Goal: Task Accomplishment & Management: Manage account settings

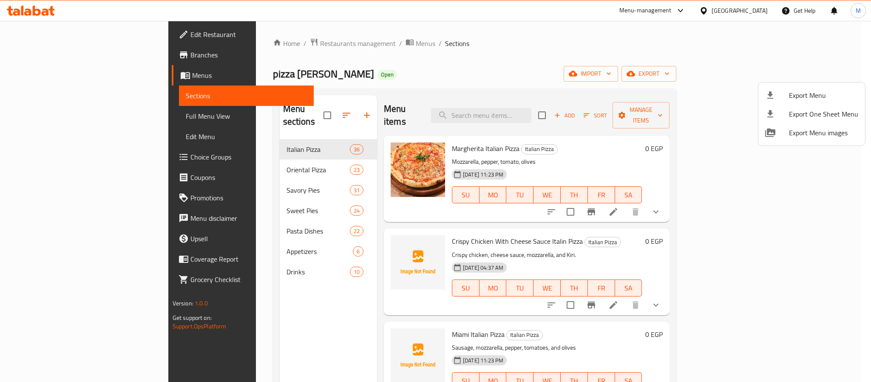
click at [592, 110] on div at bounding box center [435, 191] width 871 height 382
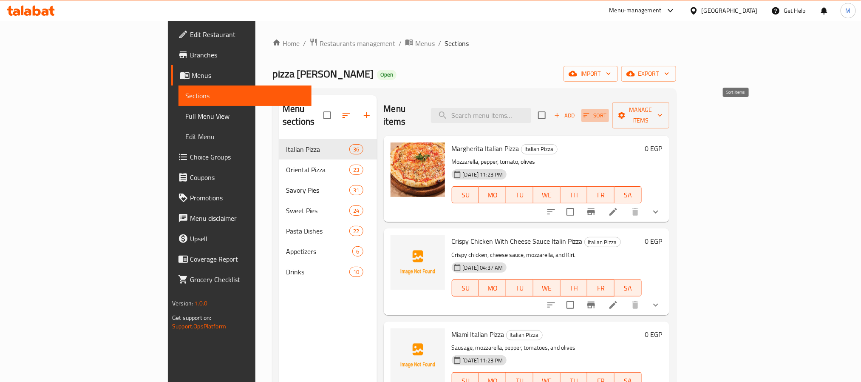
click at [607, 111] on span "Sort" at bounding box center [595, 116] width 23 height 10
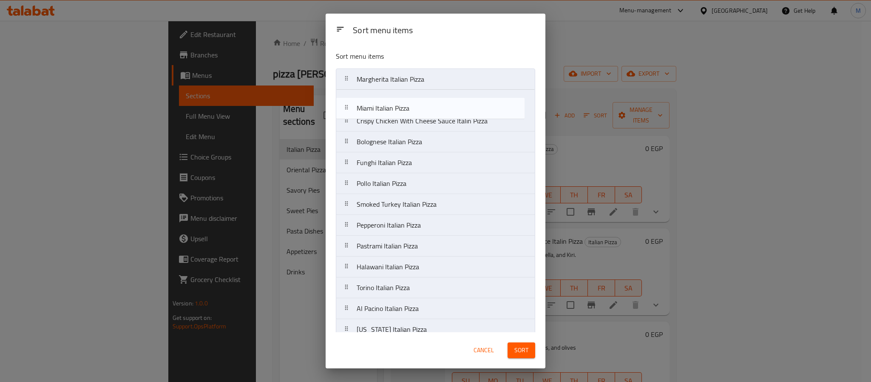
drag, startPoint x: 412, startPoint y: 123, endPoint x: 412, endPoint y: 107, distance: 15.7
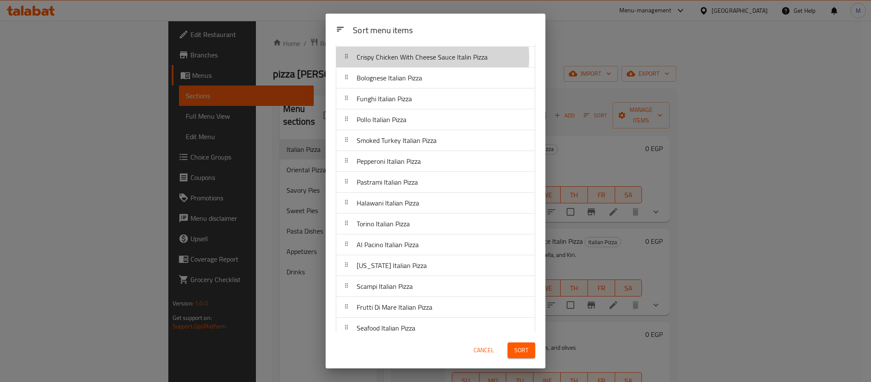
scroll to position [63, 0]
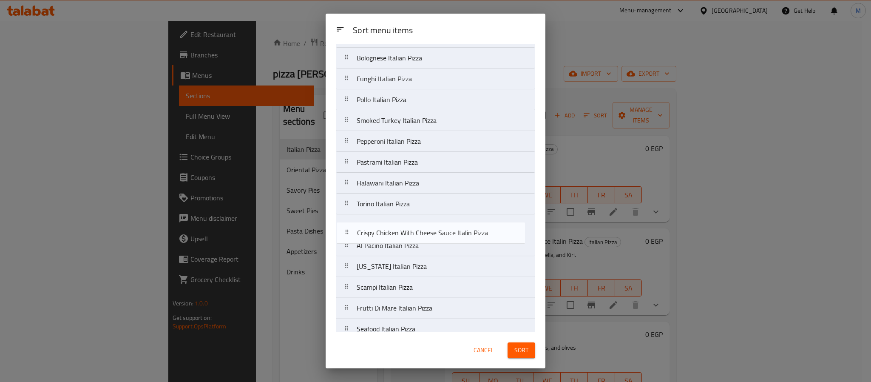
drag, startPoint x: 433, startPoint y: 58, endPoint x: 432, endPoint y: 235, distance: 177.3
click at [432, 235] on nav "Margherita Italian Pizza Miami Italian Pizza Crispy Chicken With Cheese Sauce I…" at bounding box center [435, 381] width 199 height 751
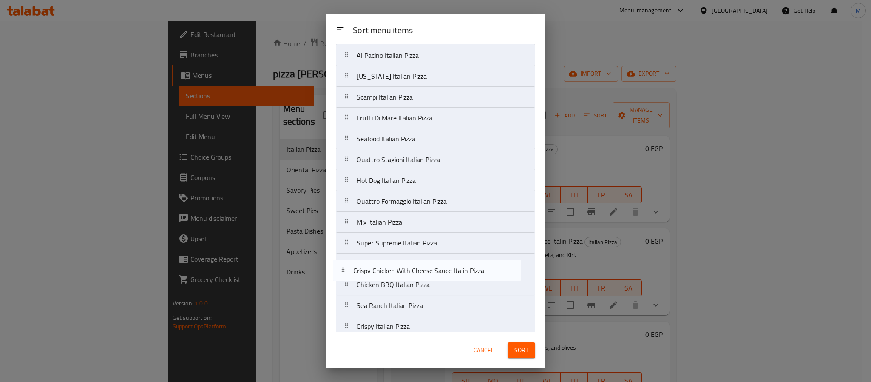
scroll to position [241, 0]
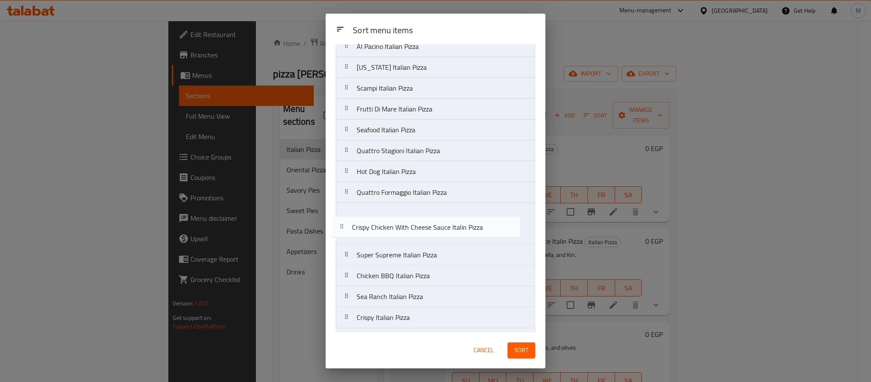
drag, startPoint x: 449, startPoint y: 234, endPoint x: 444, endPoint y: 236, distance: 5.7
click at [444, 236] on nav "Margherita Italian Pizza Miami Italian Pizza Bolognese Italian Pizza Funghi Ita…" at bounding box center [435, 202] width 199 height 751
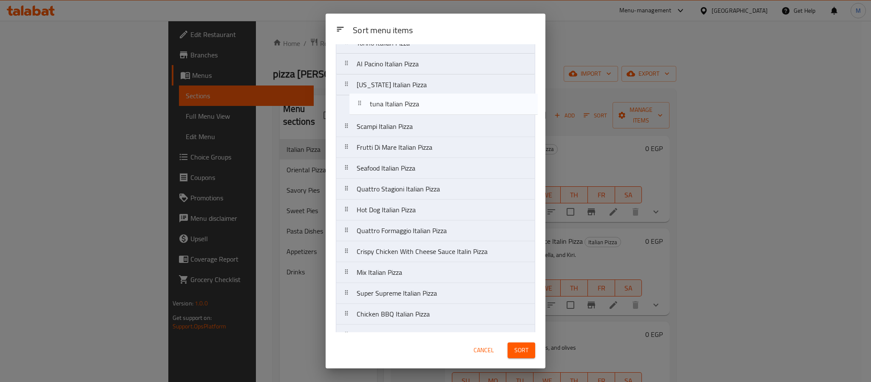
scroll to position [219, 0]
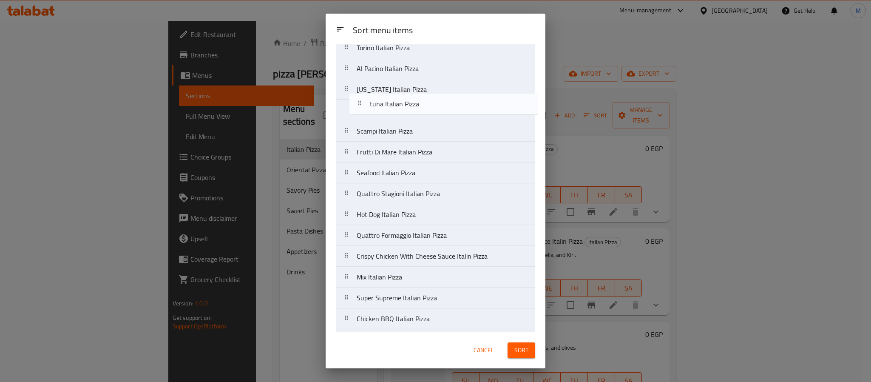
drag, startPoint x: 418, startPoint y: 277, endPoint x: 423, endPoint y: 104, distance: 173.5
click at [423, 104] on nav "Margherita Italian Pizza Miami Italian Pizza Bolognese Italian Pizza Funghi Ita…" at bounding box center [435, 225] width 199 height 751
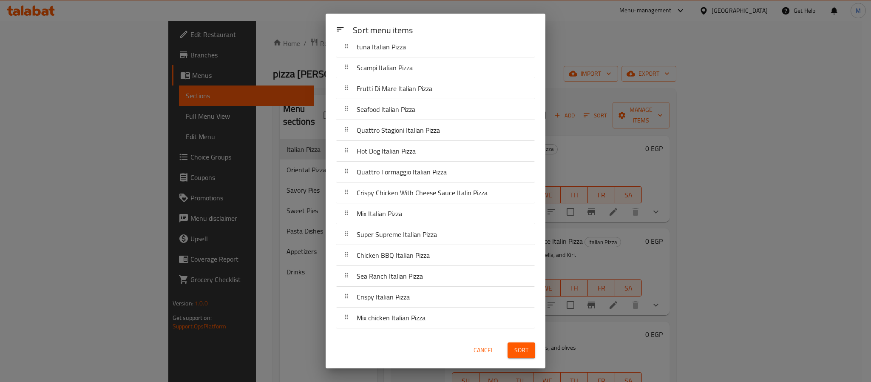
scroll to position [346, 0]
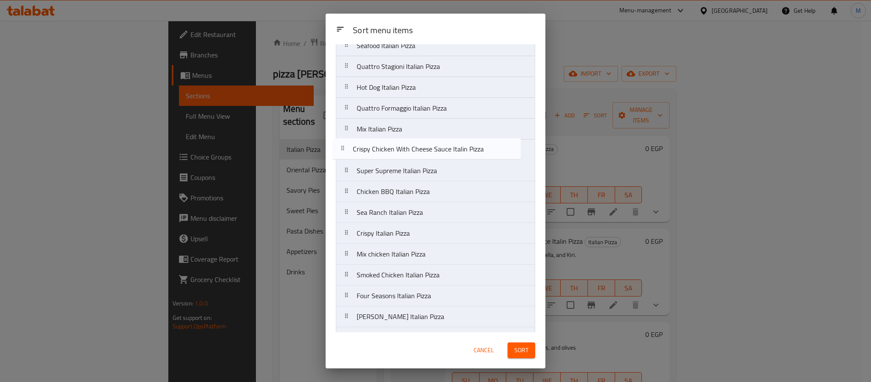
drag, startPoint x: 457, startPoint y: 128, endPoint x: 451, endPoint y: 147, distance: 19.5
click at [451, 147] on nav "Margherita Italian Pizza Miami Italian Pizza Bolognese Italian Pizza Funghi Ita…" at bounding box center [435, 97] width 199 height 751
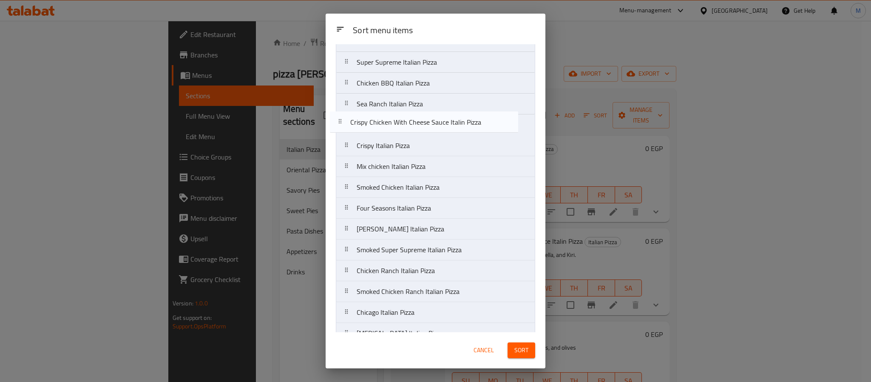
scroll to position [431, 0]
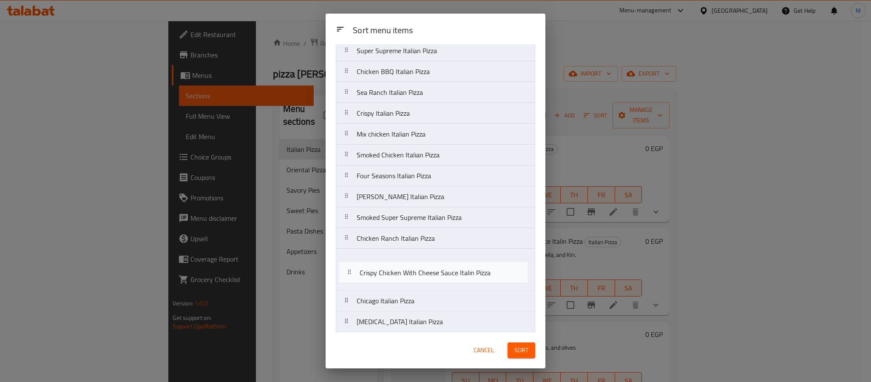
drag, startPoint x: 446, startPoint y: 68, endPoint x: 448, endPoint y: 278, distance: 210.0
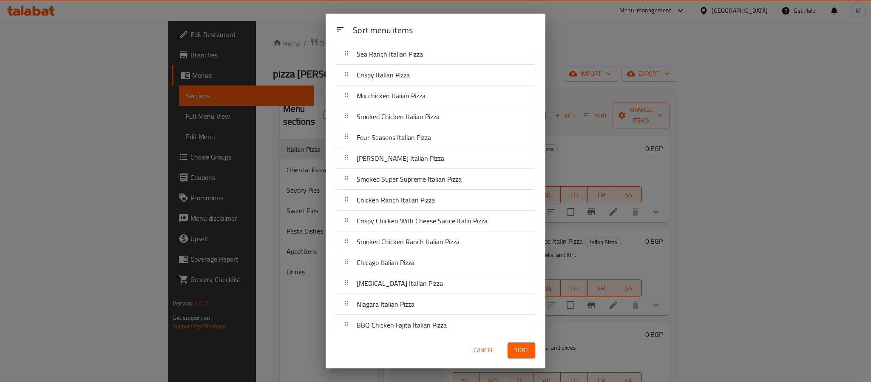
scroll to position [497, 0]
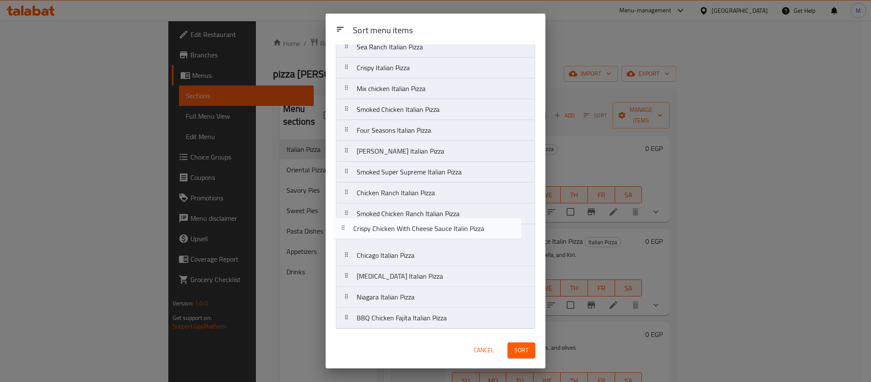
drag, startPoint x: 448, startPoint y: 213, endPoint x: 444, endPoint y: 231, distance: 18.3
drag, startPoint x: 441, startPoint y: 234, endPoint x: 439, endPoint y: 274, distance: 40.5
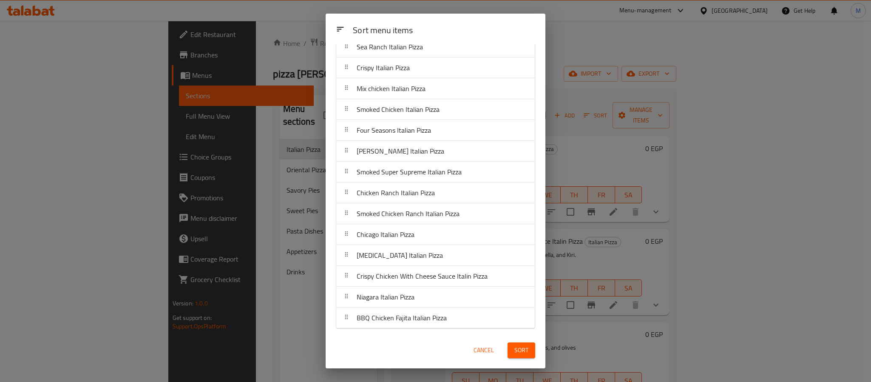
click at [520, 354] on span "Sort" at bounding box center [521, 350] width 14 height 11
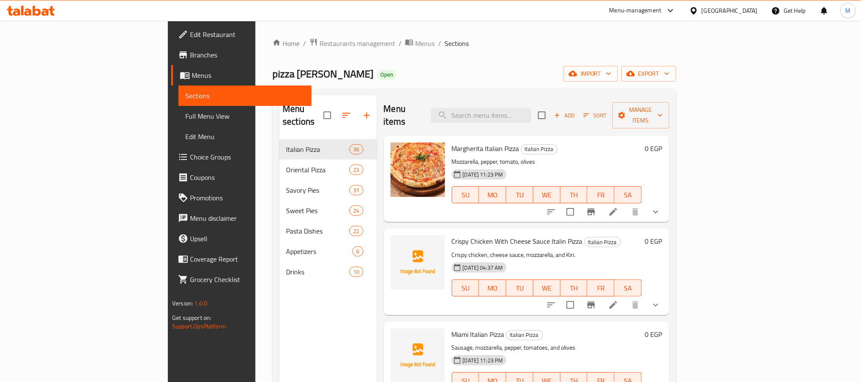
click at [442, 73] on div "pizza abo ali Open import export" at bounding box center [474, 74] width 404 height 16
click at [607, 111] on span "Sort" at bounding box center [595, 116] width 23 height 10
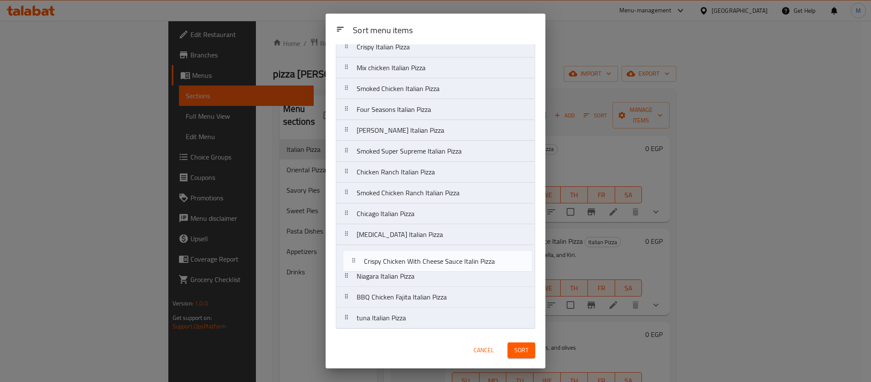
drag, startPoint x: 438, startPoint y: 101, endPoint x: 446, endPoint y: 265, distance: 164.7
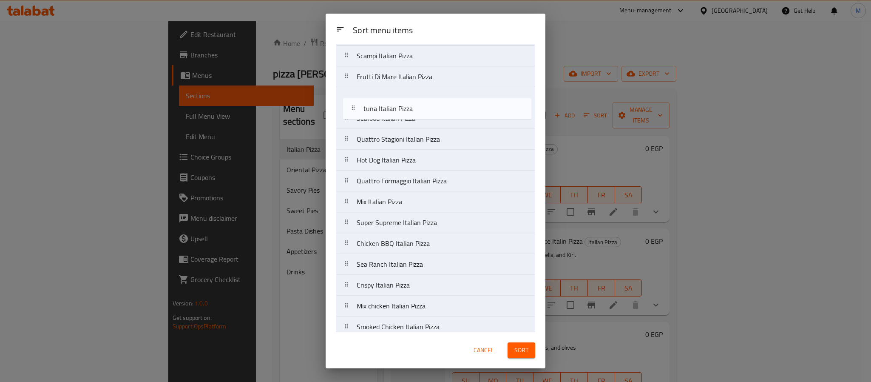
scroll to position [268, 0]
drag, startPoint x: 425, startPoint y: 320, endPoint x: 432, endPoint y: 105, distance: 215.7
click at [432, 105] on nav "Margherita Italian Pizza Miami Italian Pizza Bolognese Italian Pizza Funghi Ita…" at bounding box center [435, 210] width 199 height 751
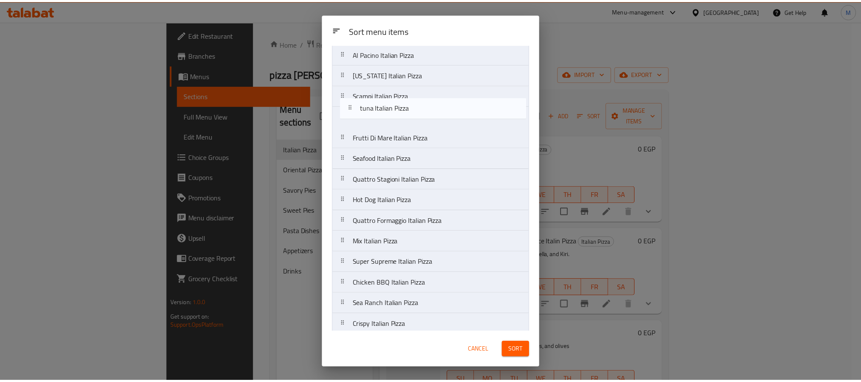
scroll to position [230, 0]
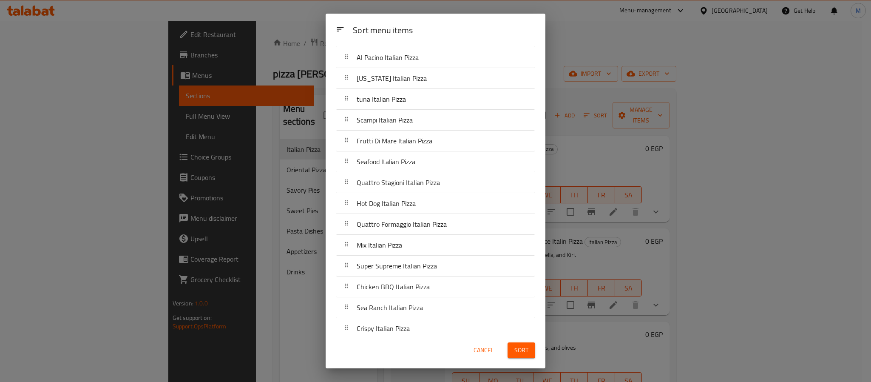
click at [529, 351] on button "Sort" at bounding box center [522, 350] width 28 height 16
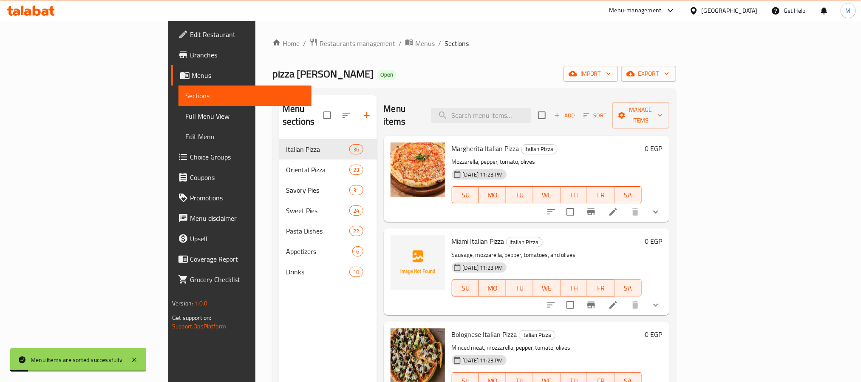
click at [428, 72] on div "pizza abo ali Open import export" at bounding box center [474, 74] width 404 height 16
click at [661, 207] on icon "show more" at bounding box center [656, 212] width 10 height 10
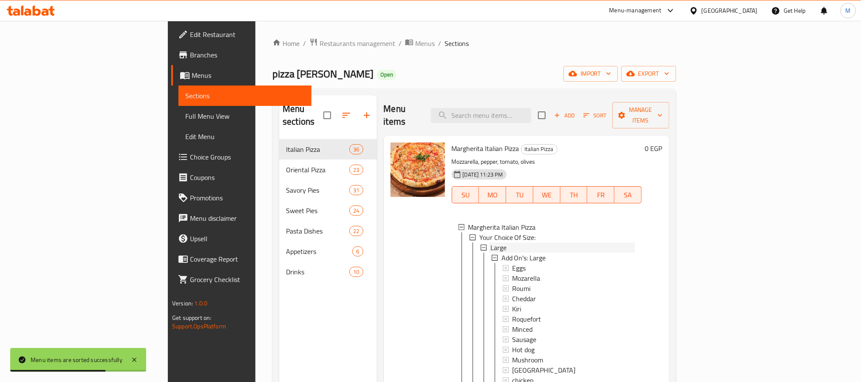
click at [491, 242] on div "Large" at bounding box center [563, 247] width 145 height 10
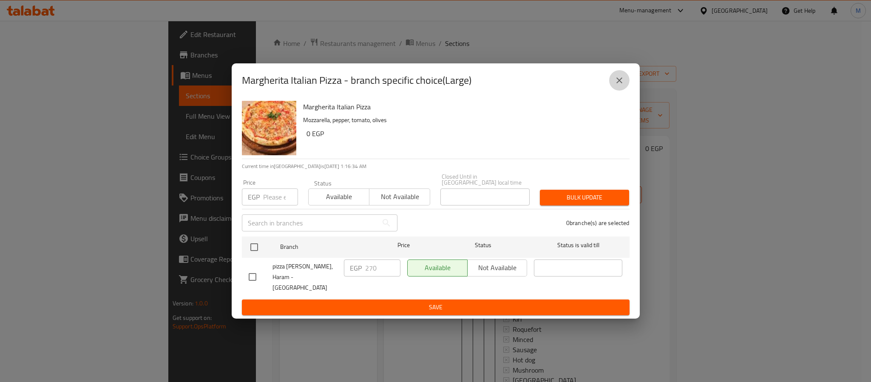
click at [621, 85] on icon "close" at bounding box center [619, 80] width 10 height 10
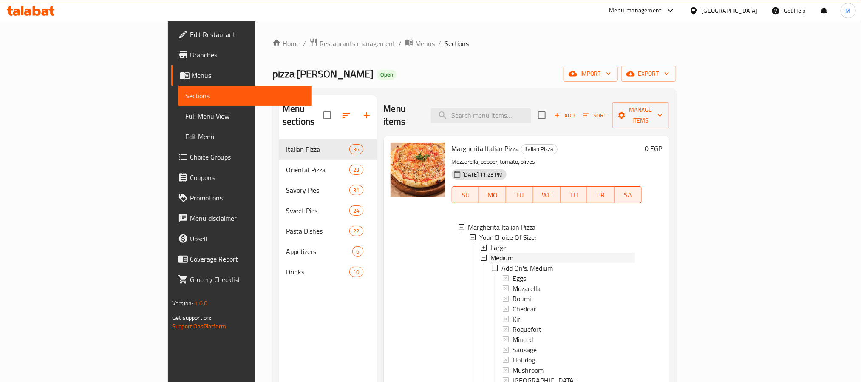
click at [494, 253] on div "Medium" at bounding box center [563, 258] width 145 height 10
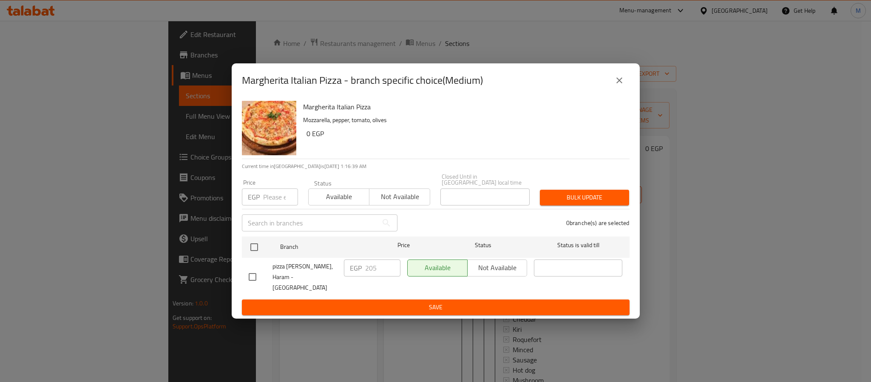
click at [620, 76] on div "Margherita Italian Pizza - branch specific choice(Medium)" at bounding box center [436, 80] width 408 height 34
click at [617, 85] on icon "close" at bounding box center [619, 80] width 10 height 10
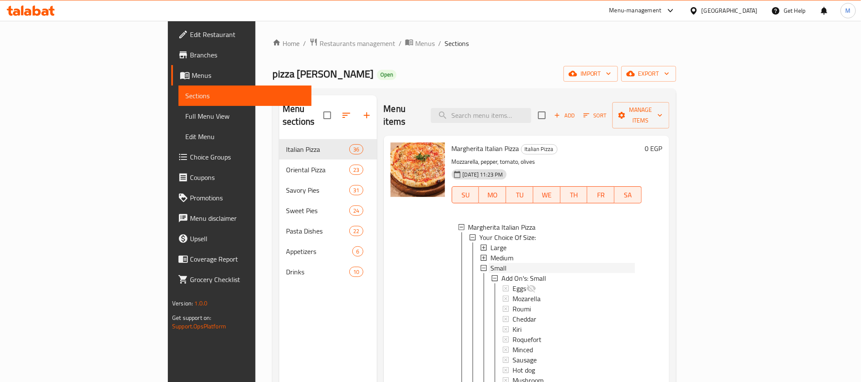
click at [491, 263] on div "Small" at bounding box center [563, 268] width 145 height 10
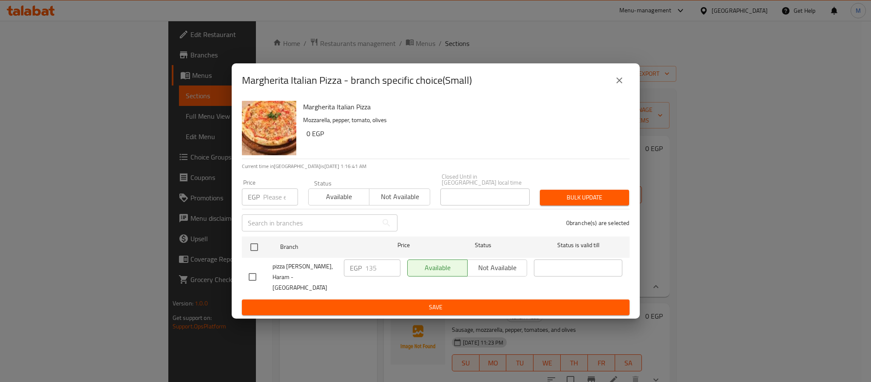
click at [611, 83] on button "close" at bounding box center [619, 80] width 20 height 20
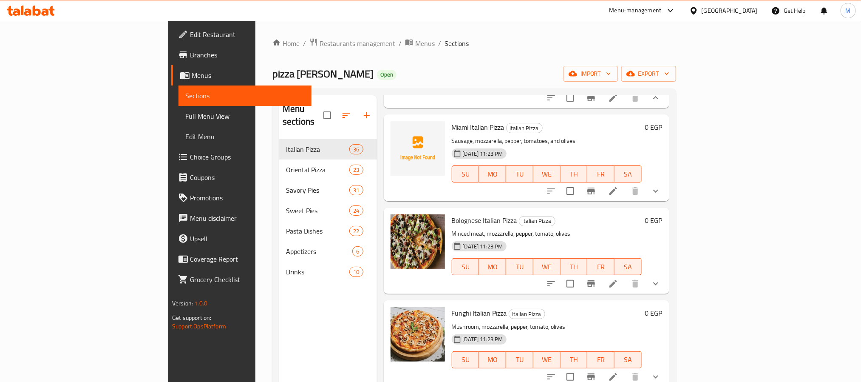
scroll to position [191, 0]
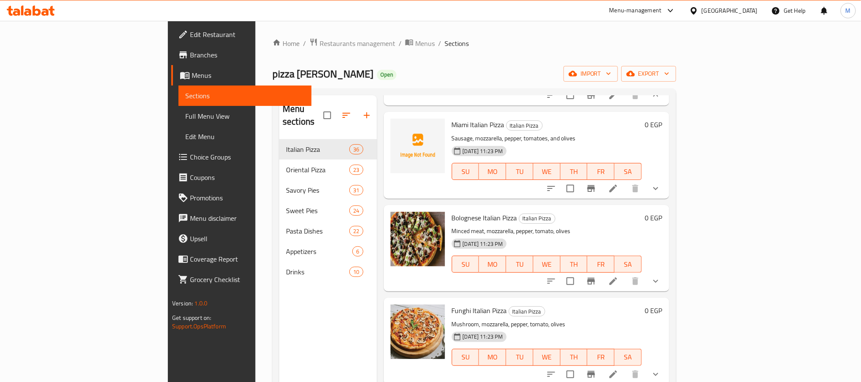
click at [666, 191] on button "show more" at bounding box center [656, 188] width 20 height 20
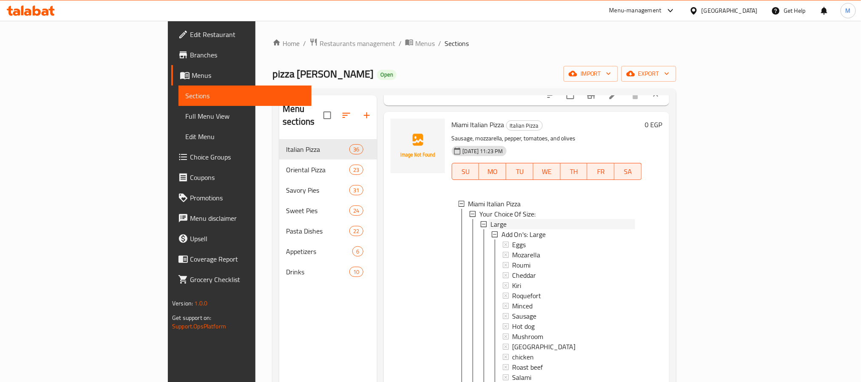
click at [505, 222] on div "Large" at bounding box center [563, 224] width 145 height 10
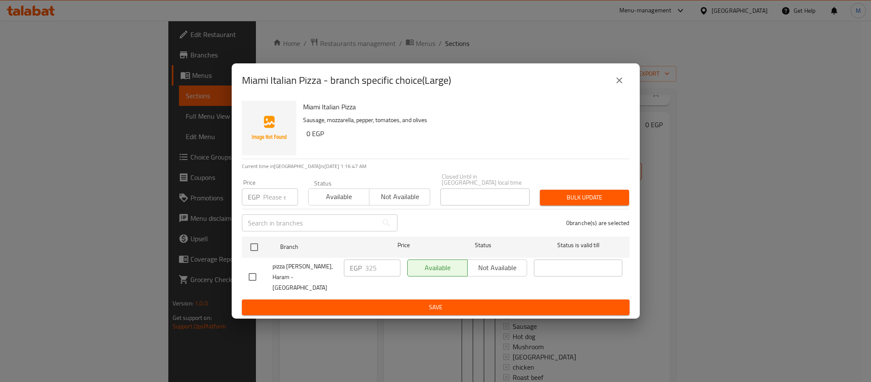
click at [622, 85] on icon "close" at bounding box center [619, 80] width 10 height 10
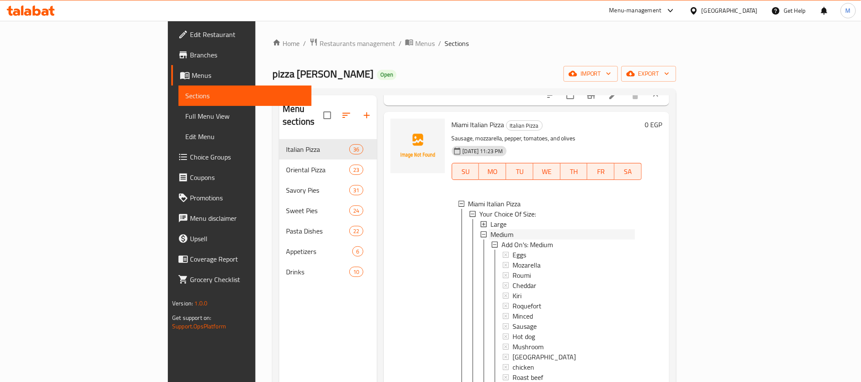
click at [494, 230] on div "Medium" at bounding box center [563, 234] width 145 height 10
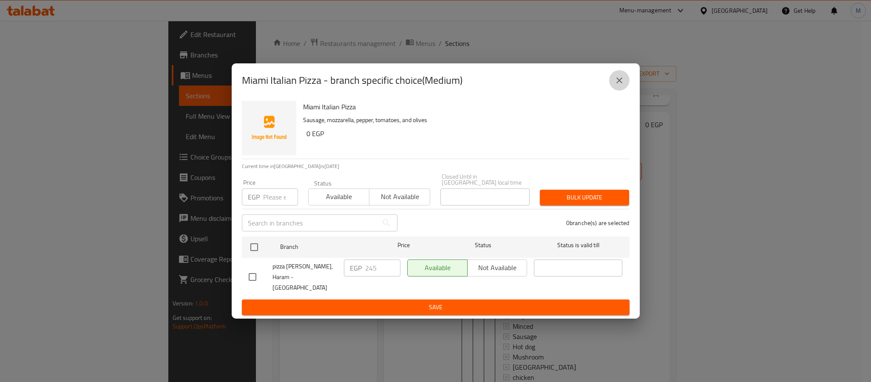
click at [628, 88] on button "close" at bounding box center [619, 80] width 20 height 20
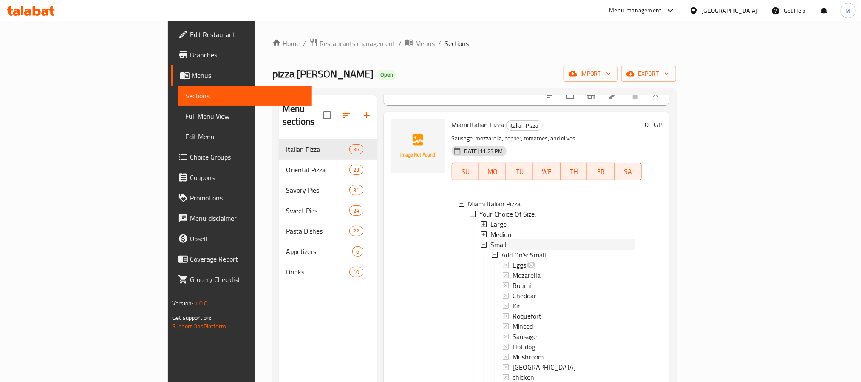
click at [491, 240] on span "Small" at bounding box center [499, 244] width 16 height 10
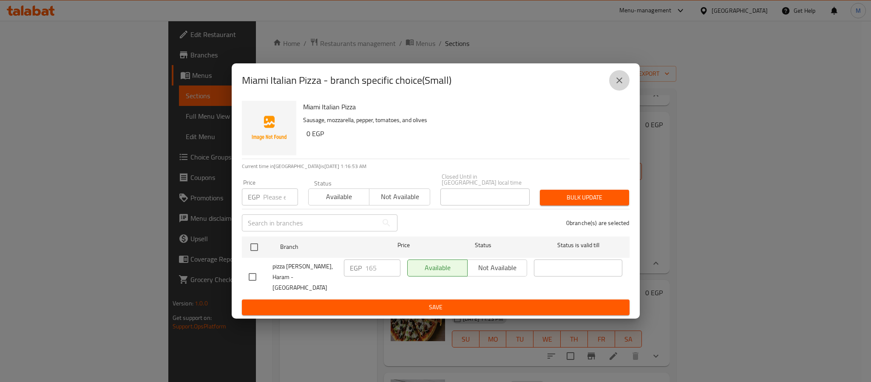
click at [625, 85] on button "close" at bounding box center [619, 80] width 20 height 20
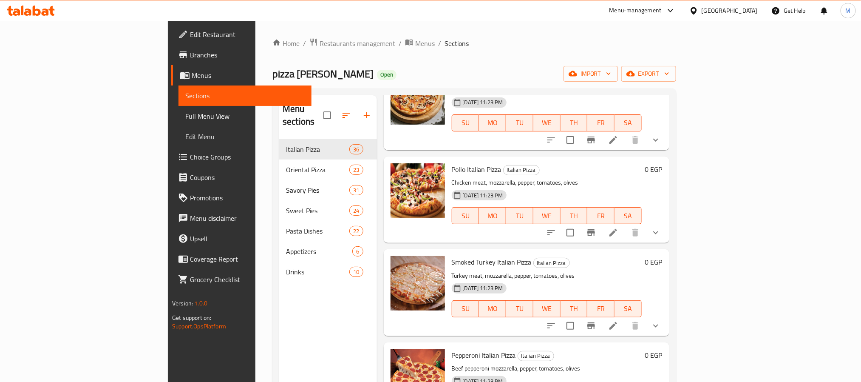
scroll to position [574, 0]
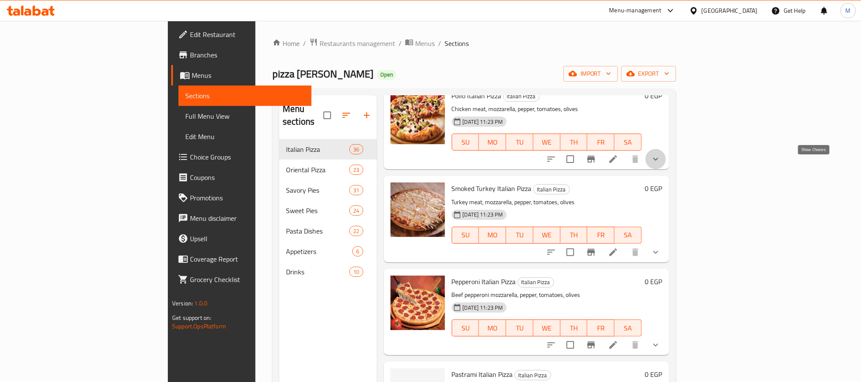
click at [661, 164] on icon "show more" at bounding box center [656, 159] width 10 height 10
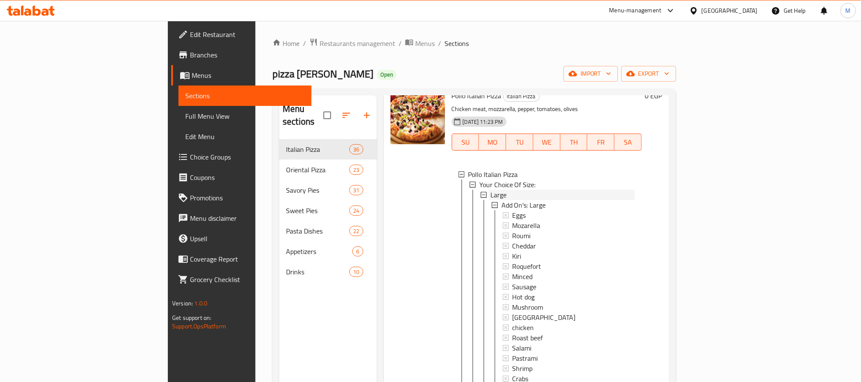
click at [491, 200] on div "Large" at bounding box center [563, 195] width 145 height 10
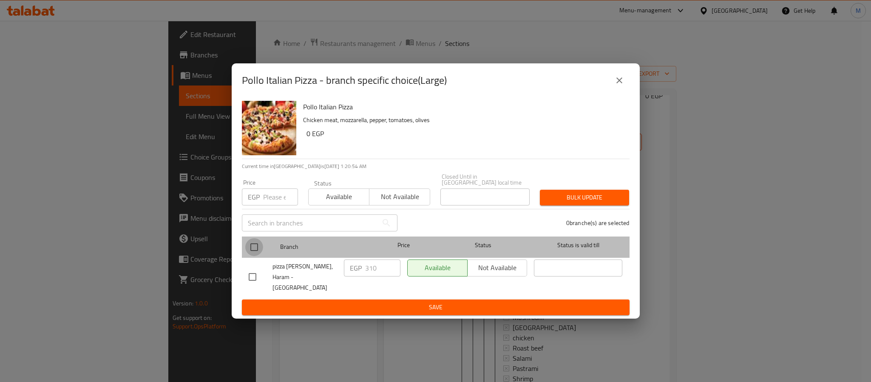
click at [258, 252] on input "checkbox" at bounding box center [254, 247] width 18 height 18
checkbox input "true"
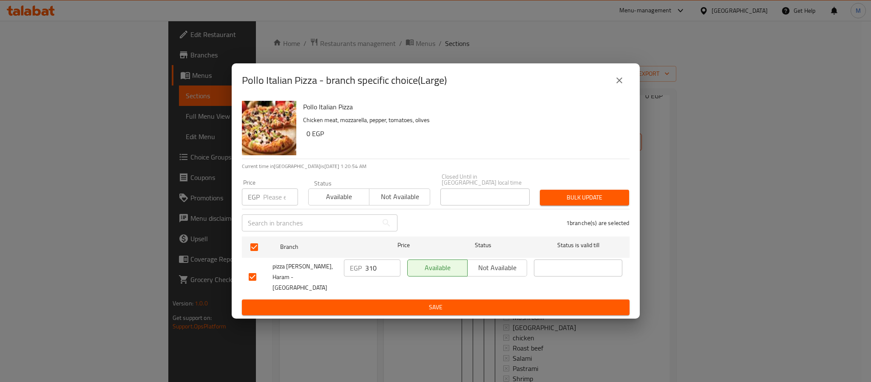
click at [270, 204] on input "number" at bounding box center [280, 196] width 35 height 17
type input "355"
click at [569, 203] on span "Bulk update" at bounding box center [585, 197] width 76 height 11
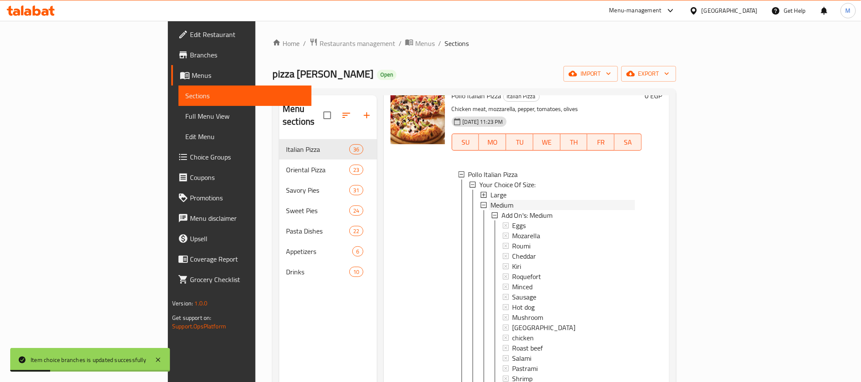
click at [491, 204] on span "Medium" at bounding box center [502, 205] width 23 height 10
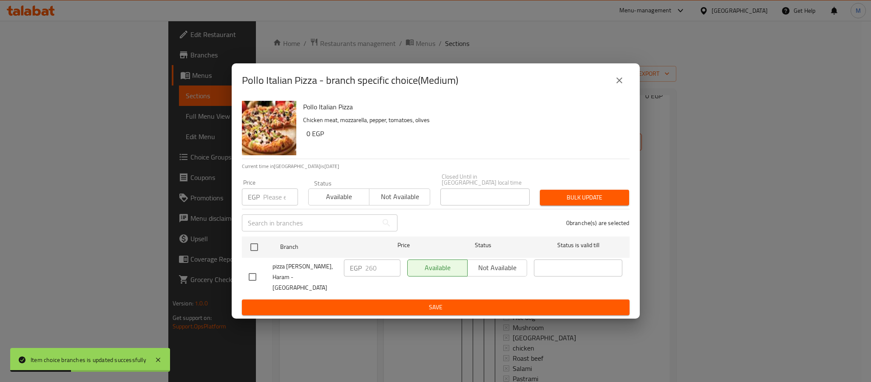
click at [621, 91] on button "close" at bounding box center [619, 80] width 20 height 20
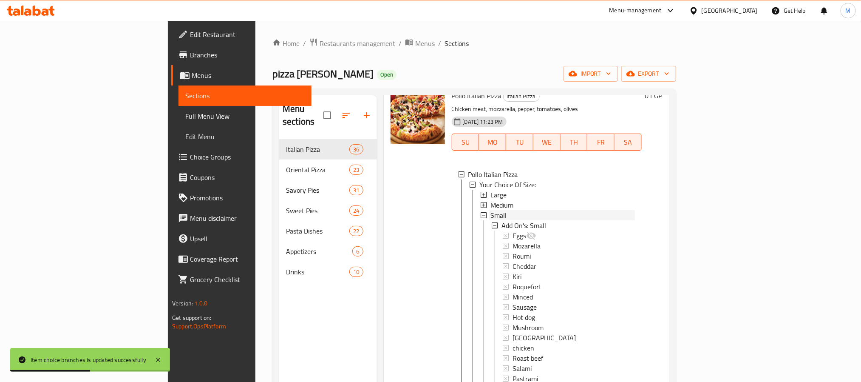
click at [491, 220] on span "Small" at bounding box center [499, 215] width 16 height 10
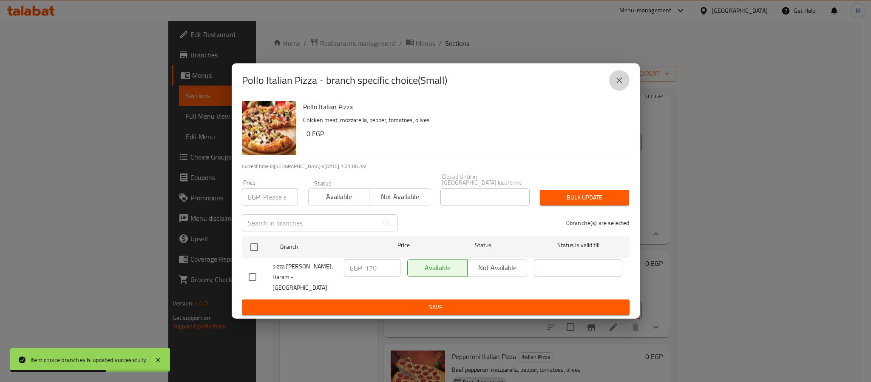
click at [622, 91] on button "close" at bounding box center [619, 80] width 20 height 20
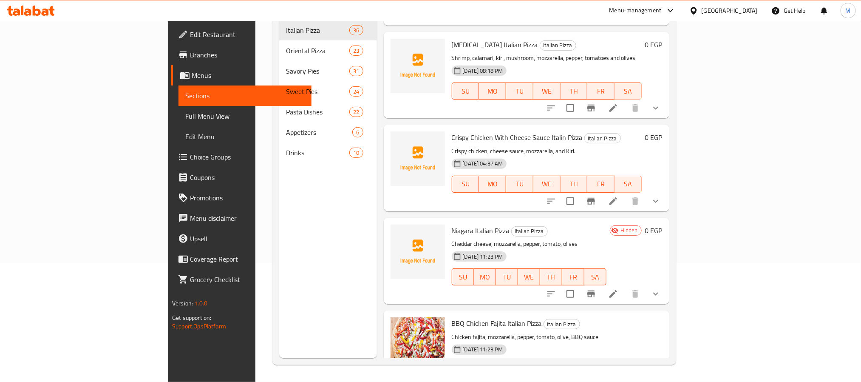
scroll to position [0, 0]
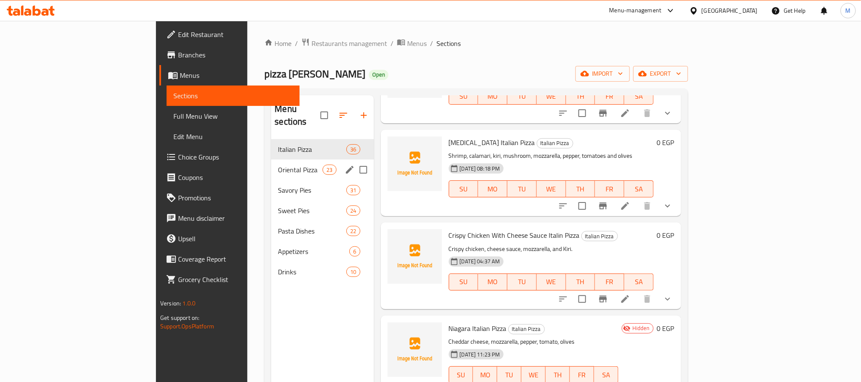
click at [271, 159] on div "Oriental Pizza 23" at bounding box center [322, 169] width 102 height 20
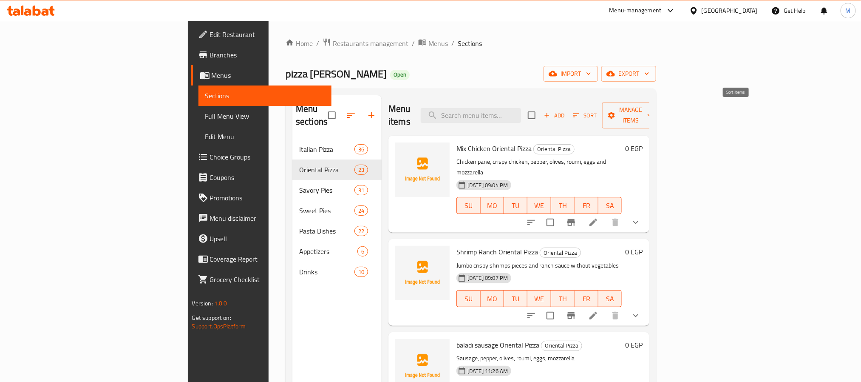
click at [580, 112] on icon "button" at bounding box center [577, 115] width 8 height 8
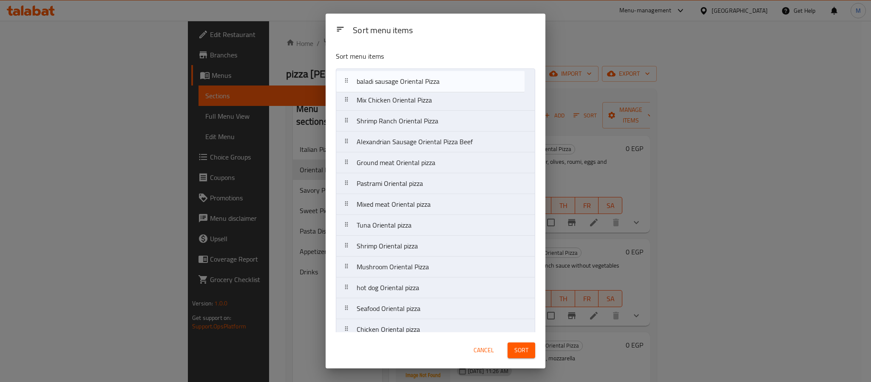
drag, startPoint x: 428, startPoint y: 125, endPoint x: 428, endPoint y: 82, distance: 42.9
click at [428, 82] on nav "Mix Chicken Oriental Pizza Shrimp Ranch Oriental Pizza baladi sausage Oriental …" at bounding box center [435, 308] width 199 height 480
click at [441, 102] on nav "baladi sausage Oriental Pizza Mix Chicken Oriental Pizza Shrimp Ranch Oriental …" at bounding box center [435, 308] width 199 height 480
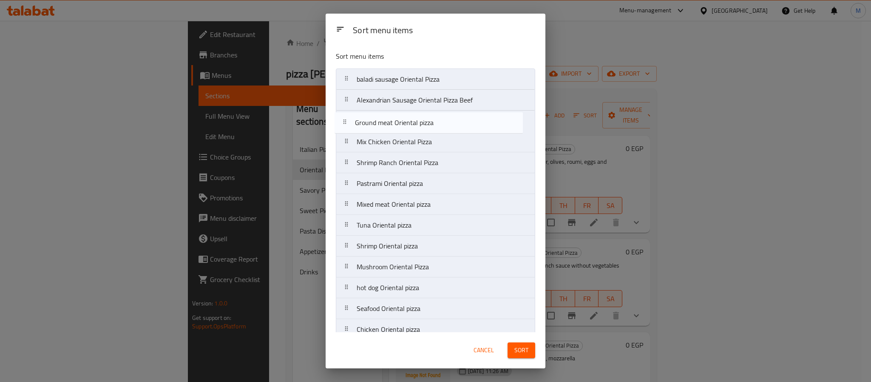
drag, startPoint x: 448, startPoint y: 166, endPoint x: 446, endPoint y: 122, distance: 44.3
click at [446, 122] on nav "baladi sausage Oriental Pizza Alexandrian Sausage Oriental Pizza Beef Mix Chick…" at bounding box center [435, 308] width 199 height 480
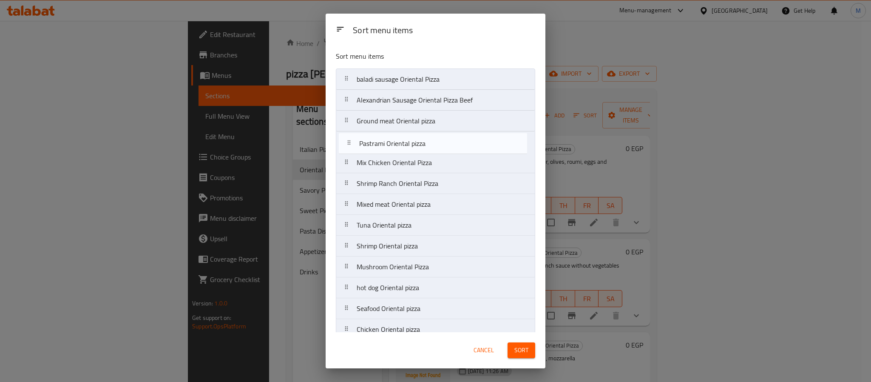
drag, startPoint x: 424, startPoint y: 183, endPoint x: 427, endPoint y: 138, distance: 44.8
click at [427, 138] on nav "baladi sausage Oriental Pizza Alexandrian Sausage Oriental Pizza Beef Ground me…" at bounding box center [435, 308] width 199 height 480
drag, startPoint x: 447, startPoint y: 210, endPoint x: 451, endPoint y: 168, distance: 41.4
click at [451, 168] on nav "baladi sausage Oriental Pizza Alexandrian Sausage Oriental Pizza Beef Ground me…" at bounding box center [435, 308] width 199 height 480
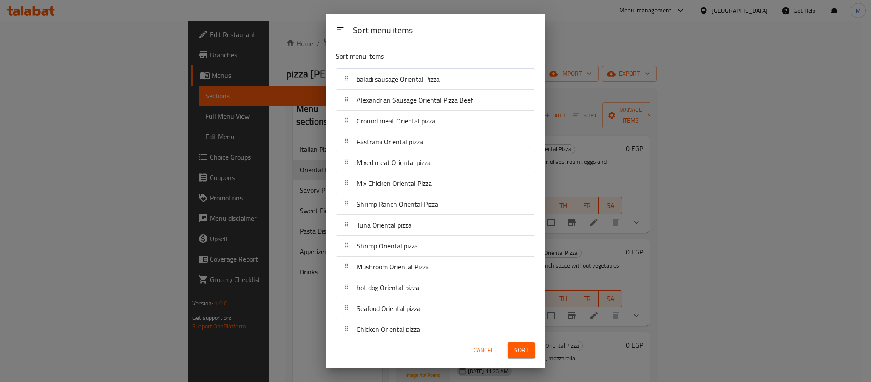
scroll to position [64, 0]
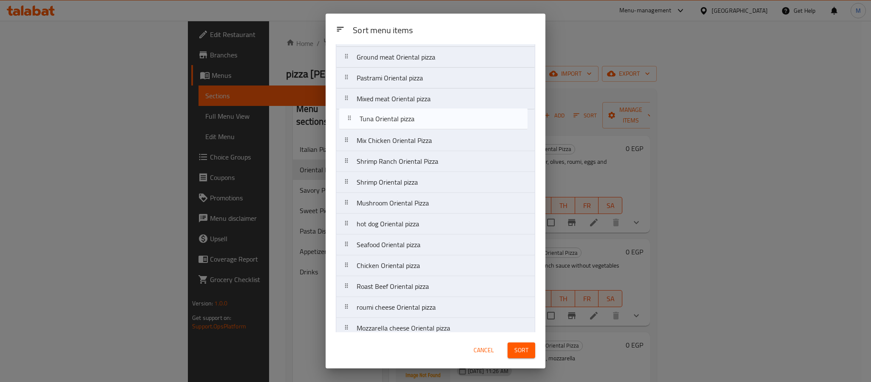
drag, startPoint x: 416, startPoint y: 161, endPoint x: 418, endPoint y: 111, distance: 49.4
click at [418, 111] on nav "baladi sausage Oriental Pizza Alexandrian Sausage Oriental Pizza Beef Ground me…" at bounding box center [435, 245] width 199 height 480
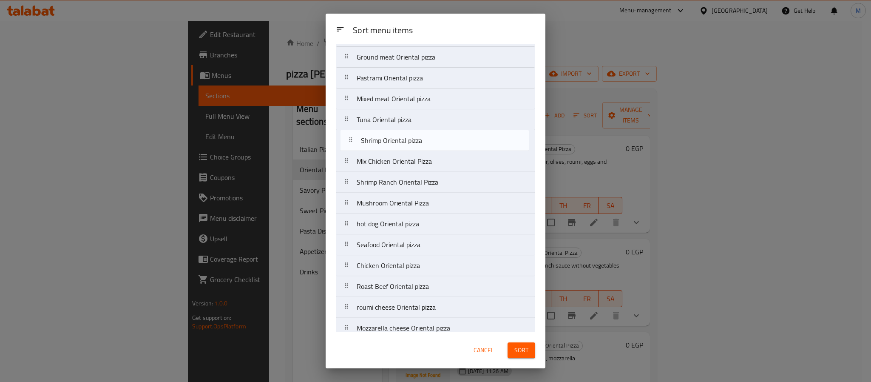
drag, startPoint x: 420, startPoint y: 187, endPoint x: 425, endPoint y: 141, distance: 46.2
click at [425, 141] on nav "baladi sausage Oriental Pizza Alexandrian Sausage Oriental Pizza Beef Ground me…" at bounding box center [435, 245] width 199 height 480
drag, startPoint x: 429, startPoint y: 210, endPoint x: 434, endPoint y: 170, distance: 40.7
click at [434, 170] on nav "baladi sausage Oriental Pizza Alexandrian Sausage Oriental Pizza Beef Ground me…" at bounding box center [435, 245] width 199 height 480
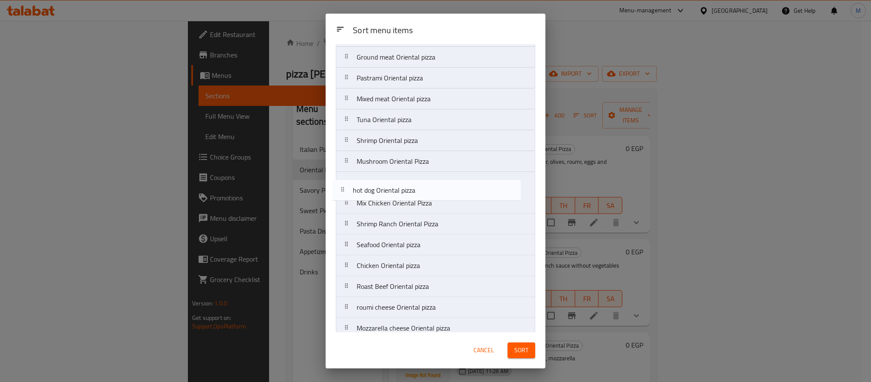
drag, startPoint x: 420, startPoint y: 231, endPoint x: 416, endPoint y: 190, distance: 41.5
click at [416, 190] on nav "baladi sausage Oriental Pizza Alexandrian Sausage Oriental Pizza Beef Ground me…" at bounding box center [435, 245] width 199 height 480
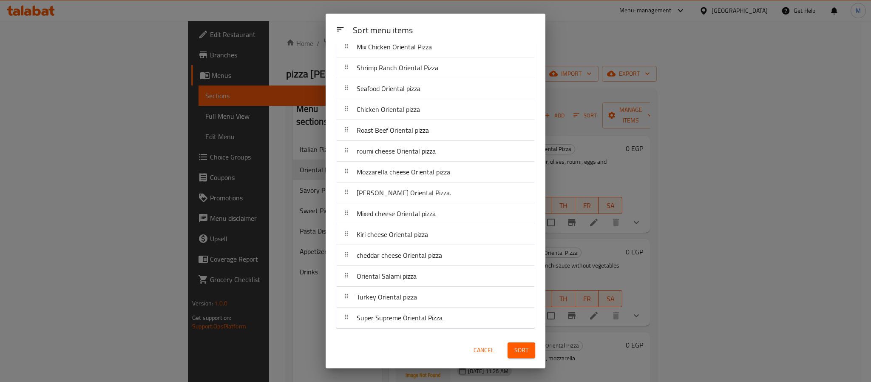
scroll to position [161, 0]
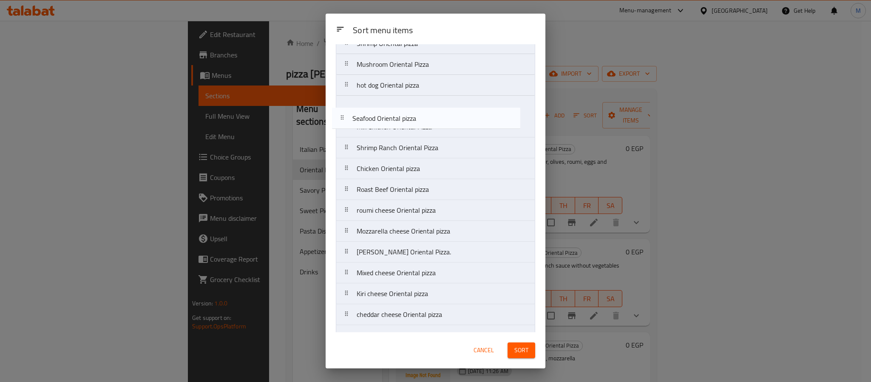
drag, startPoint x: 465, startPoint y: 145, endPoint x: 461, endPoint y: 111, distance: 33.9
click at [461, 111] on nav "baladi sausage Oriental Pizza Alexandrian Sausage Oriental Pizza Beef Ground me…" at bounding box center [435, 148] width 199 height 480
drag, startPoint x: 431, startPoint y: 173, endPoint x: 433, endPoint y: 133, distance: 39.6
click at [433, 133] on nav "baladi sausage Oriental Pizza Alexandrian Sausage Oriental Pizza Beef Ground me…" at bounding box center [435, 148] width 199 height 480
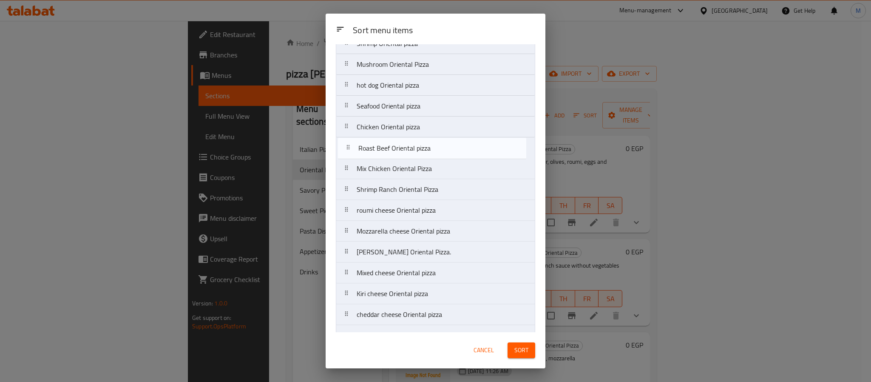
drag, startPoint x: 461, startPoint y: 199, endPoint x: 464, endPoint y: 153, distance: 46.5
click at [464, 153] on nav "baladi sausage Oriental Pizza Alexandrian Sausage Oriental Pizza Beef Ground me…" at bounding box center [435, 148] width 199 height 480
drag, startPoint x: 446, startPoint y: 212, endPoint x: 451, endPoint y: 153, distance: 58.9
click at [451, 153] on nav "baladi sausage Oriental Pizza Alexandrian Sausage Oriental Pizza Beef Ground me…" at bounding box center [435, 148] width 199 height 480
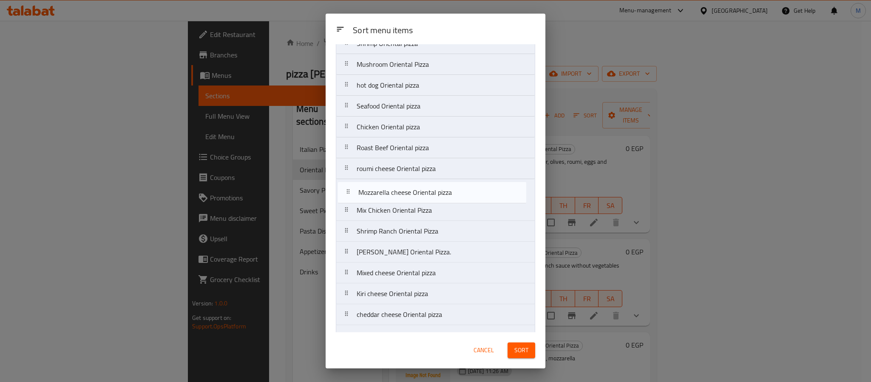
drag, startPoint x: 404, startPoint y: 240, endPoint x: 406, endPoint y: 196, distance: 44.7
click at [406, 196] on nav "baladi sausage Oriental Pizza Alexandrian Sausage Oriental Pizza Beef Ground me…" at bounding box center [435, 148] width 199 height 480
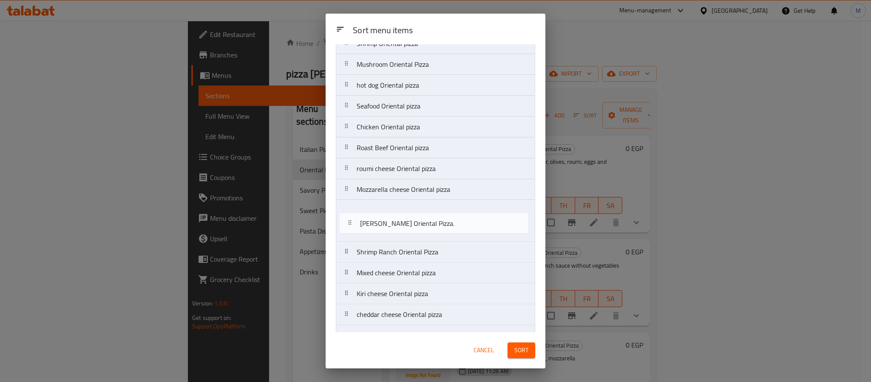
drag, startPoint x: 417, startPoint y: 252, endPoint x: 420, endPoint y: 217, distance: 35.0
click at [420, 217] on nav "baladi sausage Oriental Pizza Alexandrian Sausage Oriental Pizza Beef Ground me…" at bounding box center [435, 148] width 199 height 480
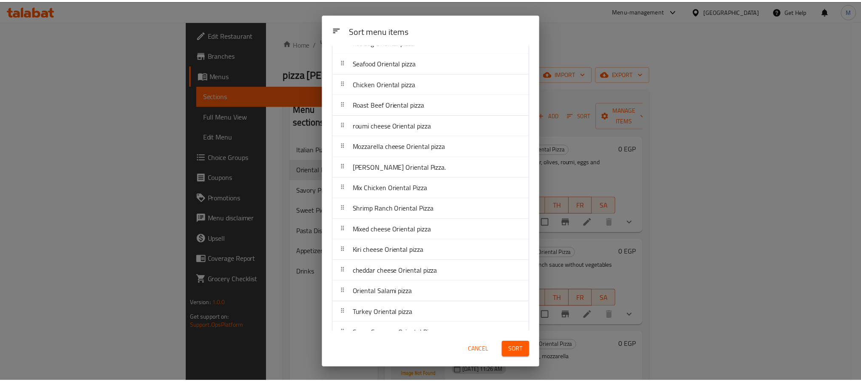
scroll to position [224, 0]
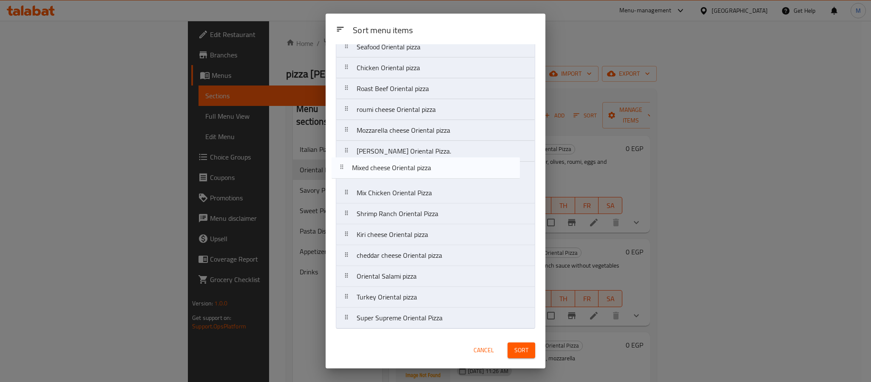
drag, startPoint x: 437, startPoint y: 217, endPoint x: 431, endPoint y: 167, distance: 50.0
click at [431, 167] on nav "baladi sausage Oriental Pizza Alexandrian Sausage Oriental Pizza Beef Ground me…" at bounding box center [435, 89] width 199 height 480
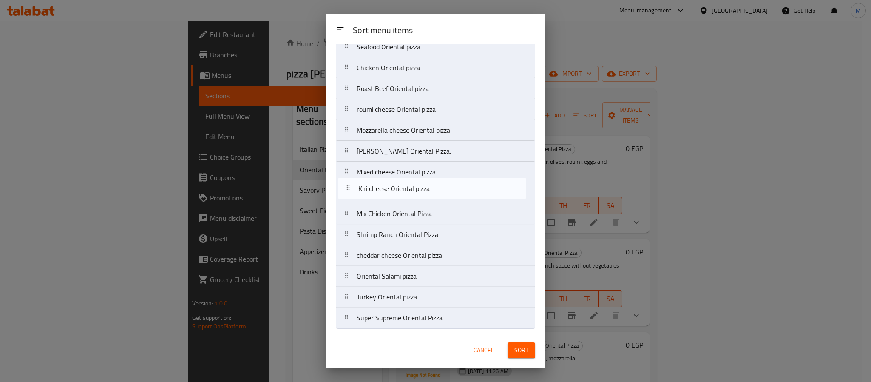
drag, startPoint x: 443, startPoint y: 233, endPoint x: 446, endPoint y: 186, distance: 47.3
click at [446, 186] on nav "baladi sausage Oriental Pizza Alexandrian Sausage Oriental Pizza Beef Ground me…" at bounding box center [435, 89] width 199 height 480
drag, startPoint x: 423, startPoint y: 280, endPoint x: 419, endPoint y: 203, distance: 76.7
click at [419, 203] on nav "baladi sausage Oriental Pizza Alexandrian Sausage Oriental Pizza Beef Ground me…" at bounding box center [435, 89] width 199 height 480
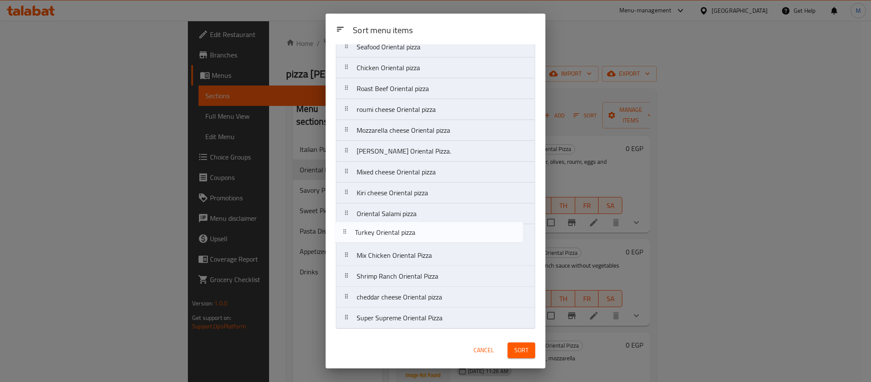
drag, startPoint x: 421, startPoint y: 305, endPoint x: 420, endPoint y: 237, distance: 68.0
click at [420, 237] on nav "baladi sausage Oriental Pizza Alexandrian Sausage Oriental Pizza Beef Ground me…" at bounding box center [435, 89] width 199 height 480
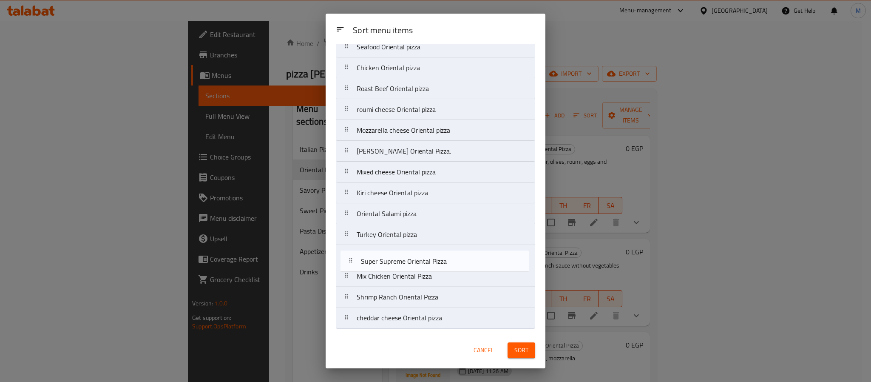
drag, startPoint x: 440, startPoint y: 319, endPoint x: 445, endPoint y: 258, distance: 61.4
click at [445, 258] on nav "baladi sausage Oriental Pizza Alexandrian Sausage Oriental Pizza Beef Ground me…" at bounding box center [435, 89] width 199 height 480
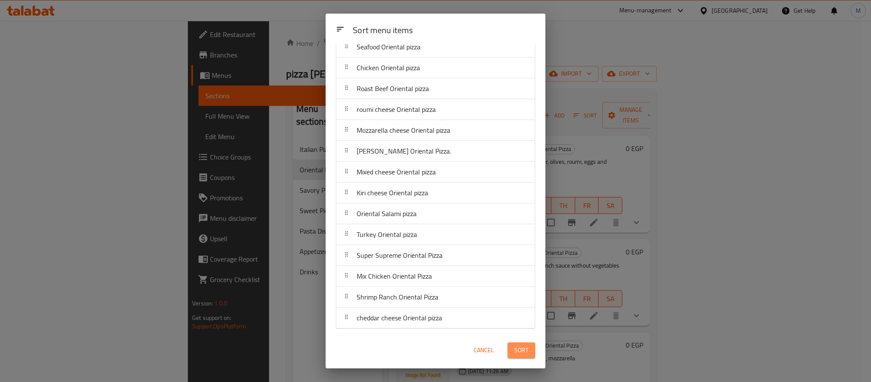
click at [514, 354] on span "Sort" at bounding box center [521, 350] width 14 height 11
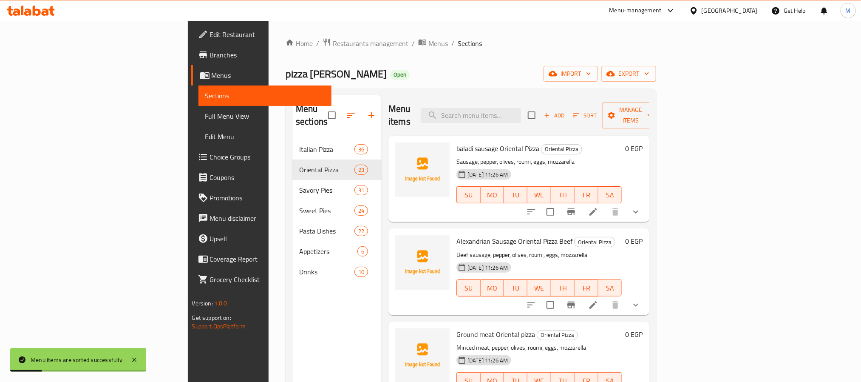
click at [435, 73] on div "pizza abo ali Open import export" at bounding box center [471, 74] width 371 height 16
click at [641, 207] on icon "show more" at bounding box center [636, 212] width 10 height 10
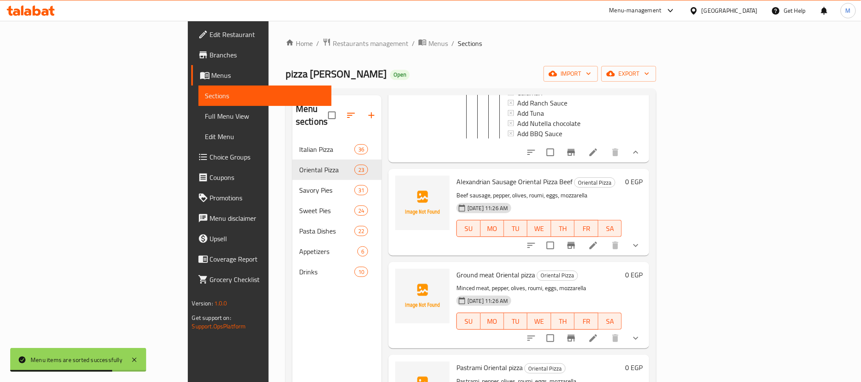
scroll to position [765, 0]
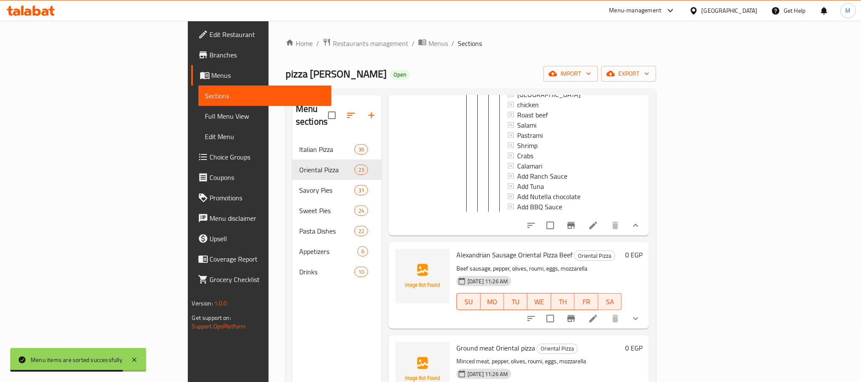
click at [646, 215] on button "show more" at bounding box center [636, 225] width 20 height 20
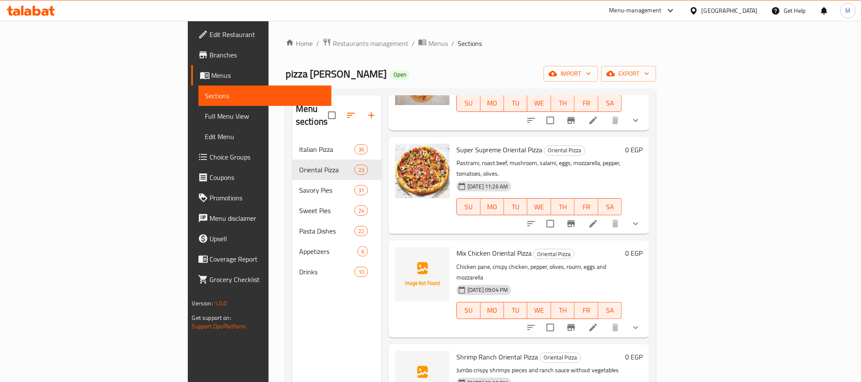
scroll to position [119, 0]
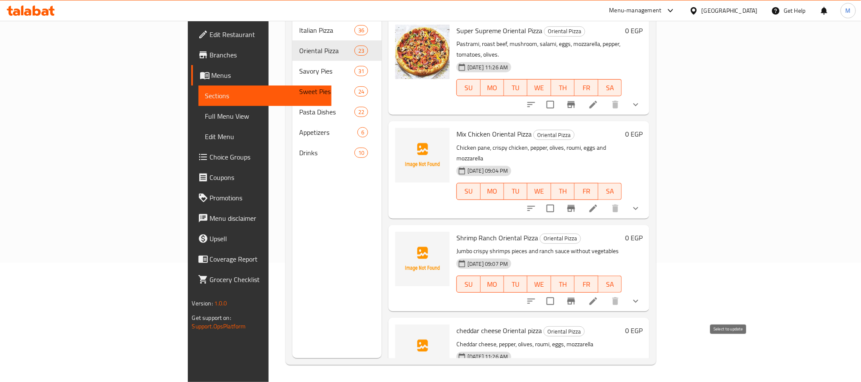
checkbox input "true"
click at [559, 292] on input "checkbox" at bounding box center [551, 301] width 18 height 18
checkbox input "true"
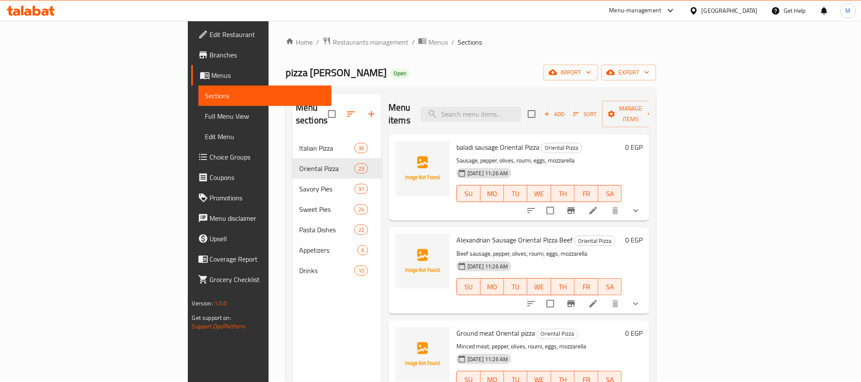
scroll to position [0, 0]
click at [641, 207] on icon "show more" at bounding box center [636, 212] width 10 height 10
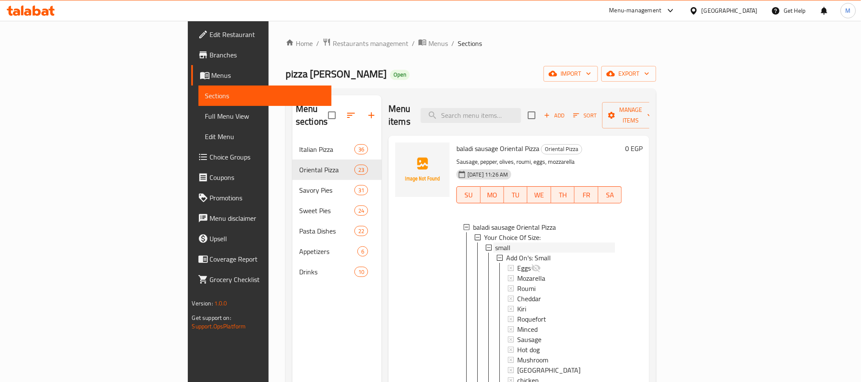
click at [495, 242] on div "small" at bounding box center [555, 247] width 120 height 10
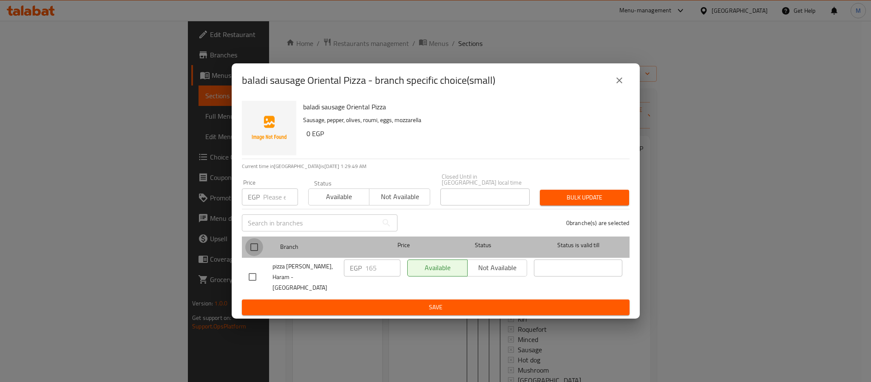
click at [250, 247] on input "checkbox" at bounding box center [254, 247] width 18 height 18
checkbox input "true"
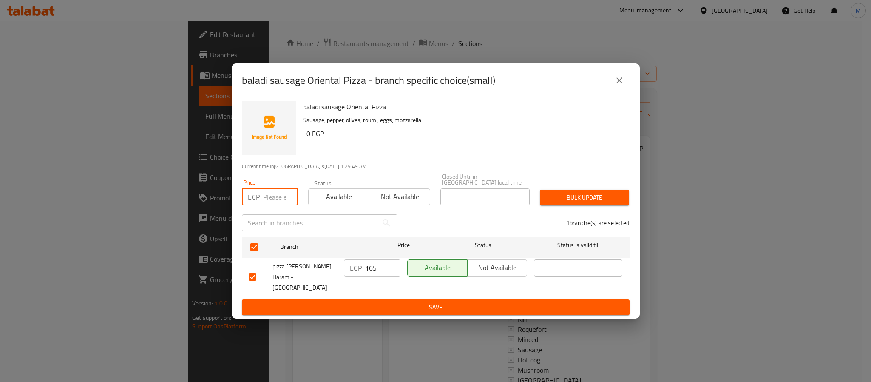
click at [281, 204] on input "number" at bounding box center [280, 196] width 35 height 17
type input "190"
click at [576, 203] on span "Bulk update" at bounding box center [585, 197] width 76 height 11
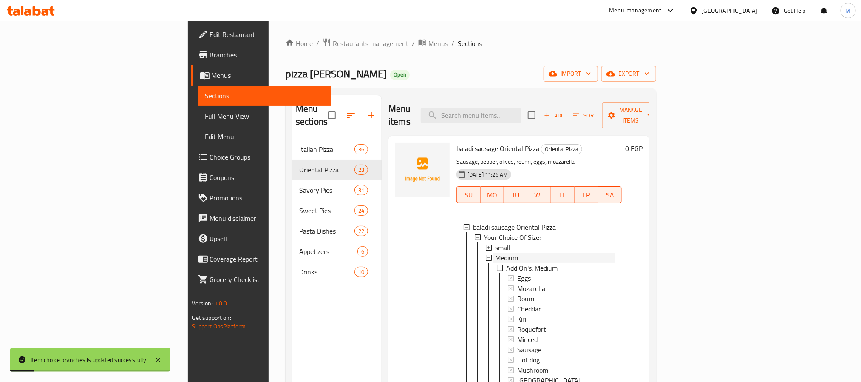
click at [495, 253] on div "Medium" at bounding box center [555, 258] width 120 height 10
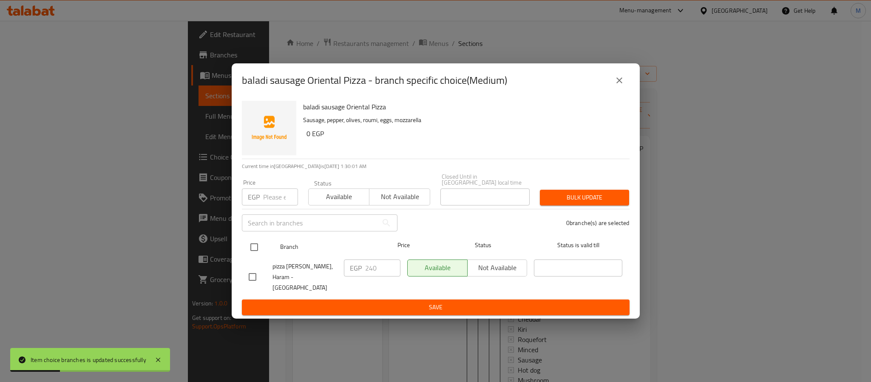
click at [254, 245] on input "checkbox" at bounding box center [254, 247] width 18 height 18
checkbox input "true"
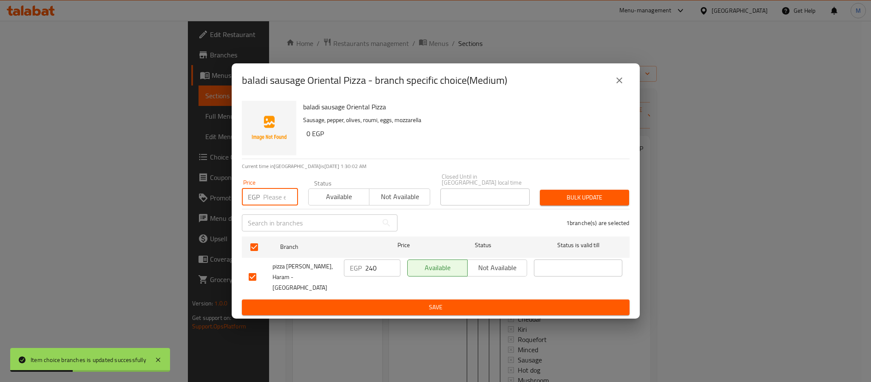
click at [281, 205] on input "number" at bounding box center [280, 196] width 35 height 17
type input "285"
click at [576, 193] on button "Bulk update" at bounding box center [584, 198] width 89 height 16
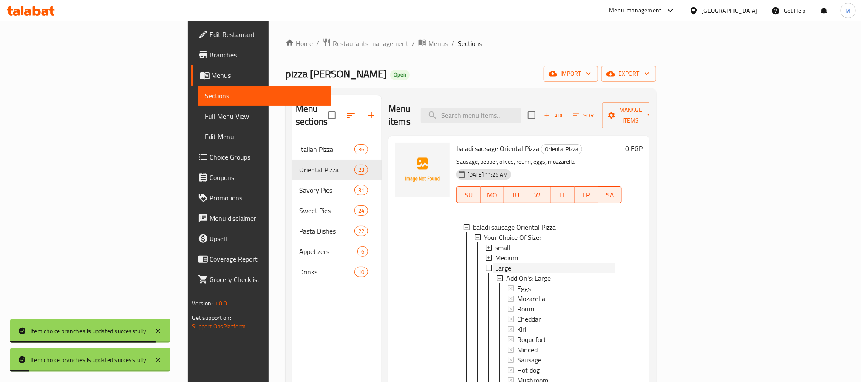
click at [495, 263] on div "Large" at bounding box center [555, 268] width 120 height 10
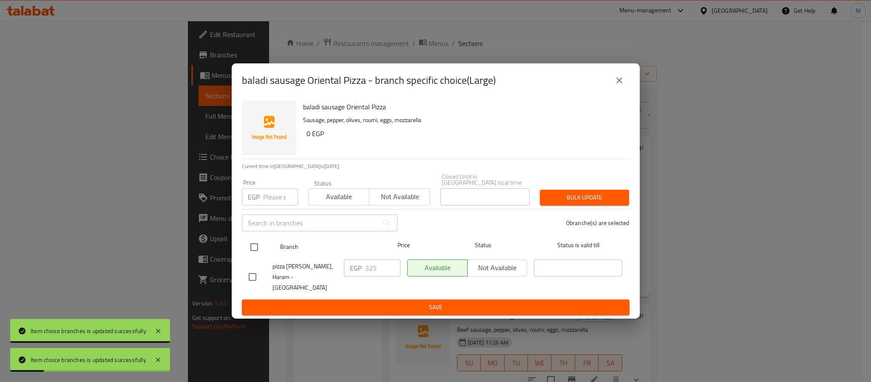
click at [250, 244] on input "checkbox" at bounding box center [254, 247] width 18 height 18
checkbox input "true"
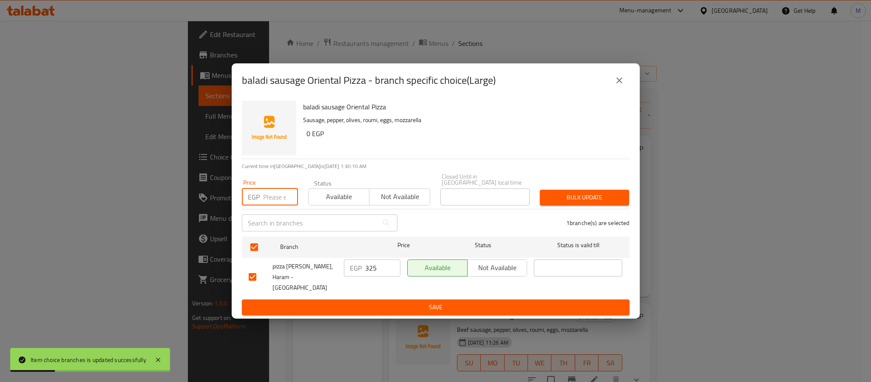
click at [272, 201] on input "number" at bounding box center [280, 196] width 35 height 17
type input "380"
click at [579, 196] on span "Bulk update" at bounding box center [585, 197] width 76 height 11
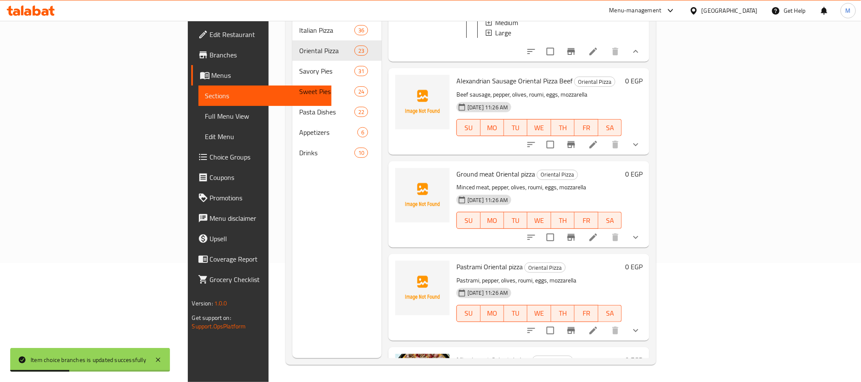
scroll to position [128, 0]
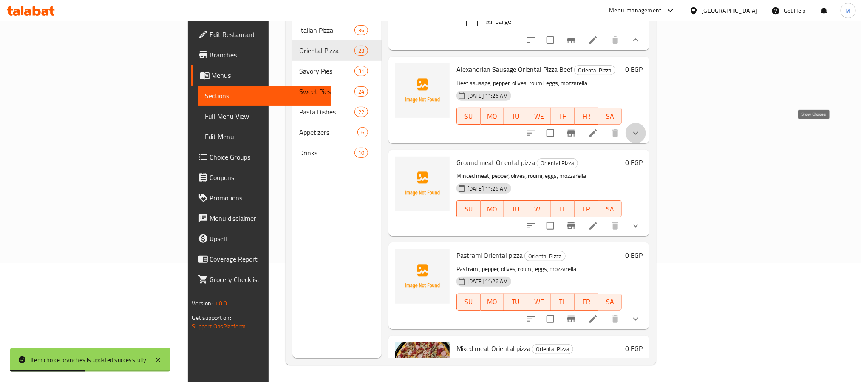
click at [641, 130] on icon "show more" at bounding box center [636, 133] width 10 height 10
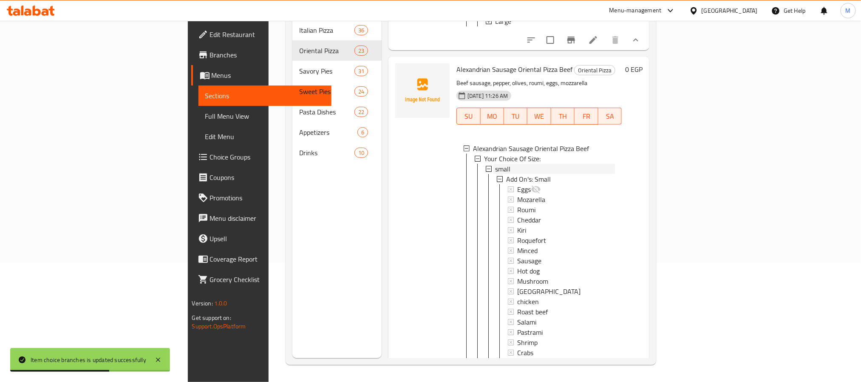
click at [495, 164] on div "small" at bounding box center [555, 169] width 120 height 10
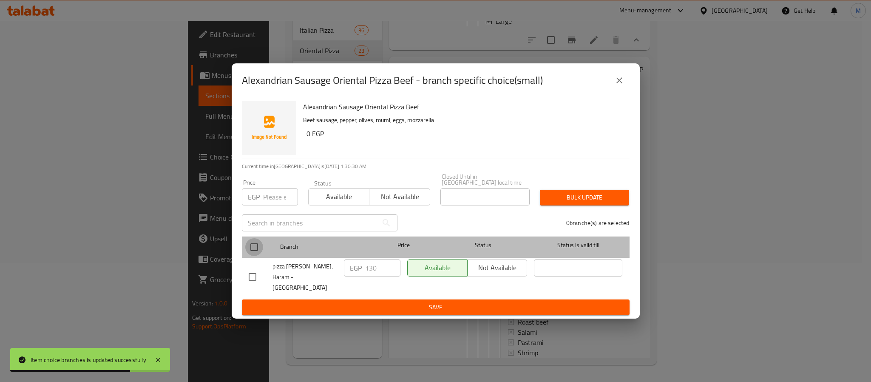
click at [258, 253] on input "checkbox" at bounding box center [254, 247] width 18 height 18
checkbox input "true"
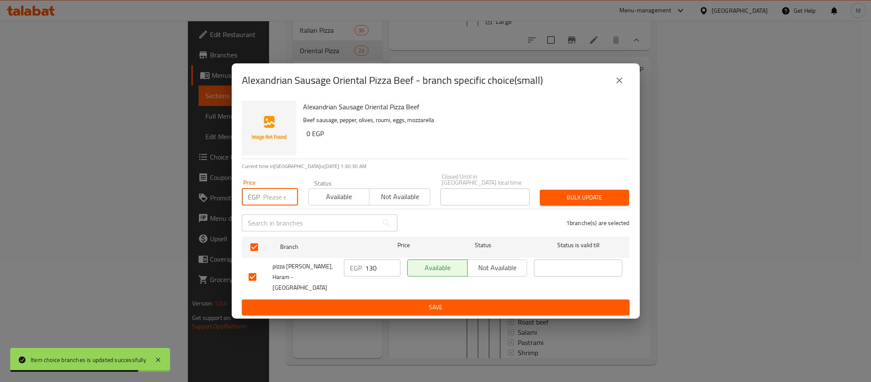
click at [271, 196] on input "number" at bounding box center [280, 196] width 35 height 17
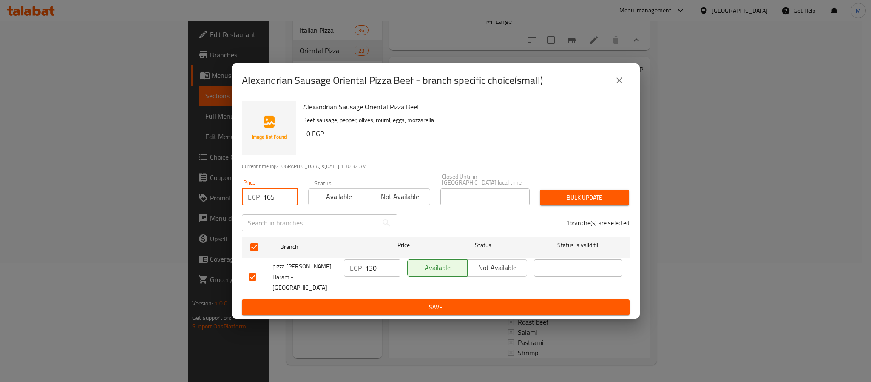
type input "165"
click at [611, 198] on span "Bulk update" at bounding box center [585, 197] width 76 height 11
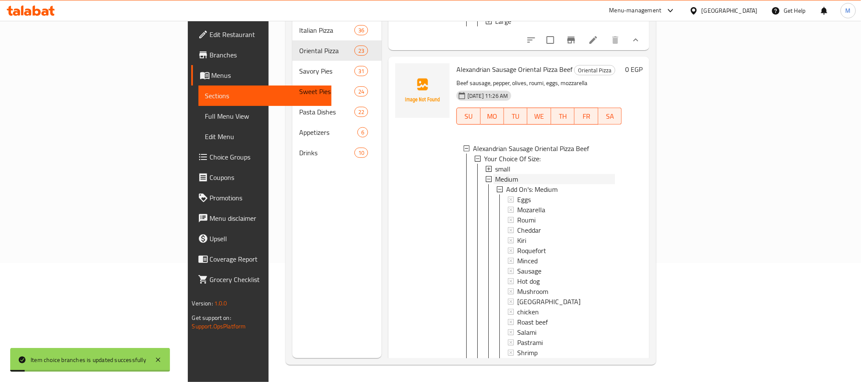
click at [495, 178] on div "Medium" at bounding box center [555, 179] width 120 height 10
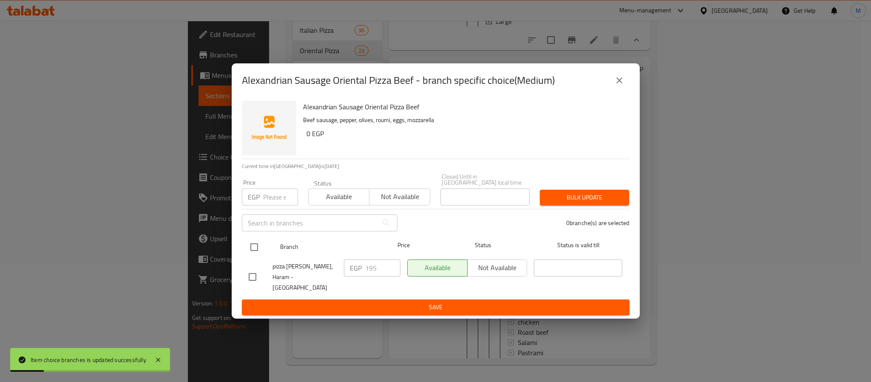
click at [257, 255] on input "checkbox" at bounding box center [254, 247] width 18 height 18
checkbox input "true"
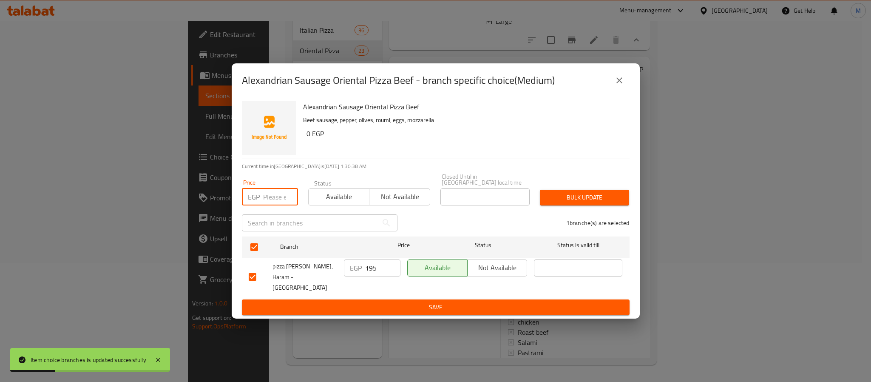
click at [272, 192] on input "number" at bounding box center [280, 196] width 35 height 17
type input "250"
click at [588, 190] on div "Bulk update" at bounding box center [584, 197] width 99 height 26
click at [604, 201] on span "Bulk update" at bounding box center [585, 197] width 76 height 11
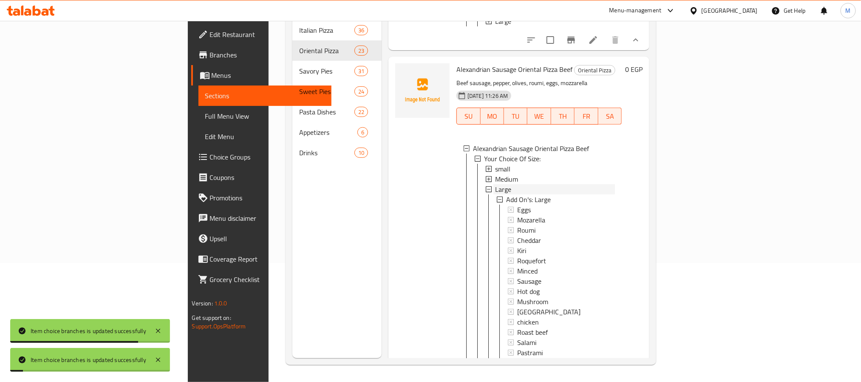
click at [495, 187] on div "Large" at bounding box center [555, 189] width 120 height 10
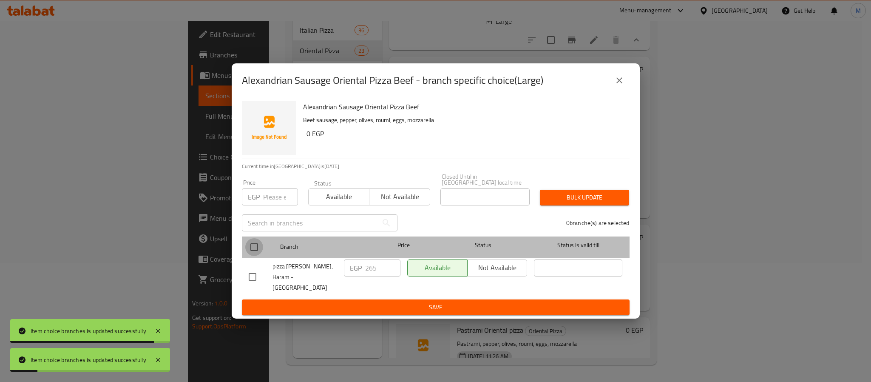
click at [253, 248] on input "checkbox" at bounding box center [254, 247] width 18 height 18
checkbox input "true"
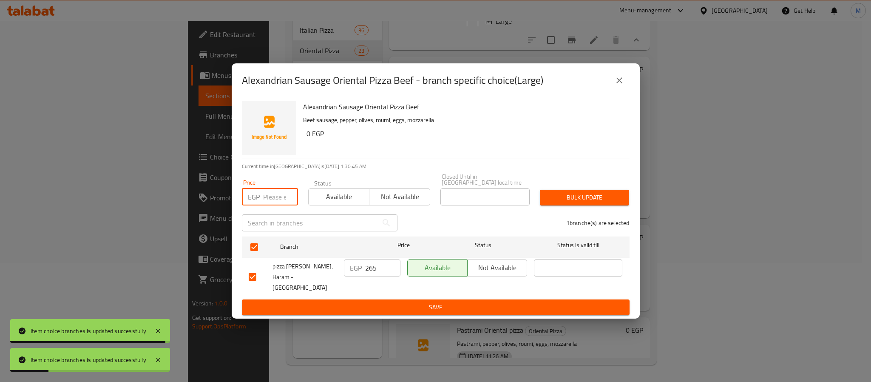
click at [284, 198] on input "number" at bounding box center [280, 196] width 35 height 17
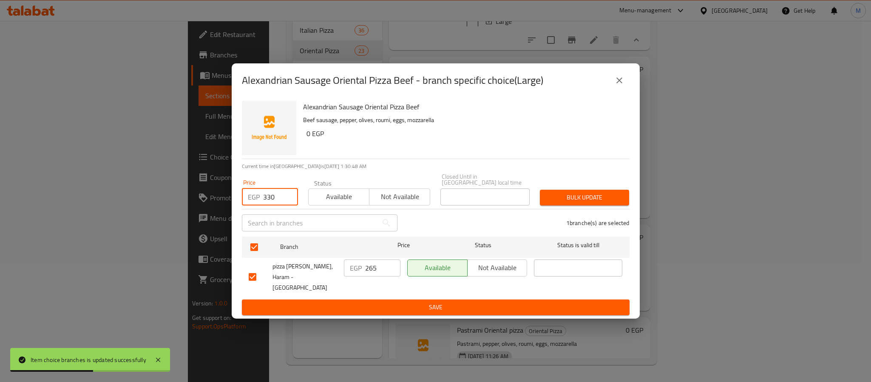
type input "330"
click at [620, 202] on span "Bulk update" at bounding box center [585, 197] width 76 height 11
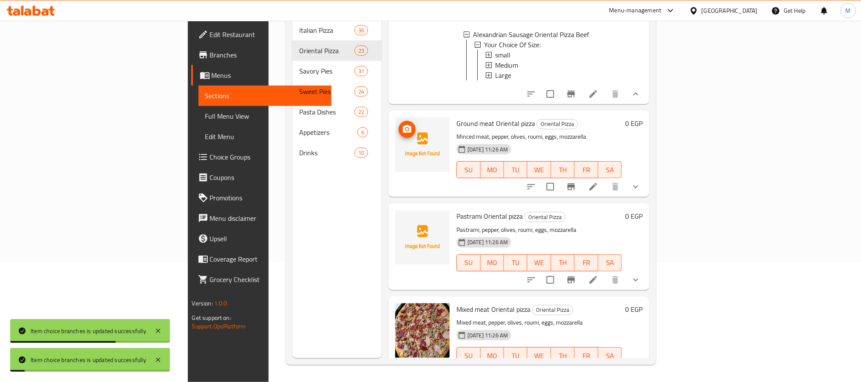
scroll to position [255, 0]
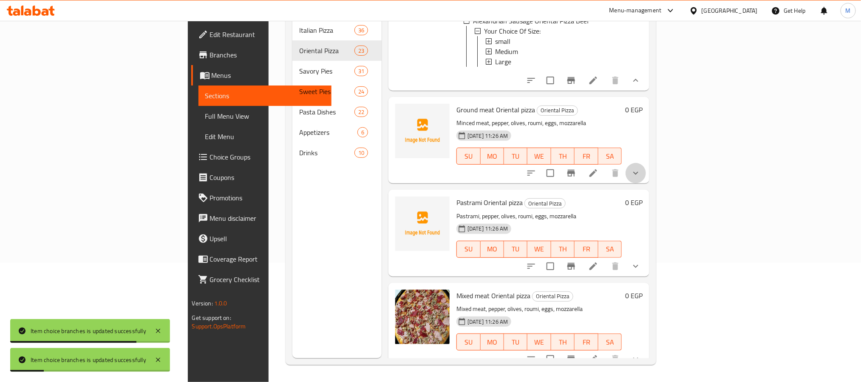
click at [646, 183] on button "show more" at bounding box center [636, 173] width 20 height 20
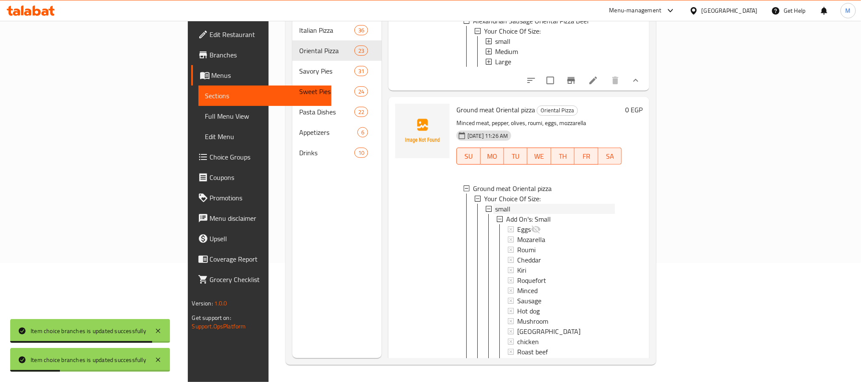
click at [495, 211] on div "small" at bounding box center [555, 209] width 120 height 10
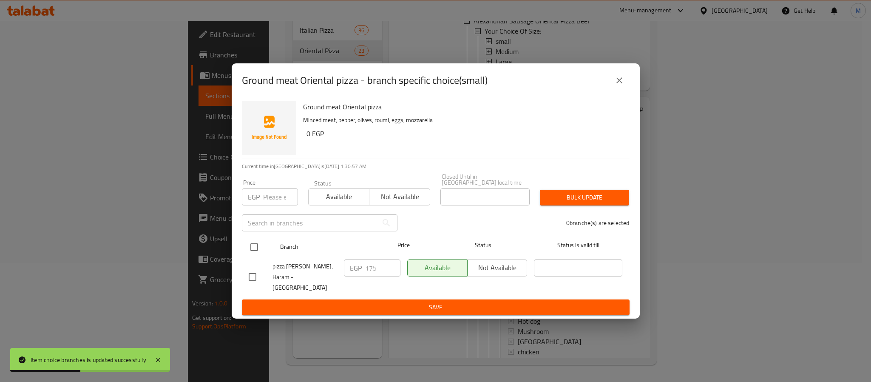
click at [247, 250] on input "checkbox" at bounding box center [254, 247] width 18 height 18
checkbox input "true"
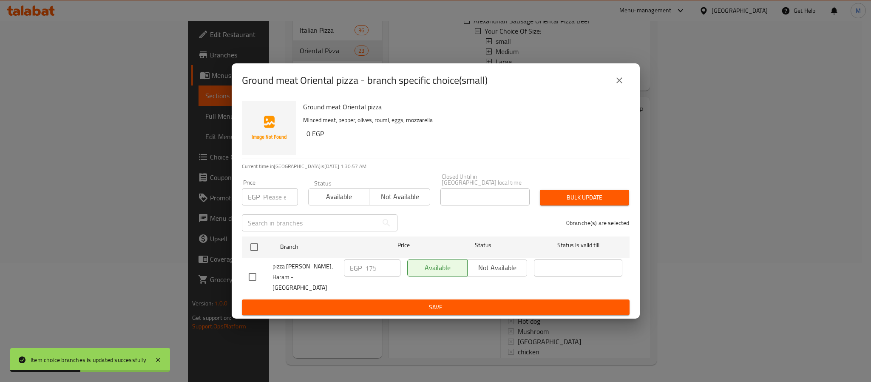
checkbox input "true"
click at [274, 204] on input "number" at bounding box center [280, 196] width 35 height 17
type input "195"
click at [556, 203] on span "Bulk update" at bounding box center [585, 197] width 76 height 11
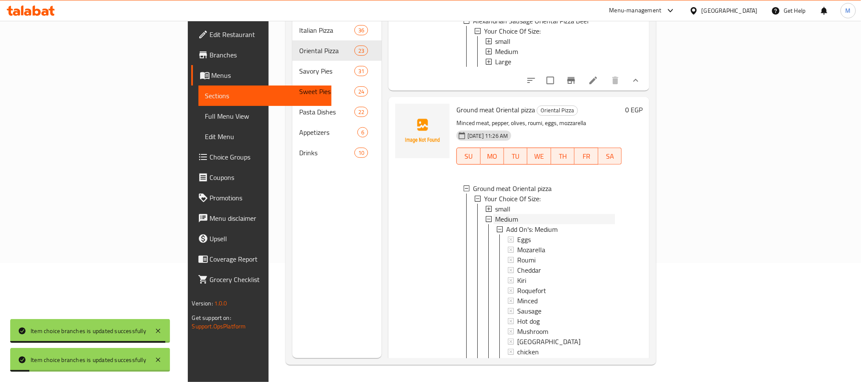
click at [495, 222] on span "Medium" at bounding box center [506, 219] width 23 height 10
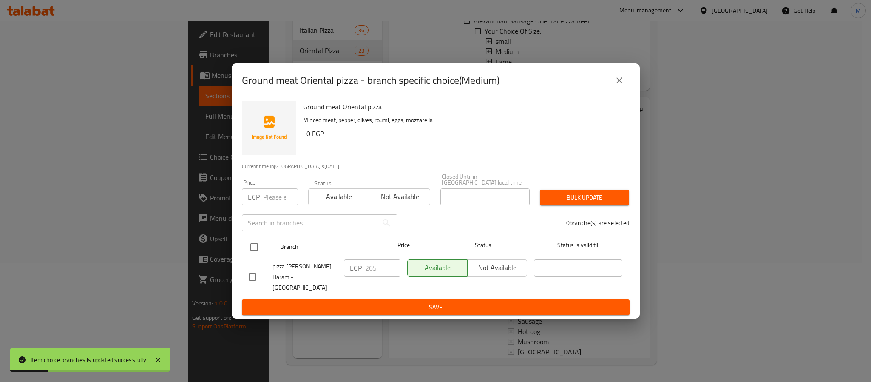
click at [255, 247] on input "checkbox" at bounding box center [254, 247] width 18 height 18
checkbox input "true"
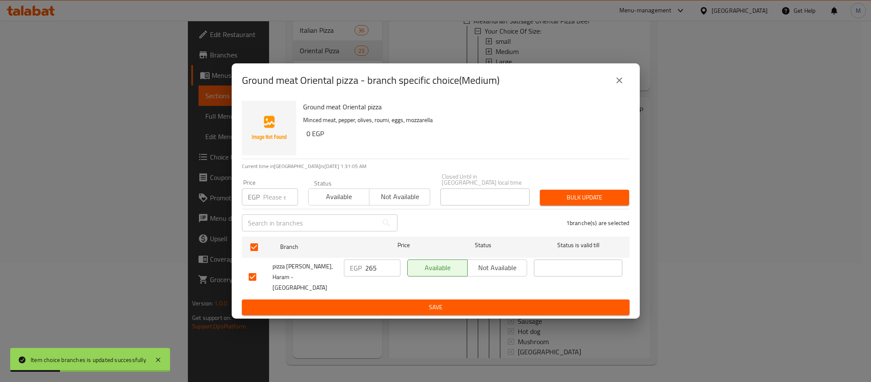
click at [267, 204] on input "number" at bounding box center [280, 196] width 35 height 17
type input "290"
drag, startPoint x: 551, startPoint y: 204, endPoint x: 551, endPoint y: 198, distance: 6.0
click at [551, 203] on span "Bulk update" at bounding box center [585, 197] width 76 height 11
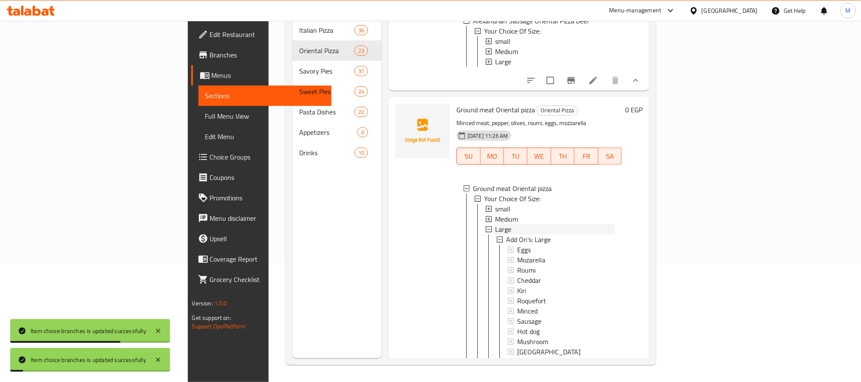
click at [495, 234] on div "Large" at bounding box center [555, 229] width 120 height 10
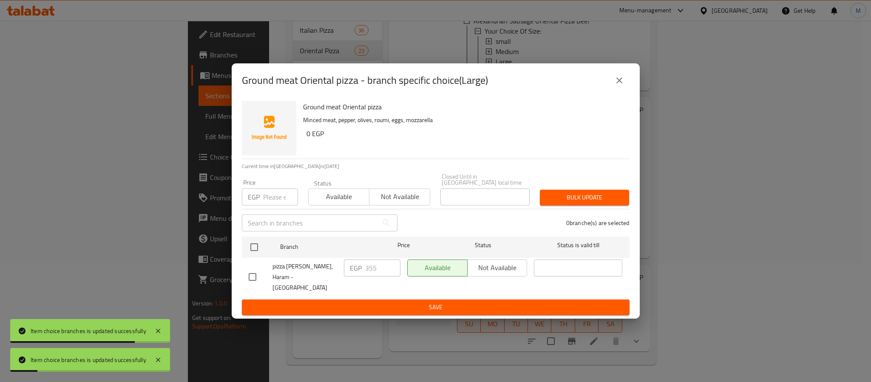
drag, startPoint x: 253, startPoint y: 245, endPoint x: 254, endPoint y: 225, distance: 20.1
click at [254, 245] on input "checkbox" at bounding box center [254, 247] width 18 height 18
checkbox input "true"
click at [275, 201] on input "number" at bounding box center [280, 196] width 35 height 17
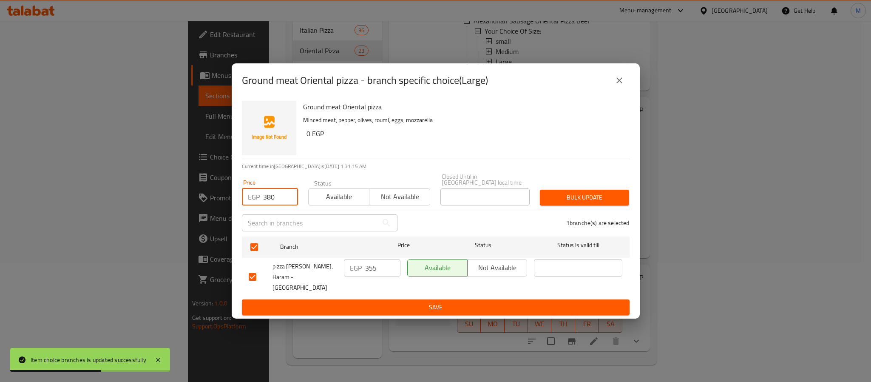
type input "380"
click at [548, 191] on button "Bulk update" at bounding box center [584, 198] width 89 height 16
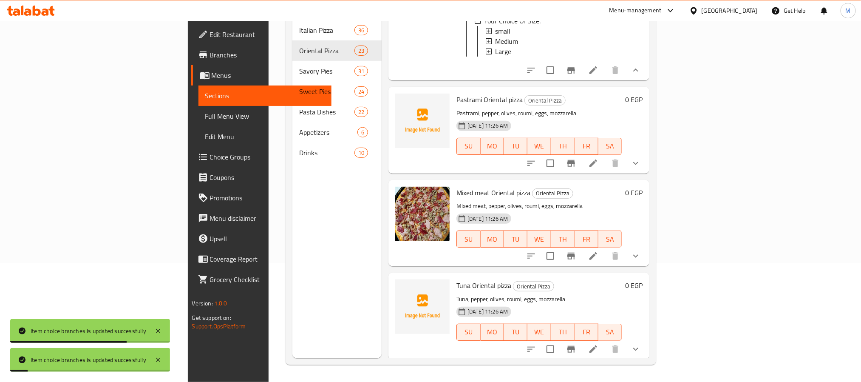
scroll to position [446, 0]
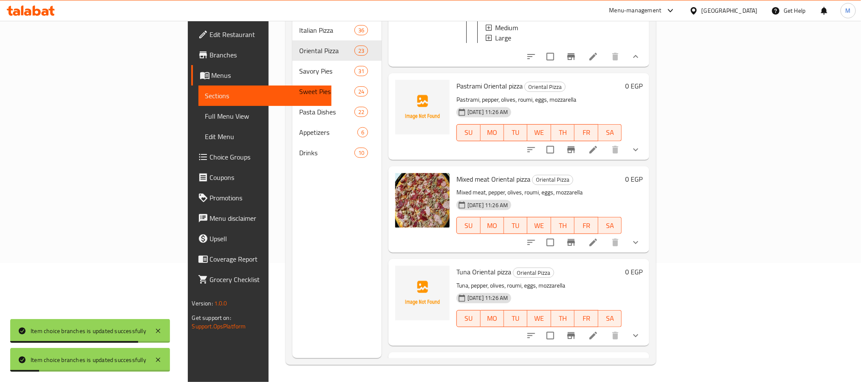
click at [641, 155] on icon "show more" at bounding box center [636, 150] width 10 height 10
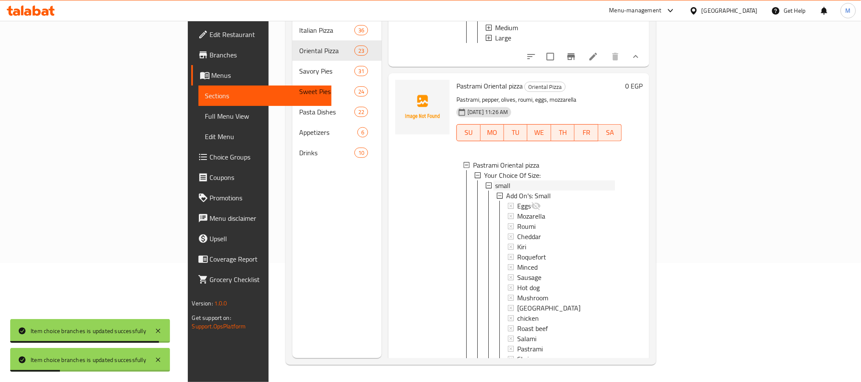
click at [495, 190] on div "small" at bounding box center [555, 185] width 120 height 10
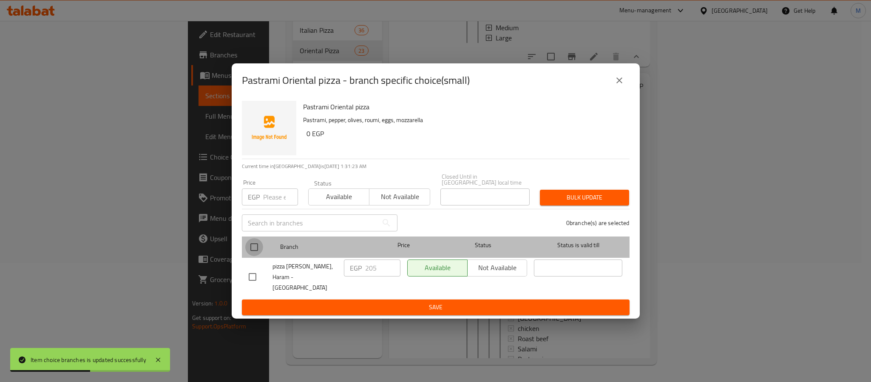
click at [258, 249] on input "checkbox" at bounding box center [254, 247] width 18 height 18
checkbox input "true"
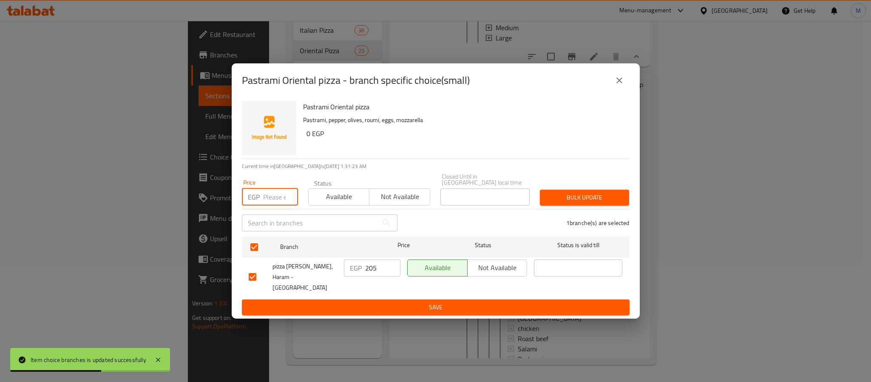
click at [278, 202] on input "number" at bounding box center [280, 196] width 35 height 17
type input "245"
click at [593, 203] on span "Bulk update" at bounding box center [585, 197] width 76 height 11
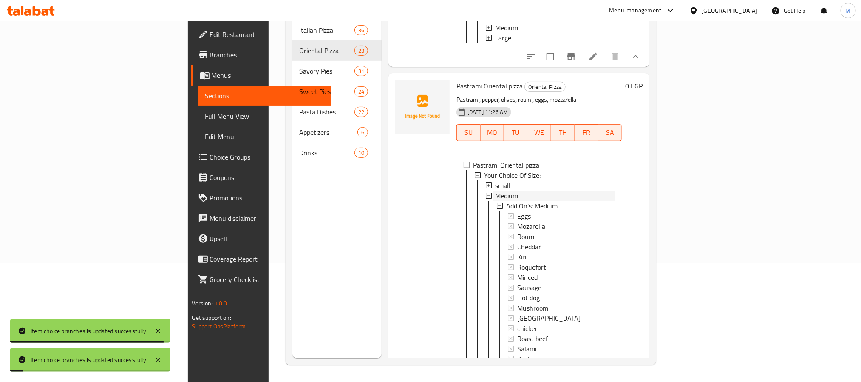
click at [495, 201] on span "Medium" at bounding box center [506, 195] width 23 height 10
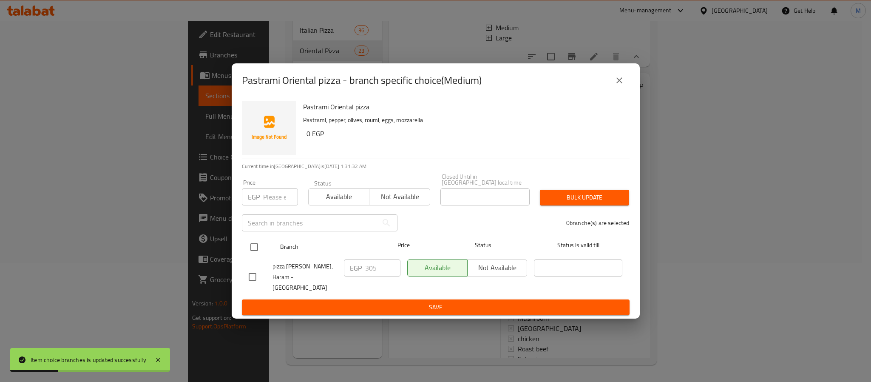
click at [256, 248] on input "checkbox" at bounding box center [254, 247] width 18 height 18
checkbox input "true"
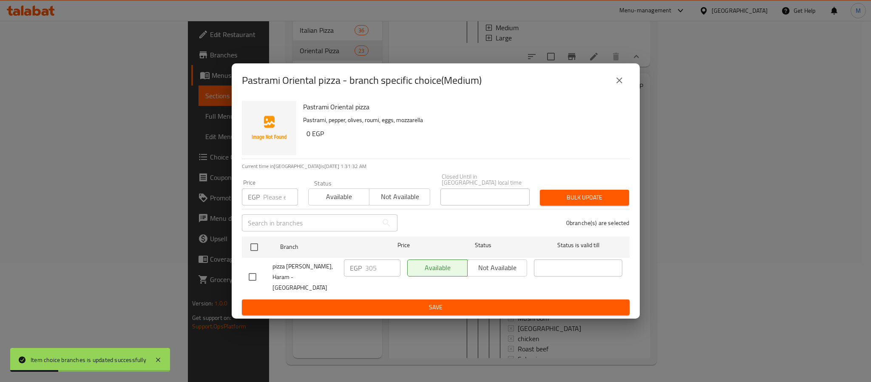
checkbox input "true"
click at [274, 198] on input "number" at bounding box center [280, 196] width 35 height 17
type input "365"
click at [625, 198] on button "Bulk update" at bounding box center [584, 198] width 89 height 16
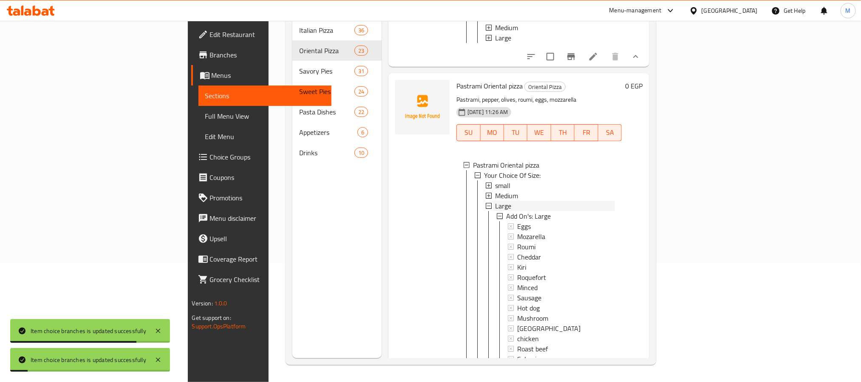
click at [495, 211] on span "Large" at bounding box center [503, 206] width 16 height 10
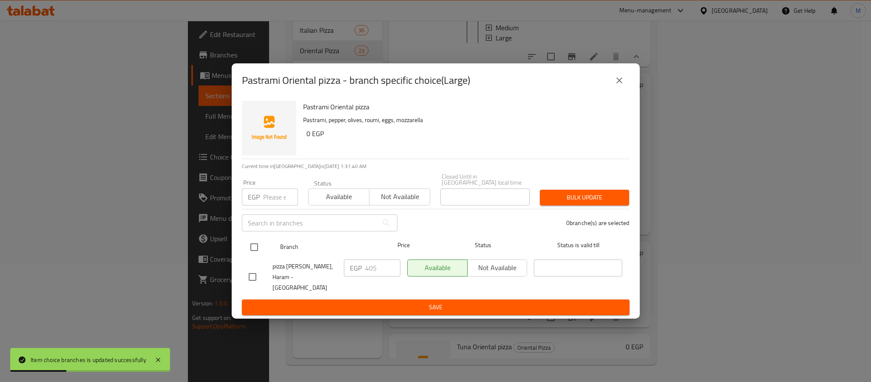
drag, startPoint x: 253, startPoint y: 250, endPoint x: 257, endPoint y: 245, distance: 7.0
click at [253, 250] on input "checkbox" at bounding box center [254, 247] width 18 height 18
checkbox input "true"
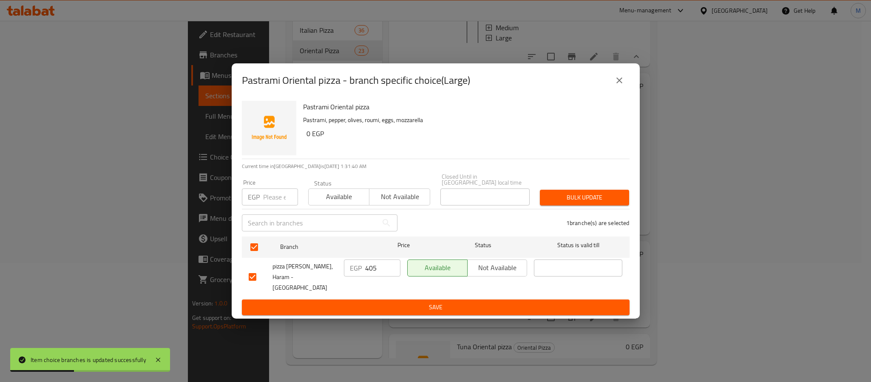
drag, startPoint x: 279, startPoint y: 201, endPoint x: 286, endPoint y: 194, distance: 9.6
click at [280, 200] on input "number" at bounding box center [280, 196] width 35 height 17
type input "490"
click at [586, 196] on span "Bulk update" at bounding box center [585, 197] width 76 height 11
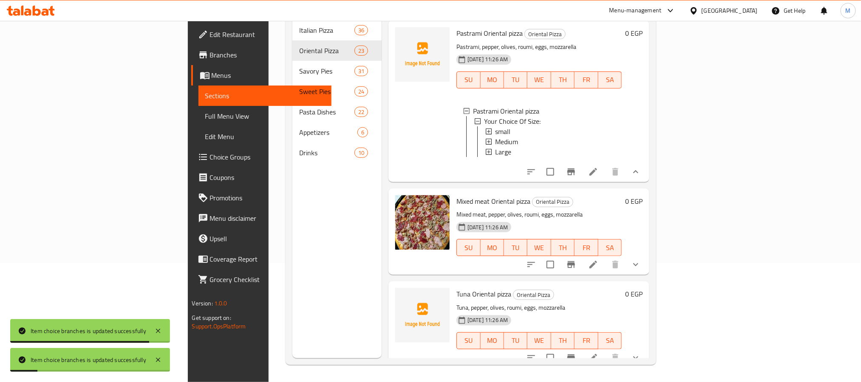
scroll to position [638, 0]
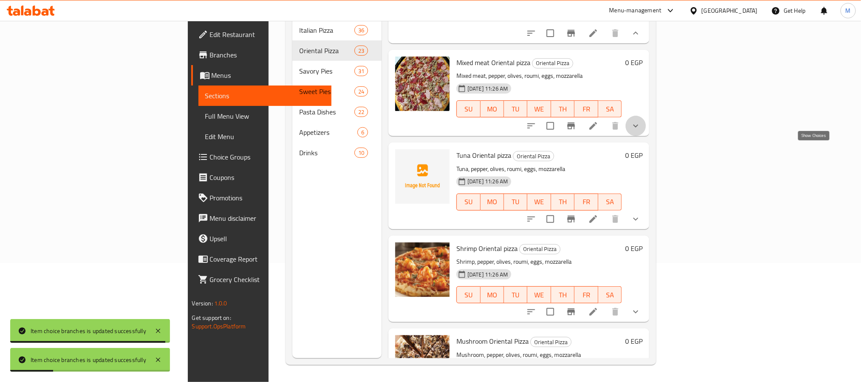
click at [641, 131] on icon "show more" at bounding box center [636, 126] width 10 height 10
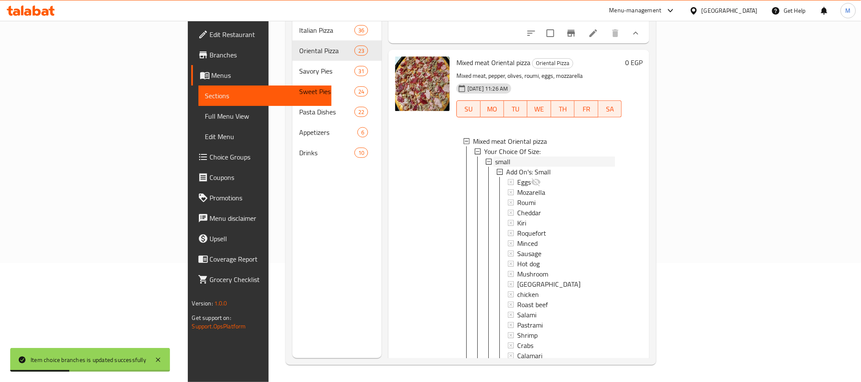
click at [495, 167] on div "small" at bounding box center [555, 161] width 120 height 10
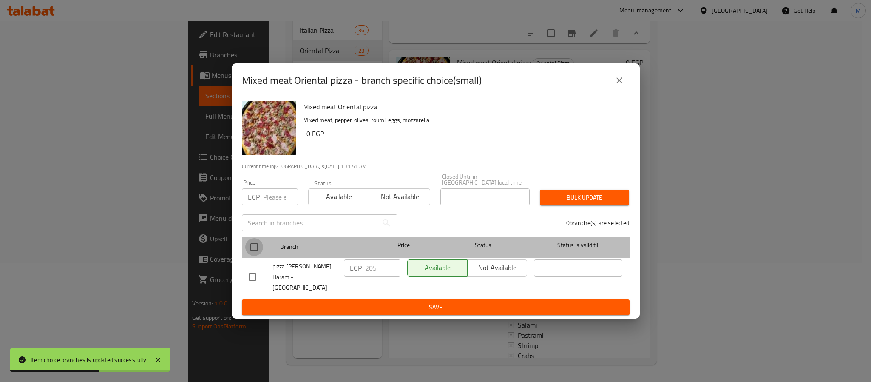
click at [247, 256] on input "checkbox" at bounding box center [254, 247] width 18 height 18
checkbox input "true"
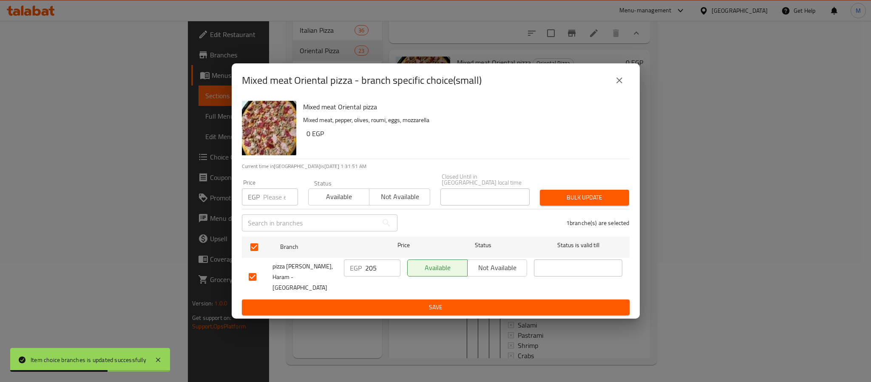
click at [273, 203] on input "number" at bounding box center [280, 196] width 35 height 17
type input "245"
click at [582, 201] on span "Bulk update" at bounding box center [585, 197] width 76 height 11
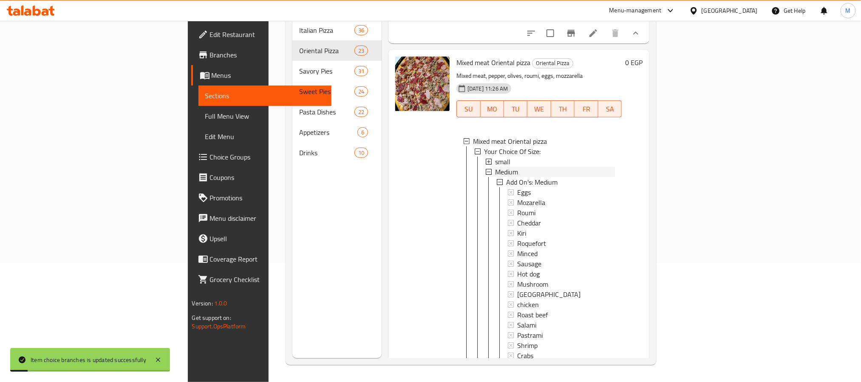
click at [495, 177] on span "Medium" at bounding box center [506, 172] width 23 height 10
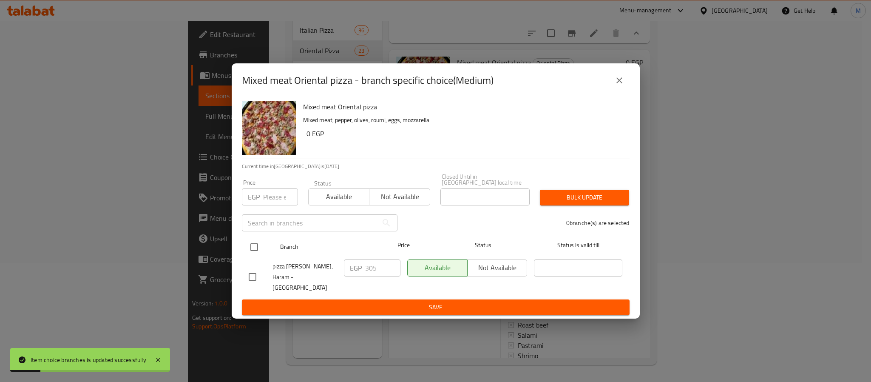
click at [255, 247] on input "checkbox" at bounding box center [254, 247] width 18 height 18
checkbox input "true"
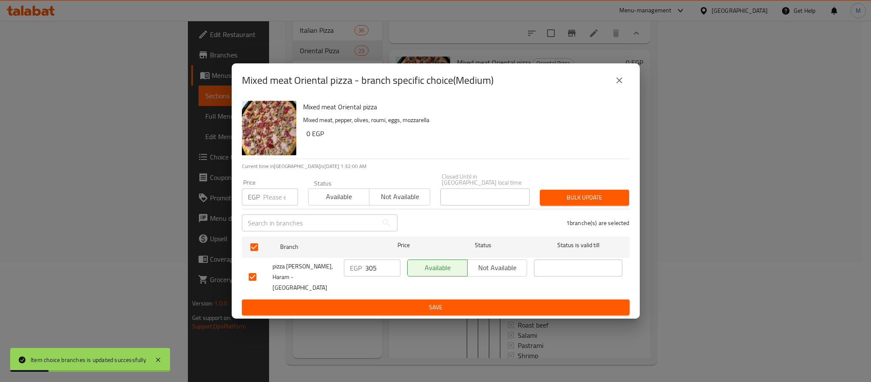
click at [281, 200] on input "number" at bounding box center [280, 196] width 35 height 17
type input "365"
click at [616, 202] on span "Bulk update" at bounding box center [585, 197] width 76 height 11
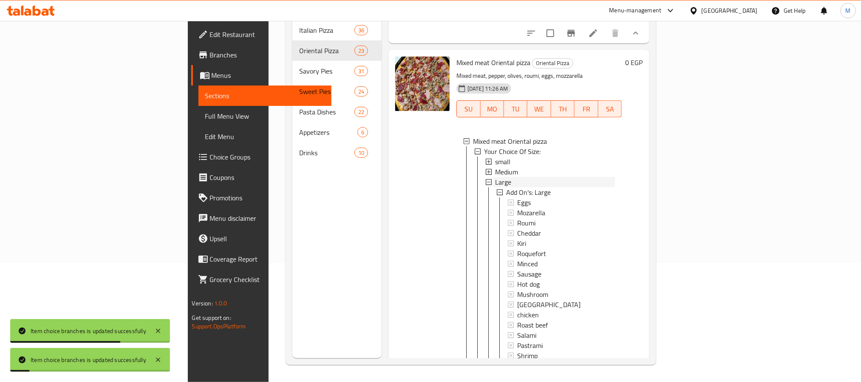
click at [495, 187] on div "Large" at bounding box center [555, 182] width 120 height 10
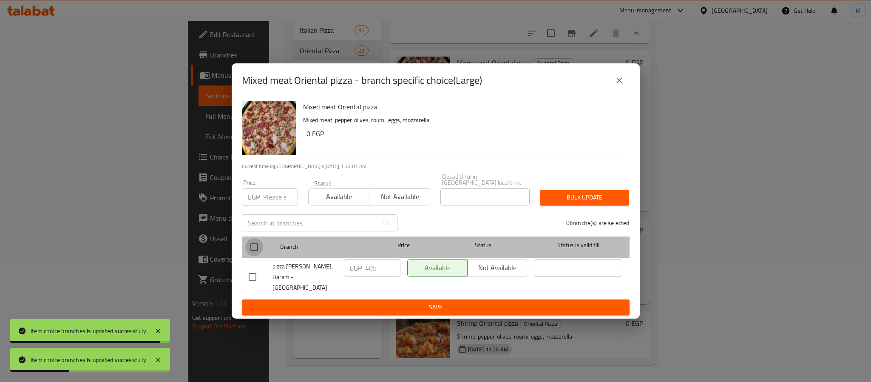
click at [252, 247] on input "checkbox" at bounding box center [254, 247] width 18 height 18
checkbox input "true"
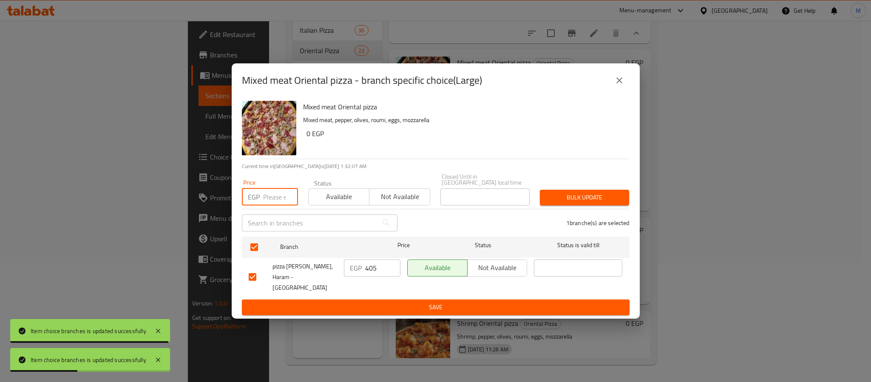
click at [274, 194] on input "number" at bounding box center [280, 196] width 35 height 17
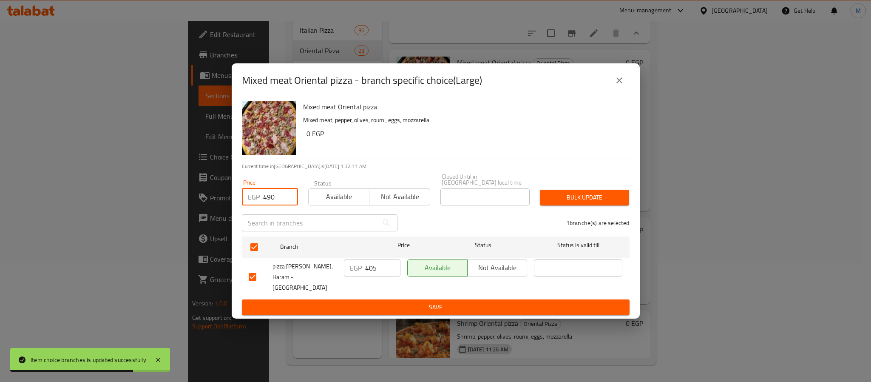
type input "490"
click at [599, 195] on span "Bulk update" at bounding box center [585, 197] width 76 height 11
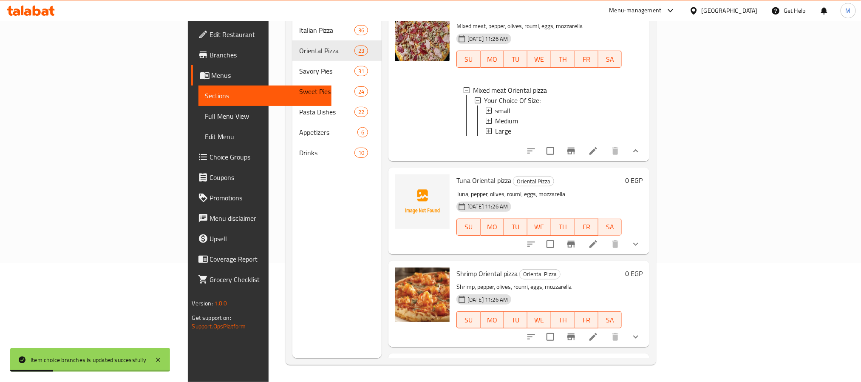
scroll to position [829, 0]
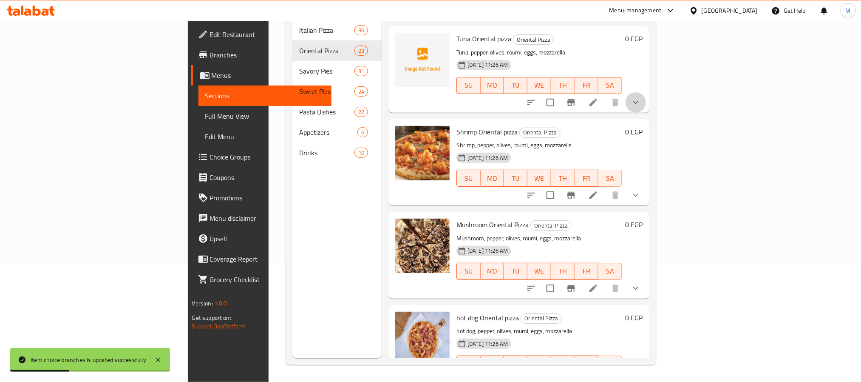
click at [646, 113] on button "show more" at bounding box center [636, 102] width 20 height 20
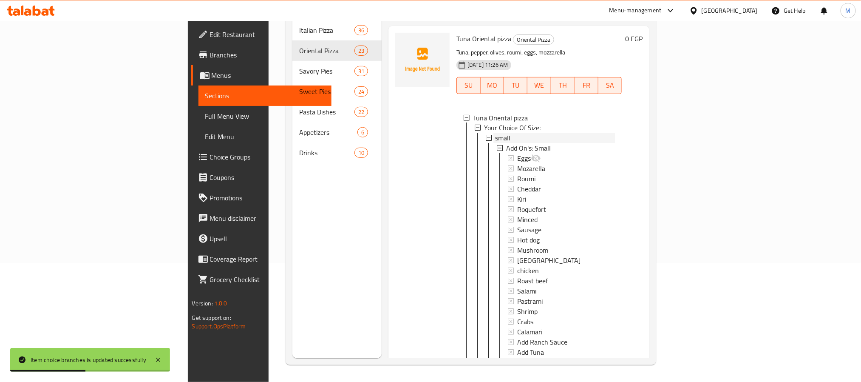
click at [495, 143] on div "small" at bounding box center [555, 138] width 120 height 10
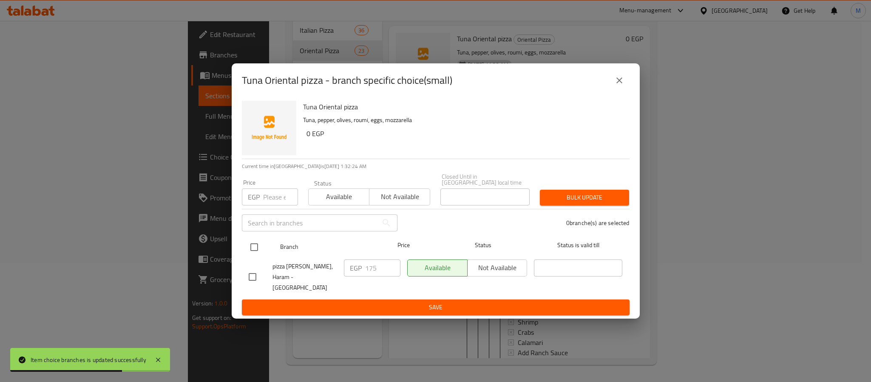
click at [258, 253] on input "checkbox" at bounding box center [254, 247] width 18 height 18
checkbox input "true"
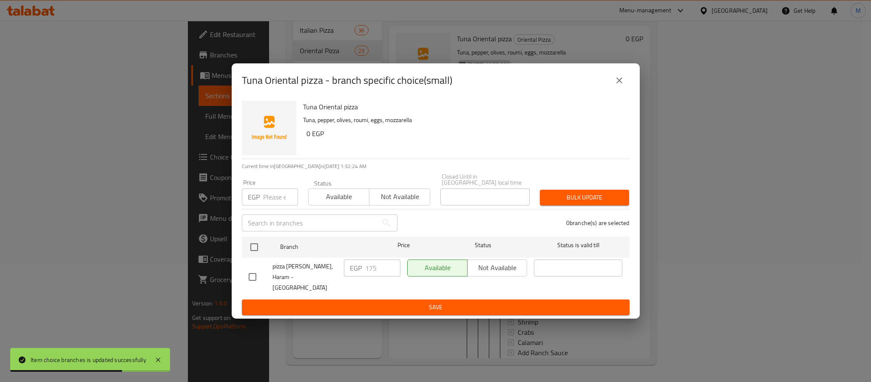
checkbox input "true"
click at [273, 202] on input "number" at bounding box center [280, 196] width 35 height 17
type input "195"
click at [555, 203] on span "Bulk update" at bounding box center [585, 197] width 76 height 11
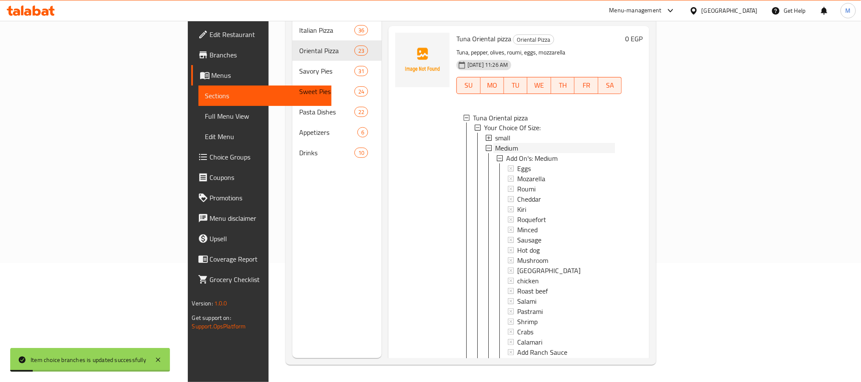
click at [495, 153] on span "Medium" at bounding box center [506, 148] width 23 height 10
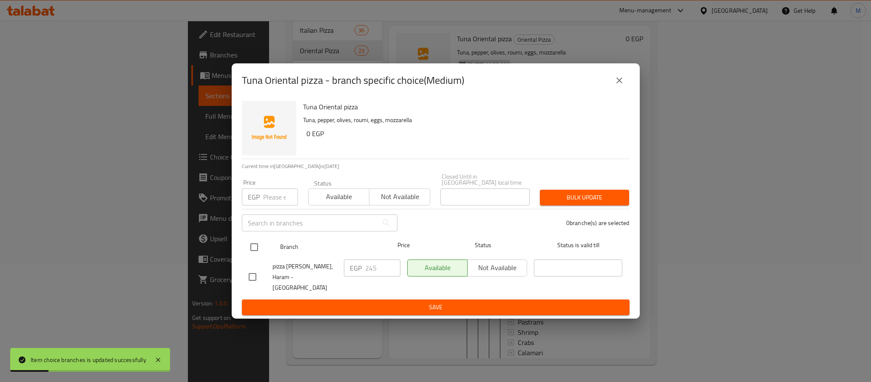
drag, startPoint x: 247, startPoint y: 252, endPoint x: 250, endPoint y: 248, distance: 4.6
click at [248, 251] on input "checkbox" at bounding box center [254, 247] width 18 height 18
checkbox input "true"
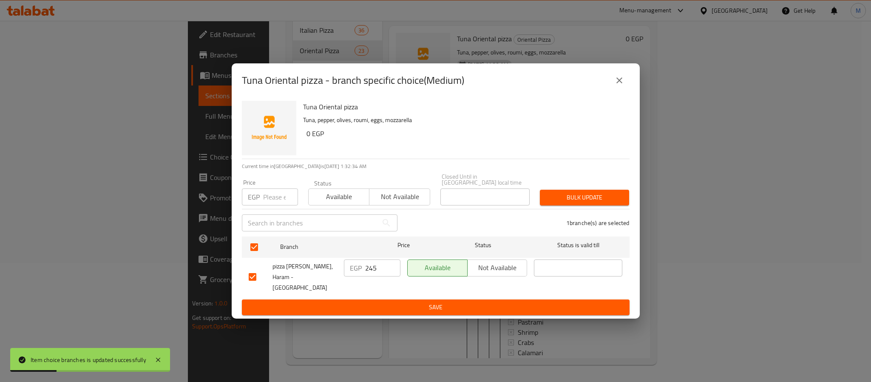
click at [275, 204] on input "number" at bounding box center [280, 196] width 35 height 17
type input "260"
click at [579, 199] on span "Bulk update" at bounding box center [585, 197] width 76 height 11
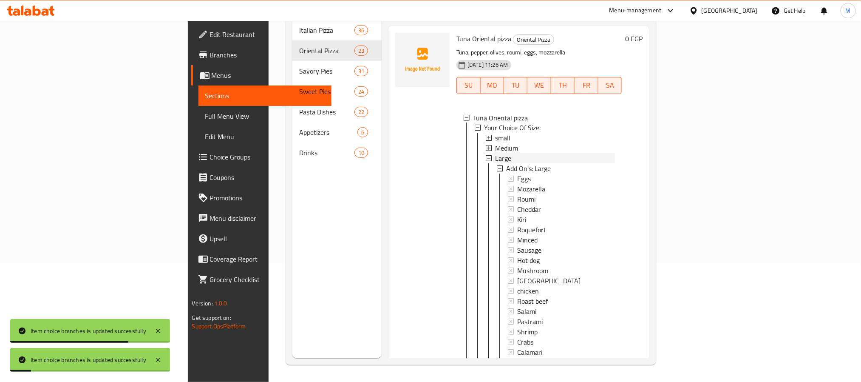
click at [495, 164] on div "Large" at bounding box center [555, 158] width 120 height 10
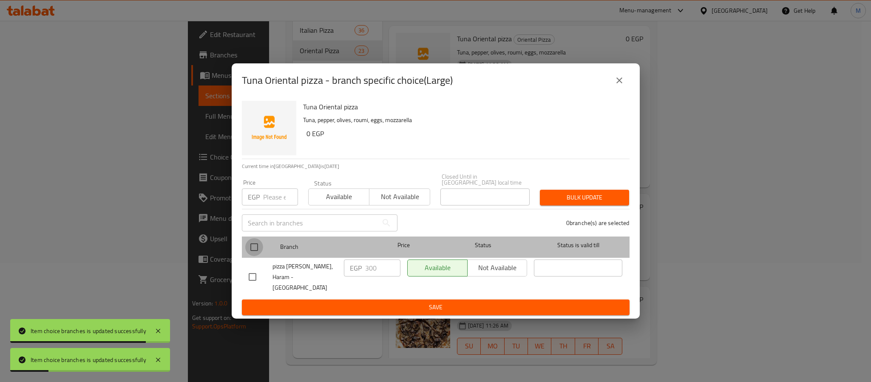
click at [255, 250] on input "checkbox" at bounding box center [254, 247] width 18 height 18
checkbox input "true"
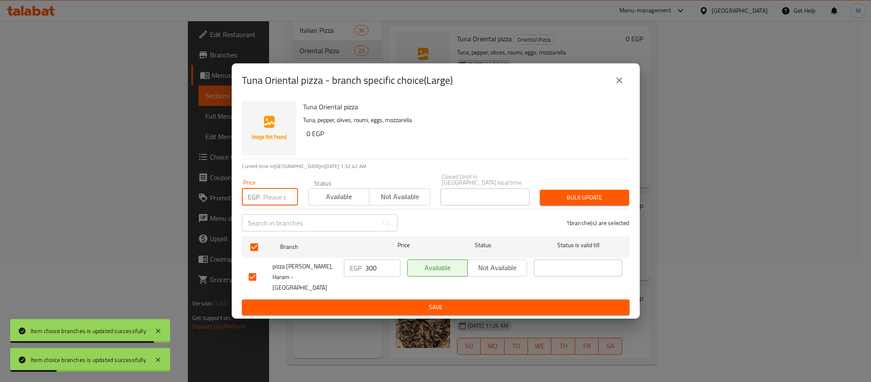
click at [282, 201] on input "number" at bounding box center [280, 196] width 35 height 17
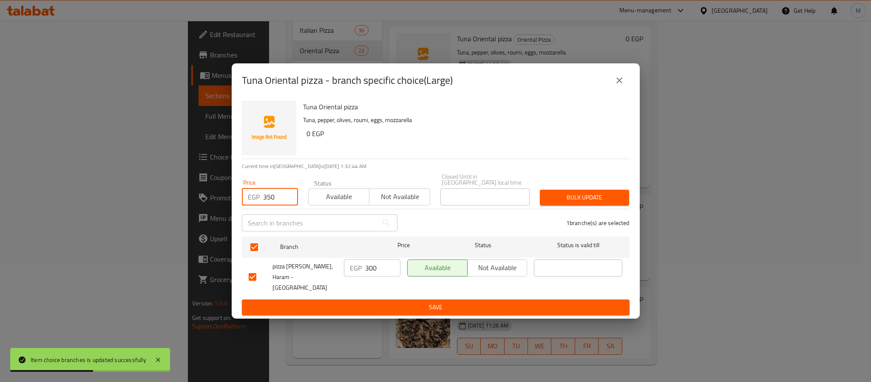
type input "350"
click at [578, 200] on span "Bulk update" at bounding box center [585, 197] width 76 height 11
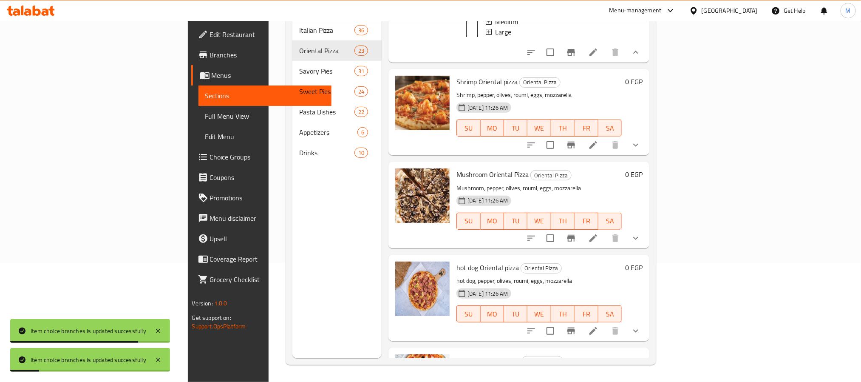
scroll to position [956, 0]
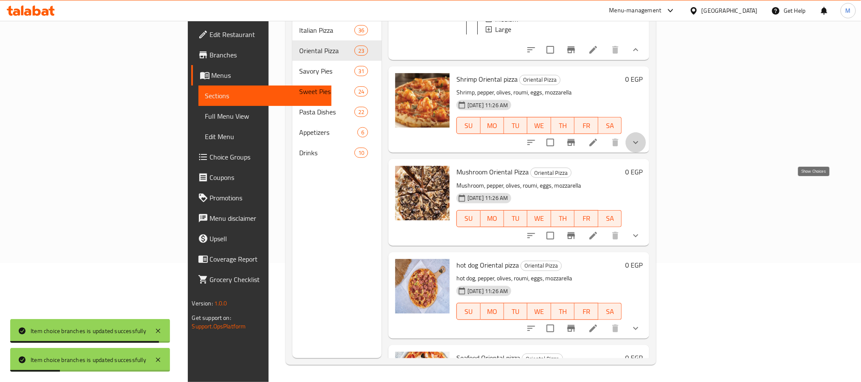
click at [641, 148] on icon "show more" at bounding box center [636, 142] width 10 height 10
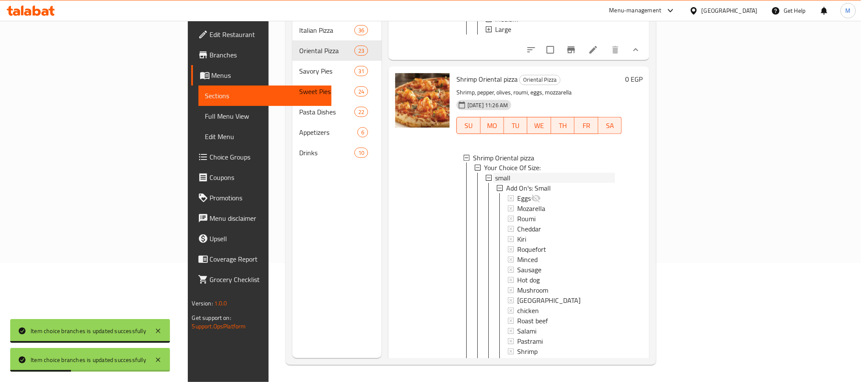
click at [541, 183] on div "small" at bounding box center [555, 178] width 120 height 10
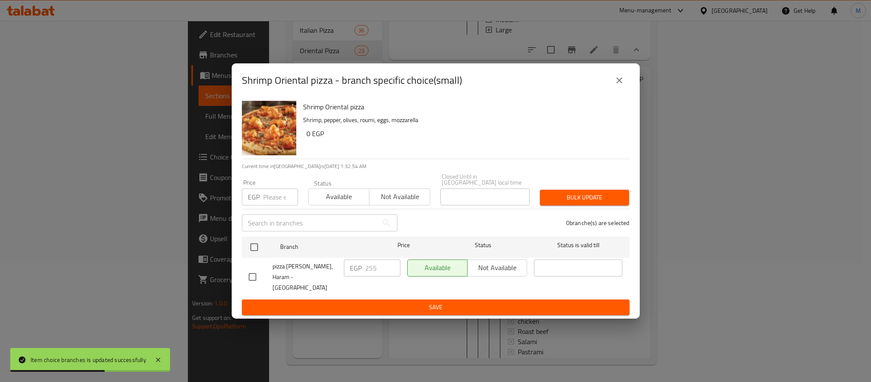
drag, startPoint x: 255, startPoint y: 250, endPoint x: 263, endPoint y: 225, distance: 26.6
click at [255, 250] on input "checkbox" at bounding box center [254, 247] width 18 height 18
checkbox input "true"
click at [272, 198] on input "number" at bounding box center [280, 196] width 35 height 17
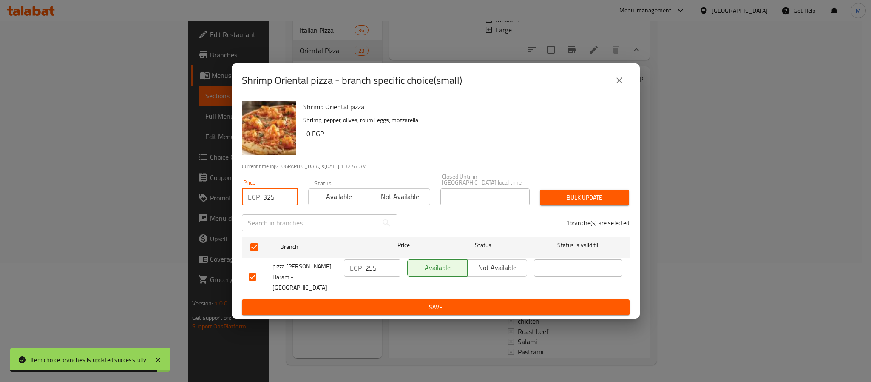
type input "325"
click at [562, 201] on span "Bulk update" at bounding box center [585, 197] width 76 height 11
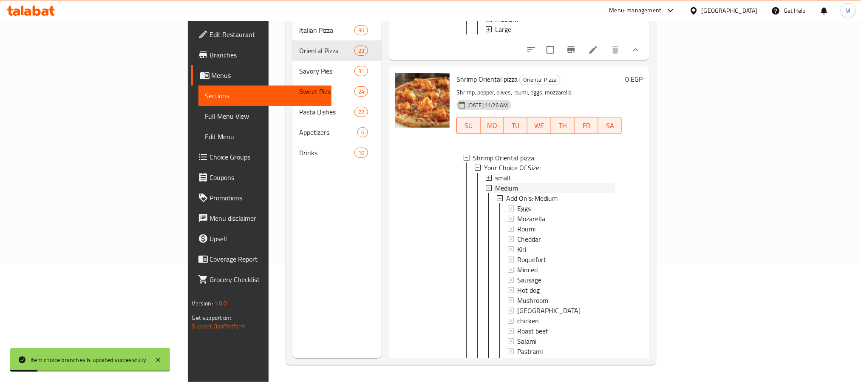
click at [495, 193] on span "Medium" at bounding box center [506, 188] width 23 height 10
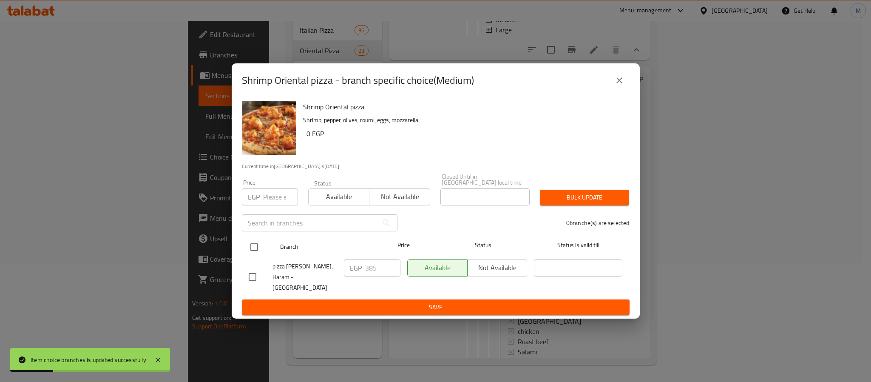
click at [250, 252] on input "checkbox" at bounding box center [254, 247] width 18 height 18
checkbox input "true"
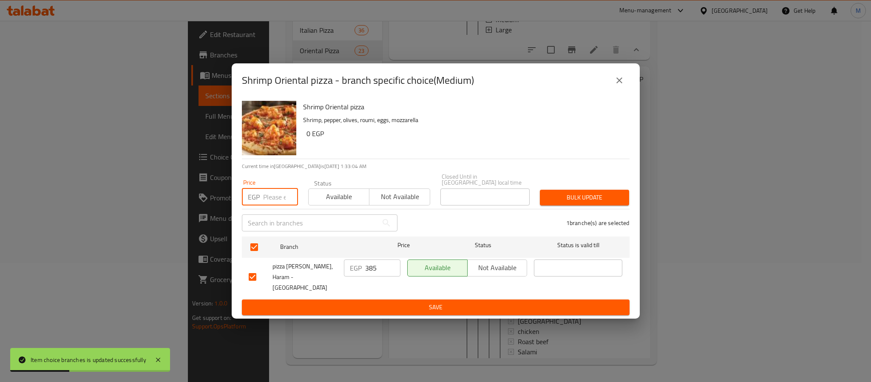
click at [275, 201] on input "number" at bounding box center [280, 196] width 35 height 17
type input "485"
click at [560, 198] on span "Bulk update" at bounding box center [585, 197] width 76 height 11
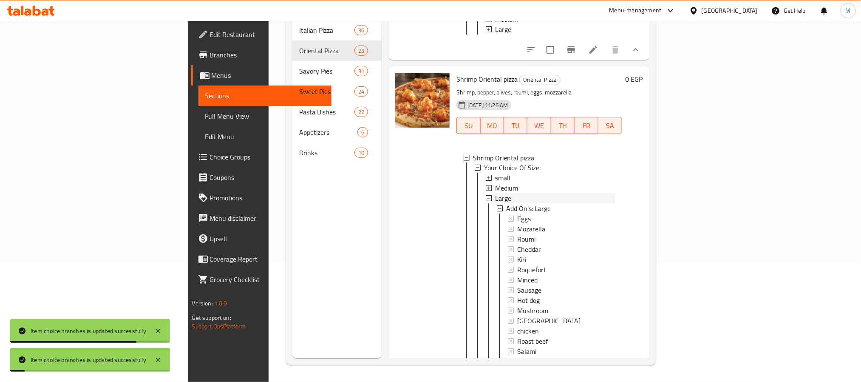
click at [495, 204] on div "Large" at bounding box center [555, 198] width 120 height 10
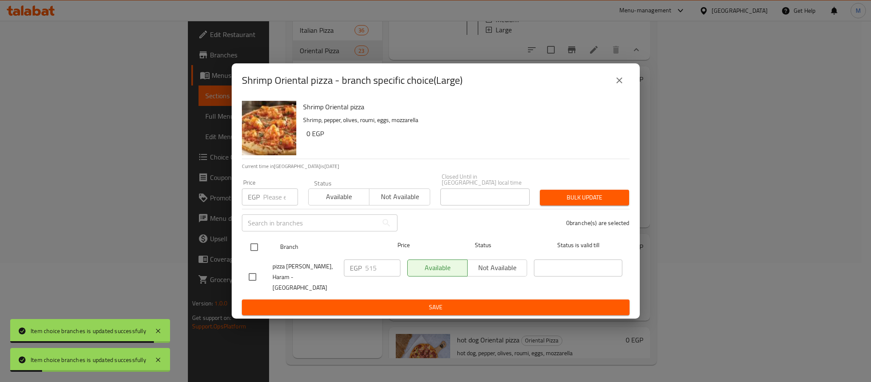
click at [247, 247] on input "checkbox" at bounding box center [254, 247] width 18 height 18
checkbox input "true"
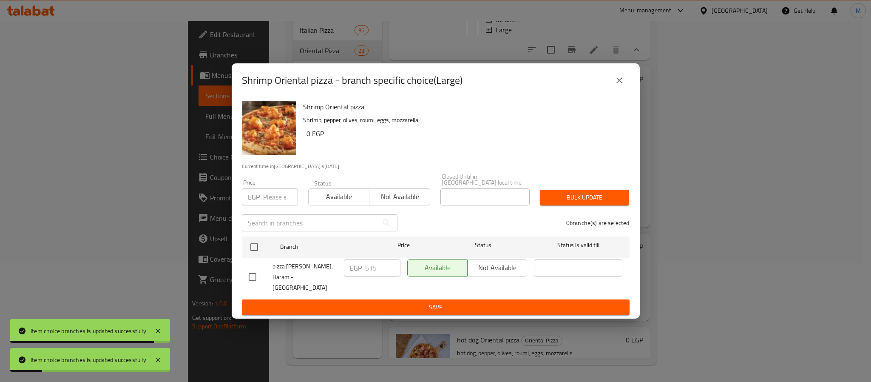
checkbox input "true"
click at [275, 199] on input "number" at bounding box center [280, 196] width 35 height 17
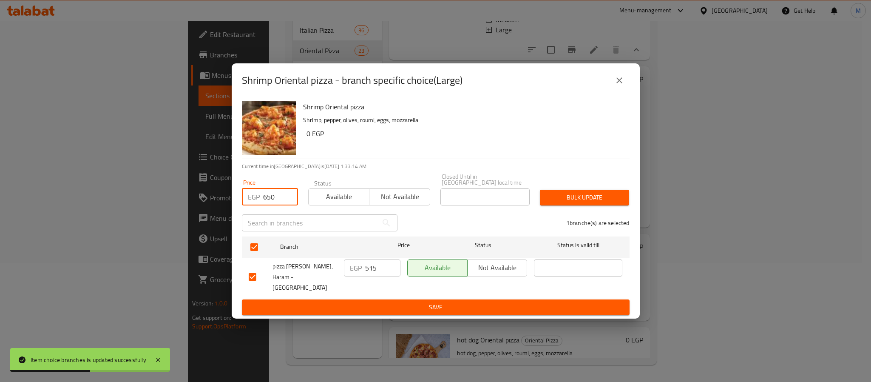
type input "650"
click at [564, 201] on span "Bulk update" at bounding box center [585, 197] width 76 height 11
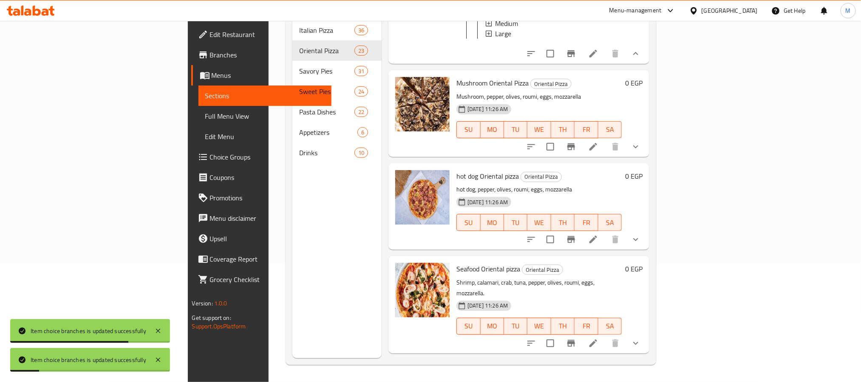
scroll to position [1212, 0]
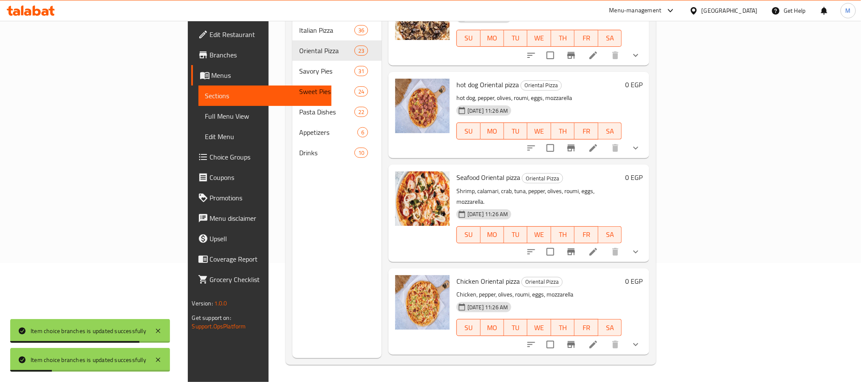
click at [646, 65] on button "show more" at bounding box center [636, 55] width 20 height 20
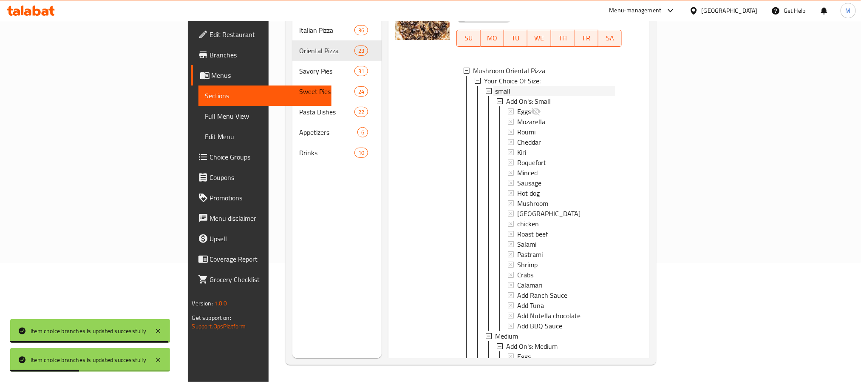
click at [495, 96] on div "small" at bounding box center [555, 91] width 120 height 10
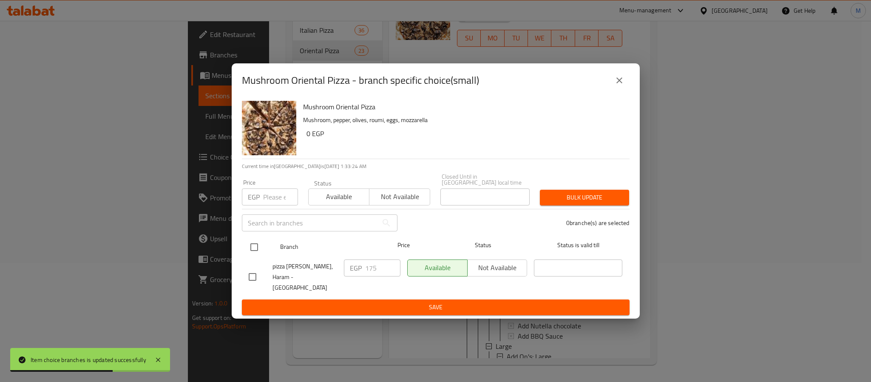
click at [251, 248] on input "checkbox" at bounding box center [254, 247] width 18 height 18
checkbox input "true"
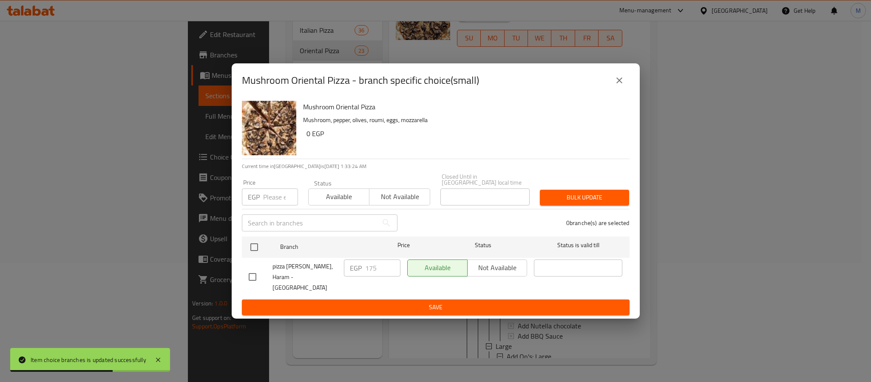
checkbox input "true"
click at [277, 198] on input "number" at bounding box center [280, 196] width 35 height 17
type input "235"
click at [596, 197] on span "Bulk update" at bounding box center [585, 197] width 76 height 11
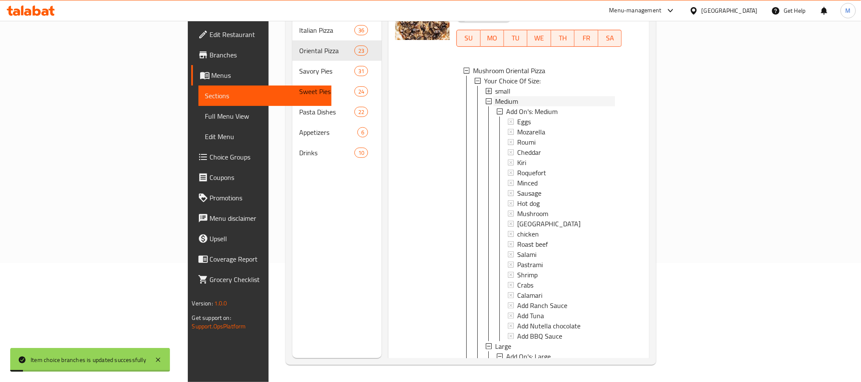
click at [495, 106] on div "Medium" at bounding box center [555, 101] width 120 height 10
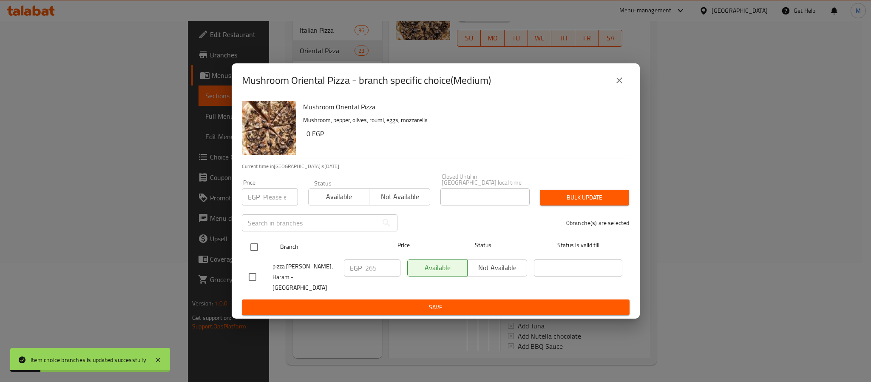
click at [258, 254] on input "checkbox" at bounding box center [254, 247] width 18 height 18
checkbox input "true"
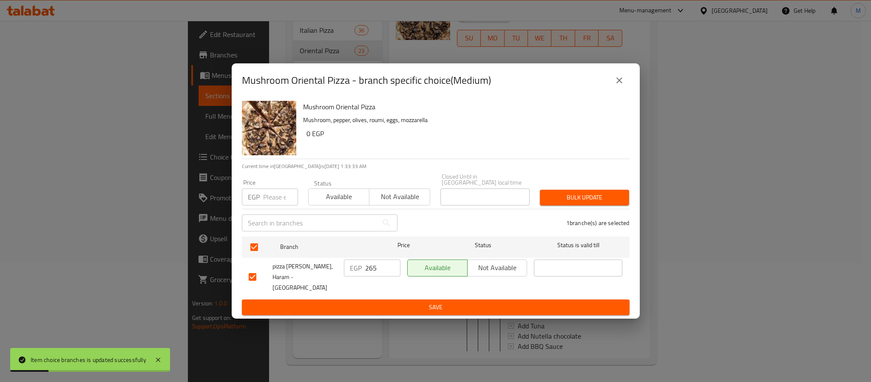
click at [277, 203] on input "number" at bounding box center [280, 196] width 35 height 17
type input "340"
click at [611, 199] on span "Bulk update" at bounding box center [585, 197] width 76 height 11
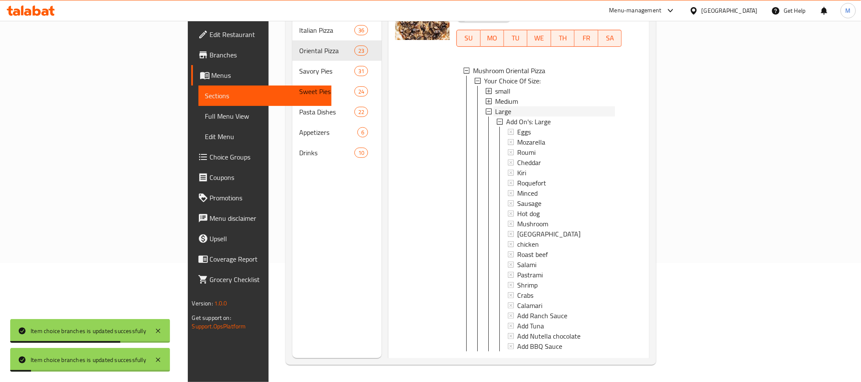
click at [495, 116] on span "Large" at bounding box center [503, 111] width 16 height 10
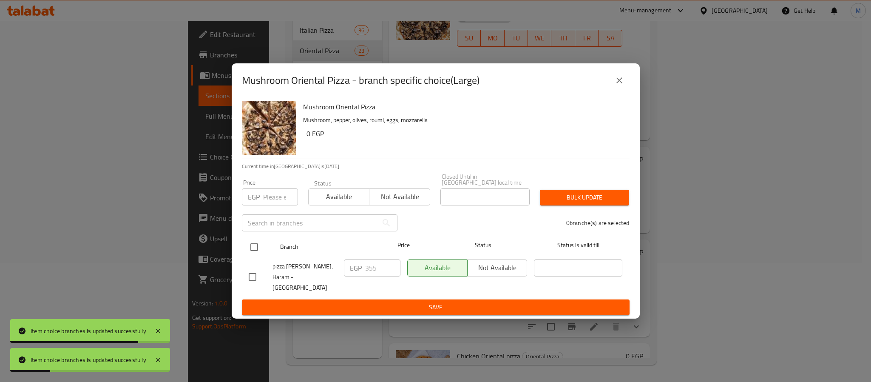
click at [256, 249] on input "checkbox" at bounding box center [254, 247] width 18 height 18
checkbox input "true"
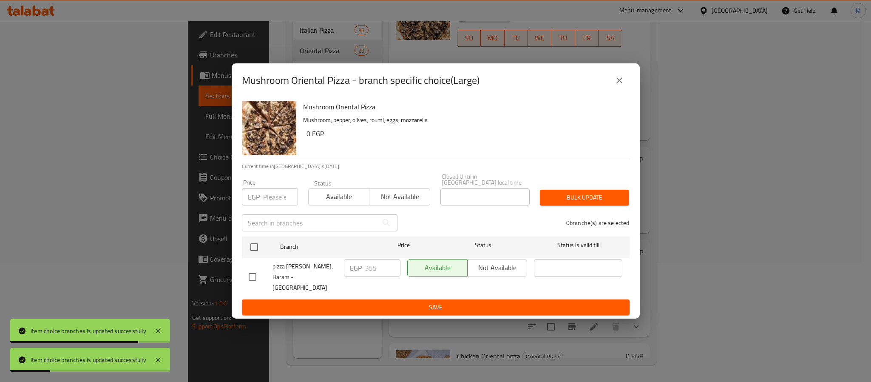
checkbox input "true"
click at [282, 204] on input "number" at bounding box center [280, 196] width 35 height 17
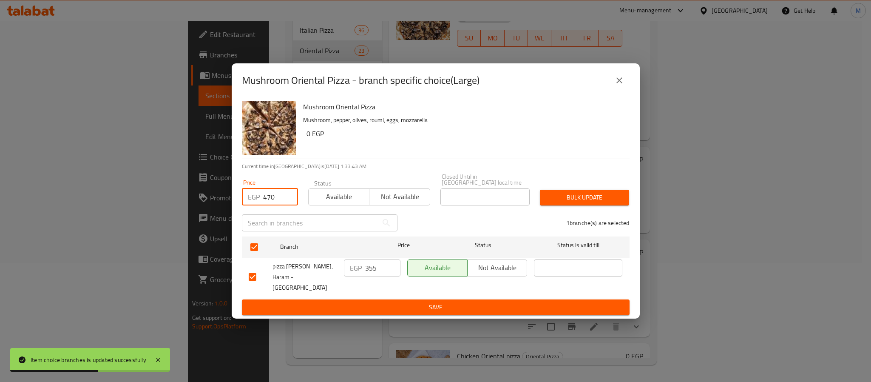
type input "470"
click at [553, 202] on span "Bulk update" at bounding box center [585, 197] width 76 height 11
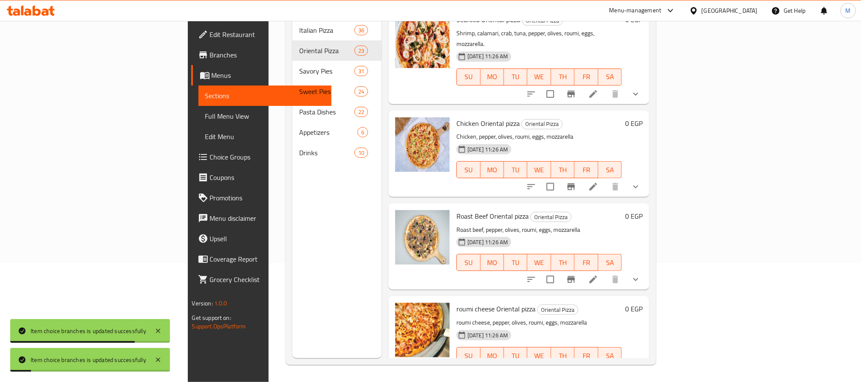
scroll to position [1339, 0]
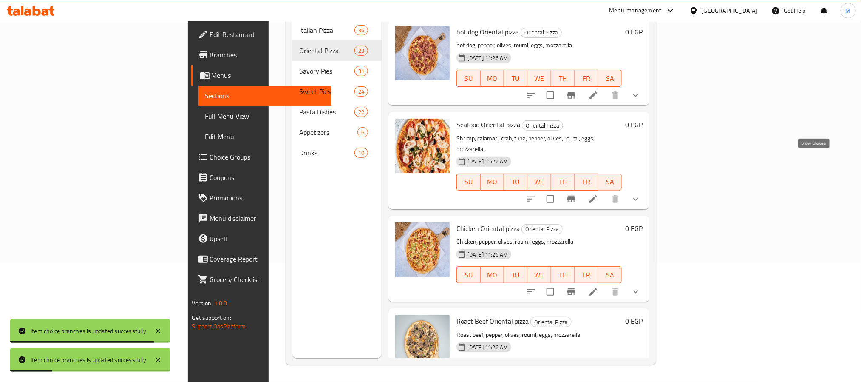
click at [641, 100] on icon "show more" at bounding box center [636, 95] width 10 height 10
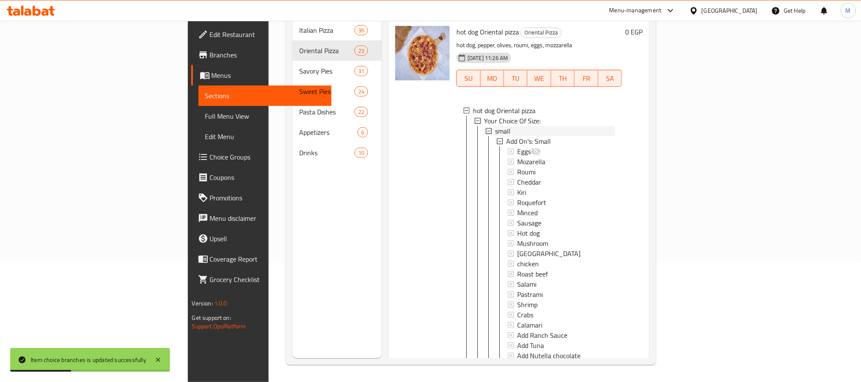
click at [495, 136] on div "small" at bounding box center [555, 131] width 120 height 10
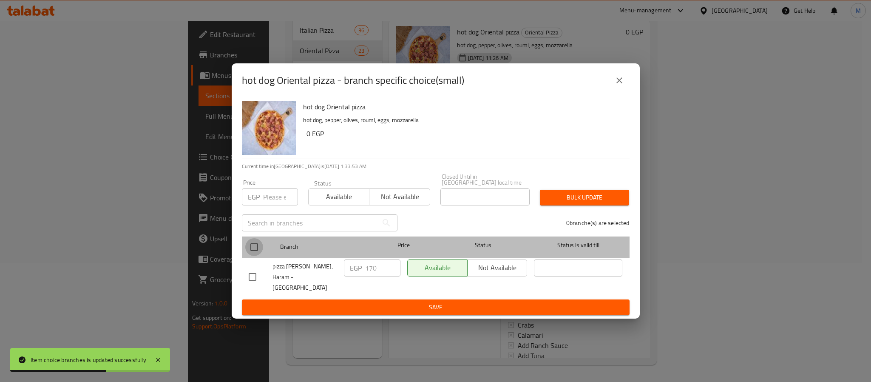
click at [254, 254] on input "checkbox" at bounding box center [254, 247] width 18 height 18
checkbox input "true"
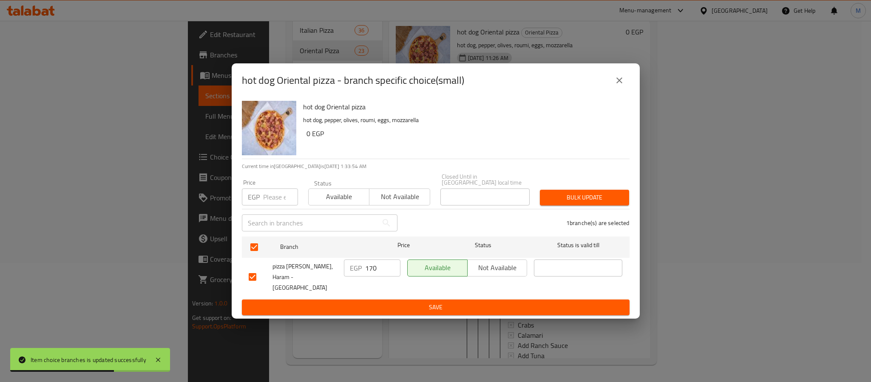
click at [277, 205] on input "number" at bounding box center [280, 196] width 35 height 17
type input "190"
click at [585, 194] on span "Bulk update" at bounding box center [585, 197] width 76 height 11
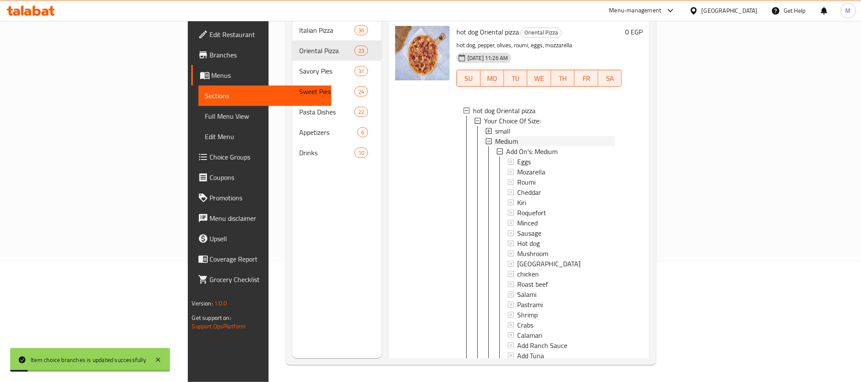
click at [520, 146] on div "Medium" at bounding box center [555, 141] width 120 height 10
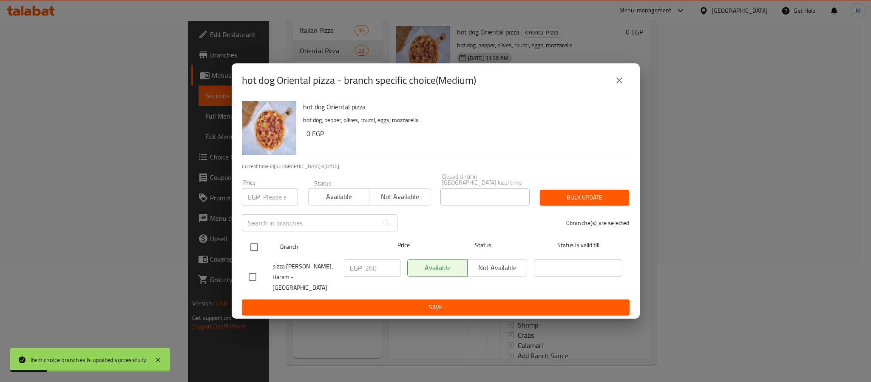
click at [254, 248] on input "checkbox" at bounding box center [254, 247] width 18 height 18
checkbox input "true"
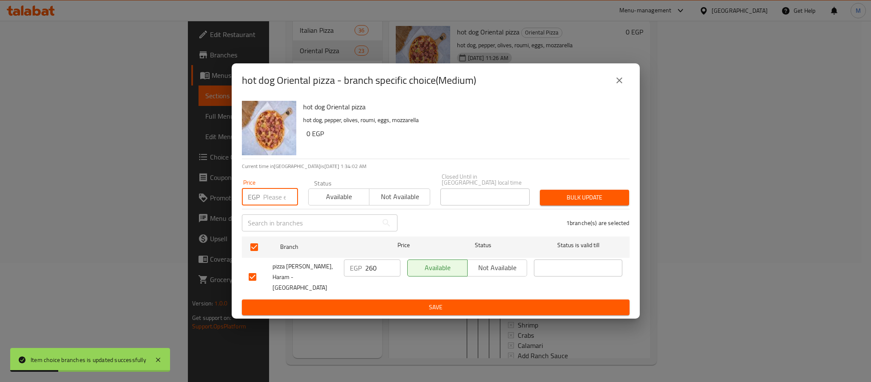
click at [272, 204] on input "number" at bounding box center [280, 196] width 35 height 17
type input "285"
click at [606, 193] on button "Bulk update" at bounding box center [584, 198] width 89 height 16
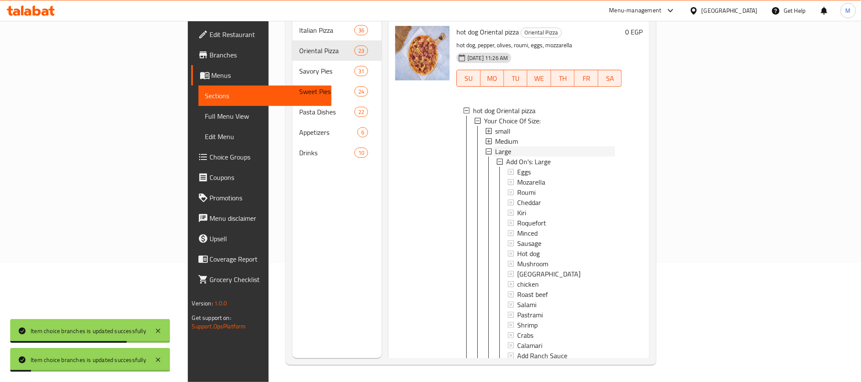
click at [495, 156] on span "Large" at bounding box center [503, 151] width 16 height 10
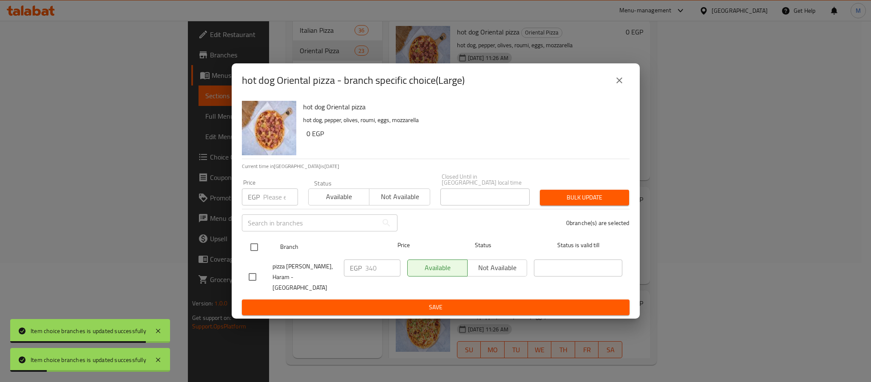
click at [253, 249] on input "checkbox" at bounding box center [254, 247] width 18 height 18
checkbox input "true"
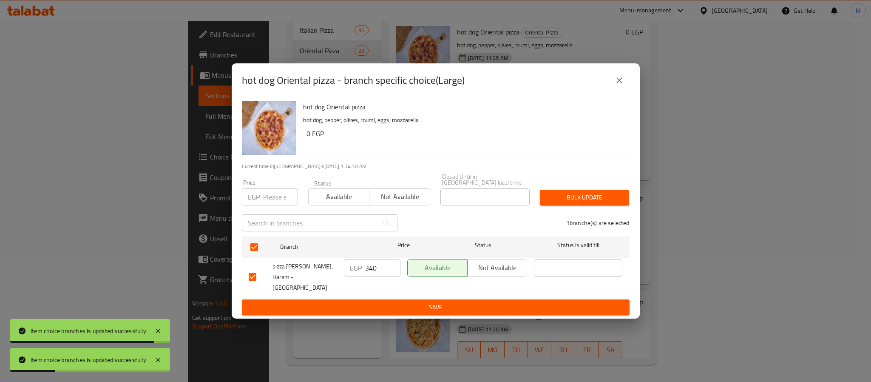
click at [273, 201] on input "number" at bounding box center [280, 196] width 35 height 17
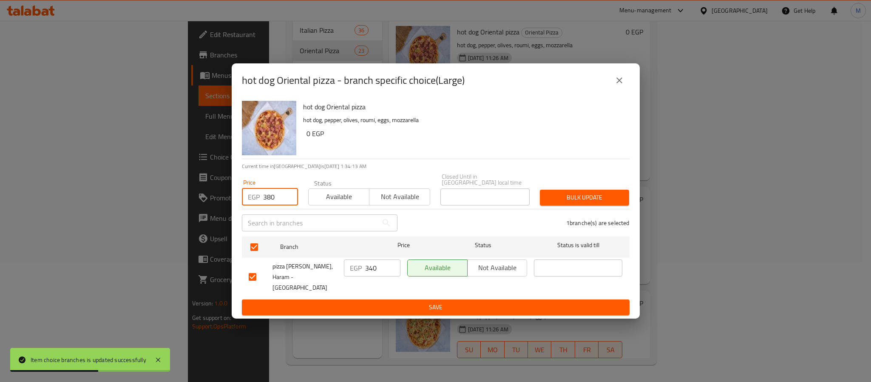
type input "380"
click at [574, 195] on span "Bulk update" at bounding box center [585, 197] width 76 height 11
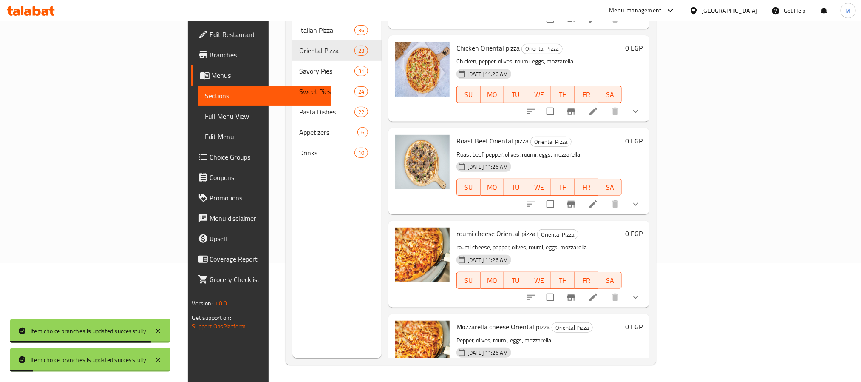
scroll to position [1530, 0]
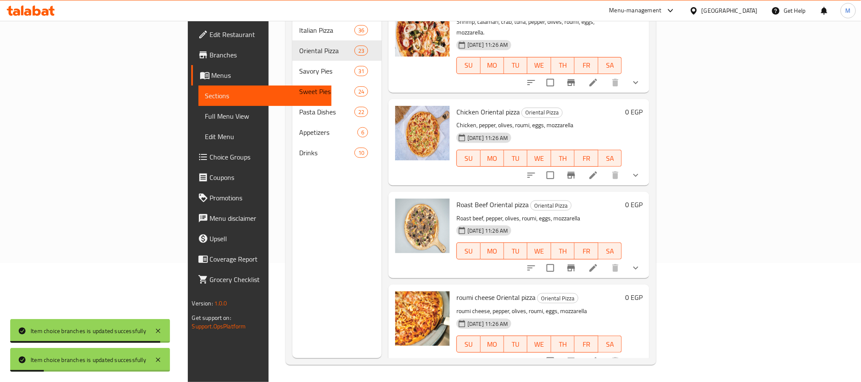
click at [646, 93] on div at bounding box center [583, 82] width 125 height 20
click at [641, 88] on icon "show more" at bounding box center [636, 82] width 10 height 10
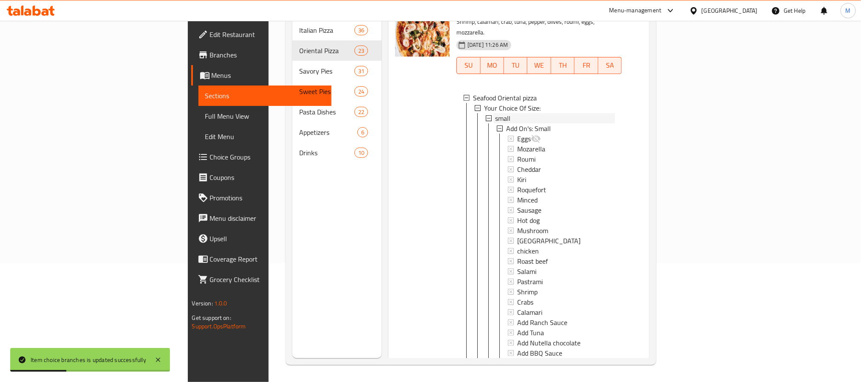
click at [495, 123] on span "small" at bounding box center [502, 118] width 15 height 10
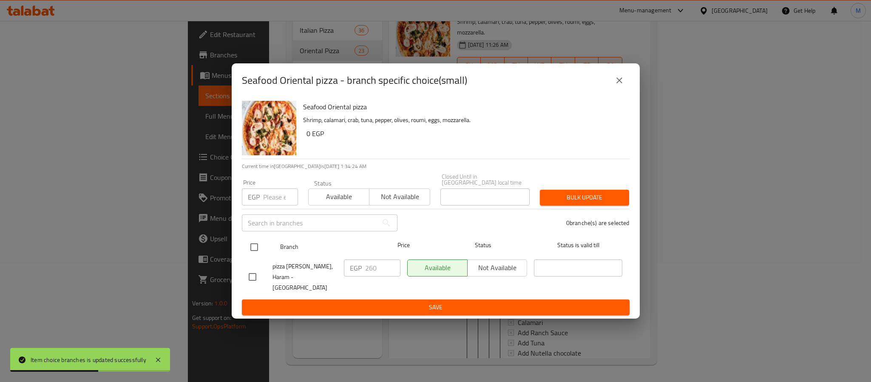
click at [258, 253] on input "checkbox" at bounding box center [254, 247] width 18 height 18
checkbox input "true"
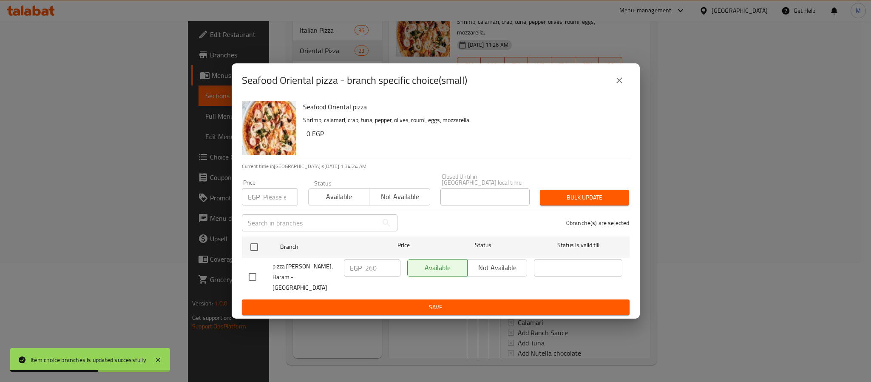
checkbox input "true"
click at [273, 194] on input "number" at bounding box center [280, 196] width 35 height 17
type input "325"
click at [592, 194] on span "Bulk update" at bounding box center [585, 197] width 76 height 11
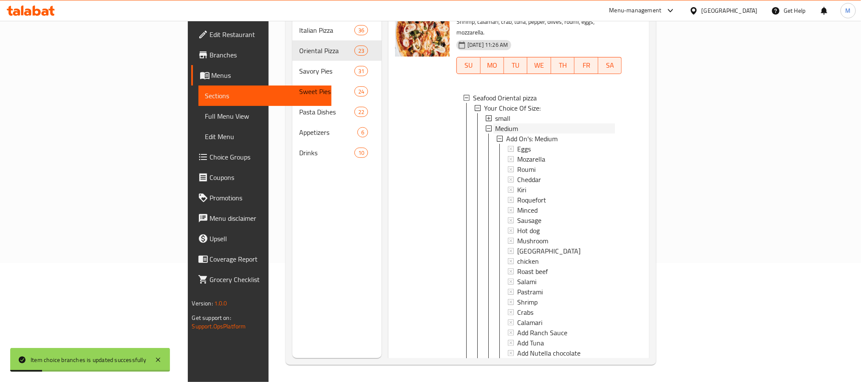
click at [495, 133] on div "Medium" at bounding box center [555, 128] width 120 height 10
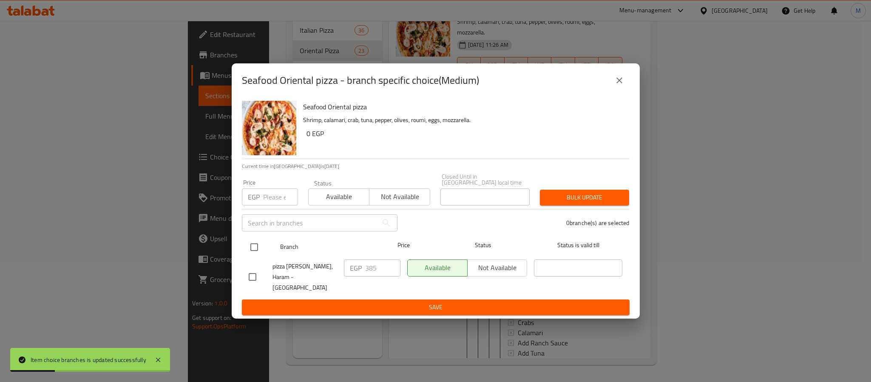
click at [258, 250] on input "checkbox" at bounding box center [254, 247] width 18 height 18
checkbox input "true"
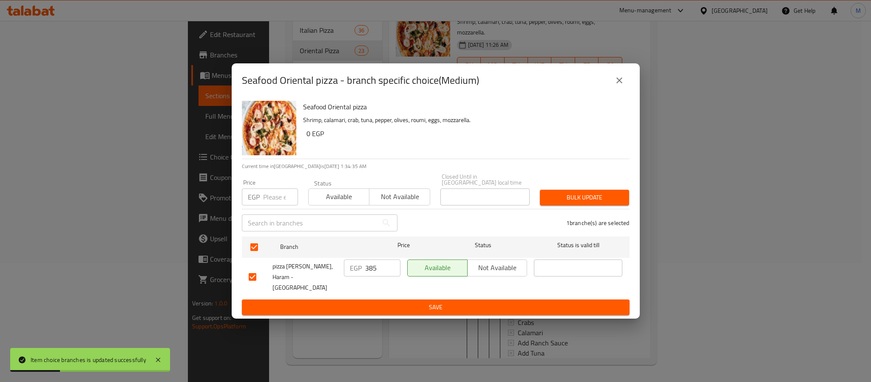
checkbox input "true"
click at [279, 203] on input "number" at bounding box center [280, 196] width 35 height 17
type input "485"
click at [582, 201] on span "Bulk update" at bounding box center [585, 197] width 76 height 11
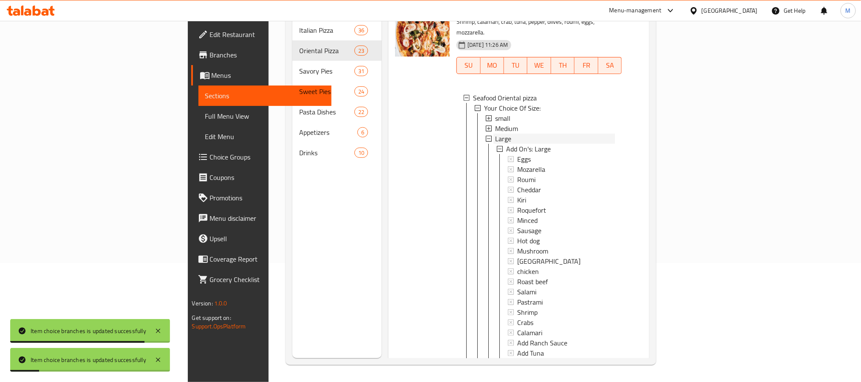
click at [495, 144] on div "Large" at bounding box center [555, 138] width 120 height 10
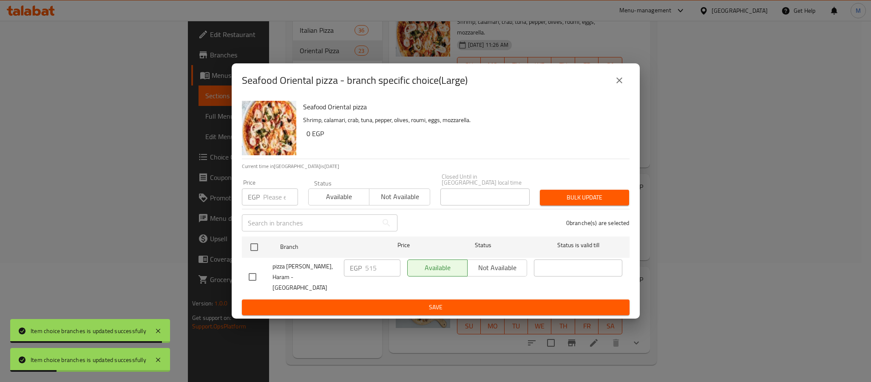
drag, startPoint x: 251, startPoint y: 249, endPoint x: 259, endPoint y: 226, distance: 24.3
click at [252, 249] on input "checkbox" at bounding box center [254, 247] width 18 height 18
checkbox input "true"
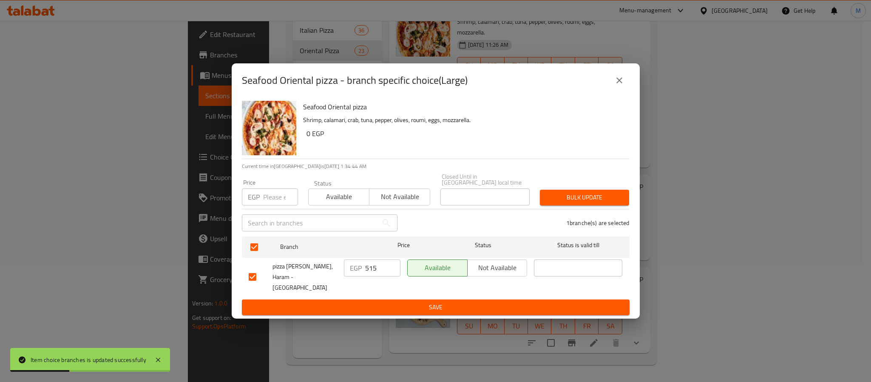
click at [275, 199] on input "number" at bounding box center [280, 196] width 35 height 17
type input "635"
click at [581, 197] on span "Bulk update" at bounding box center [585, 197] width 76 height 11
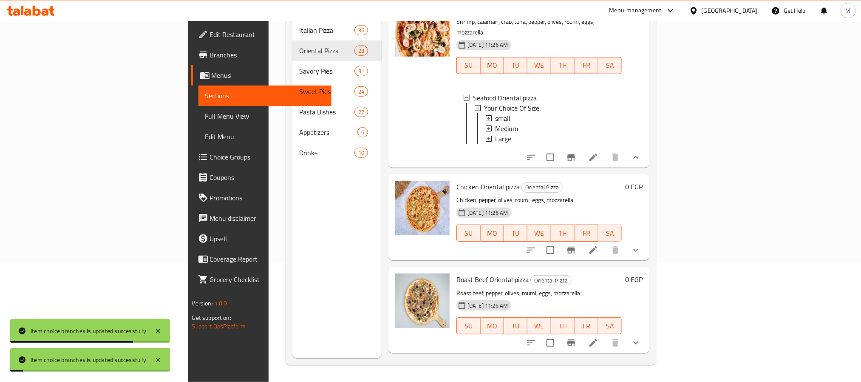
scroll to position [1722, 0]
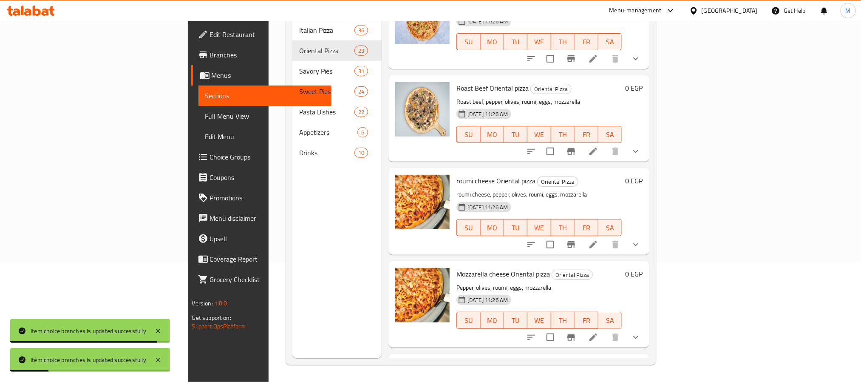
click at [646, 69] on button "show more" at bounding box center [636, 58] width 20 height 20
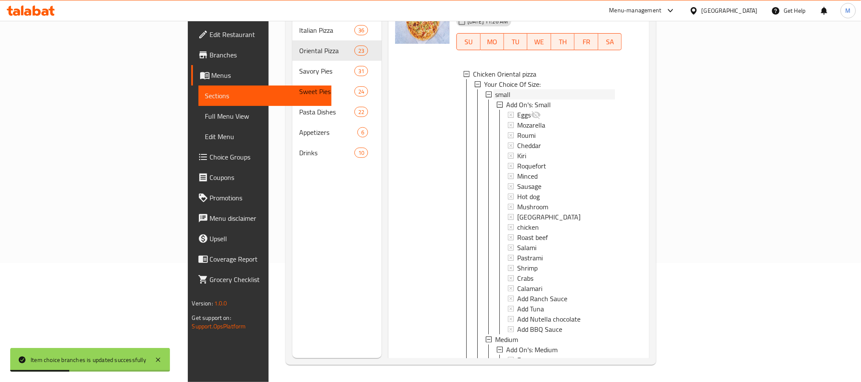
click at [495, 99] on div "small" at bounding box center [555, 94] width 120 height 10
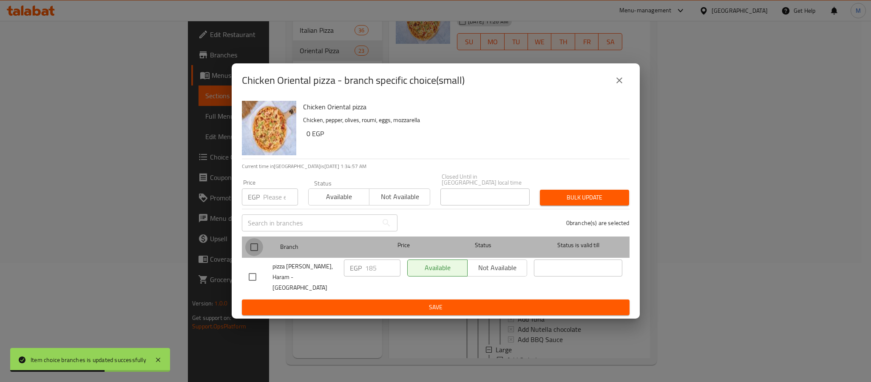
drag, startPoint x: 258, startPoint y: 252, endPoint x: 268, endPoint y: 215, distance: 38.4
click at [258, 250] on input "checkbox" at bounding box center [254, 247] width 18 height 18
checkbox input "true"
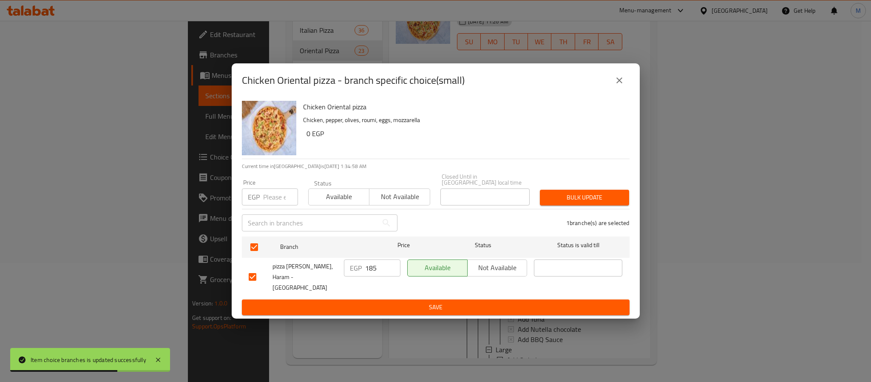
click at [282, 201] on input "number" at bounding box center [280, 196] width 35 height 17
type input "210"
click at [554, 202] on span "Bulk update" at bounding box center [585, 197] width 76 height 11
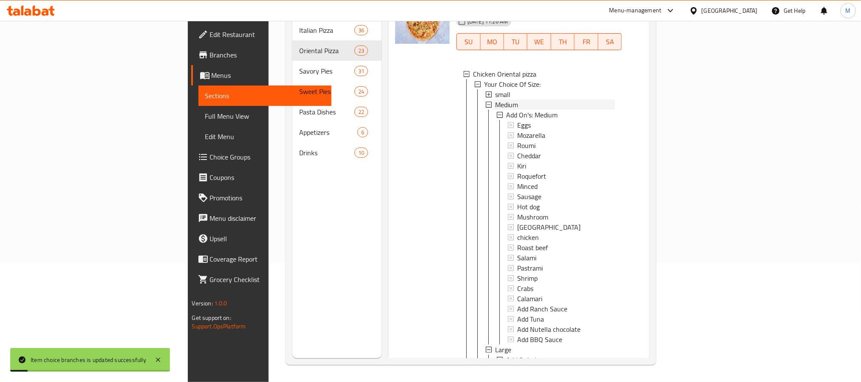
click at [495, 110] on span "Medium" at bounding box center [506, 104] width 23 height 10
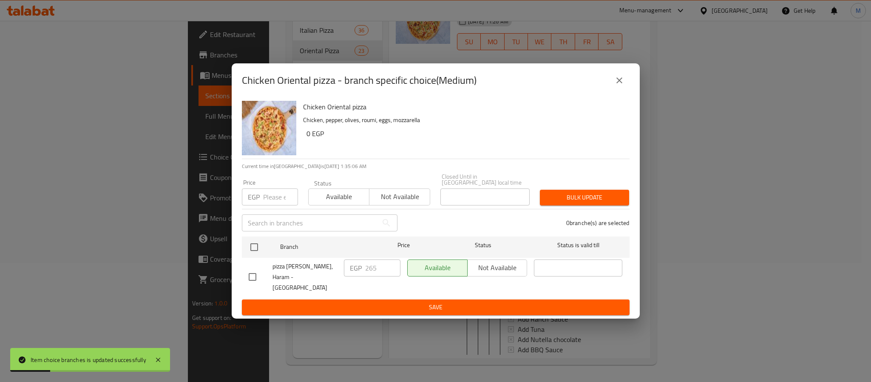
drag, startPoint x: 252, startPoint y: 253, endPoint x: 264, endPoint y: 198, distance: 56.7
click at [253, 253] on input "checkbox" at bounding box center [254, 247] width 18 height 18
checkbox input "true"
click at [275, 194] on input "number" at bounding box center [280, 196] width 35 height 17
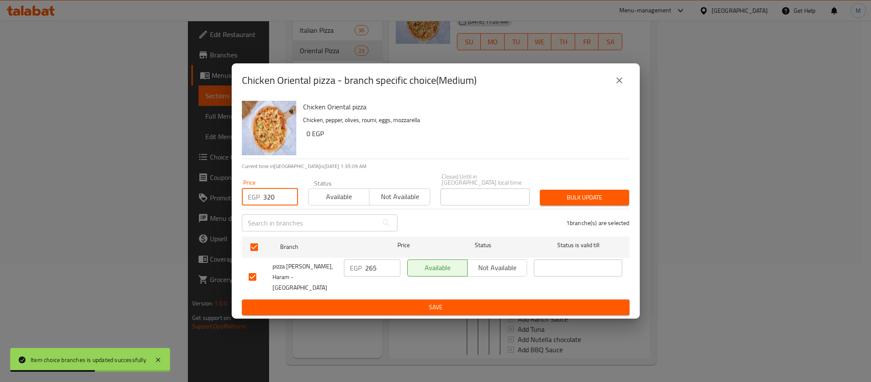
type input "320"
drag, startPoint x: 574, startPoint y: 203, endPoint x: 516, endPoint y: 133, distance: 90.3
click at [574, 203] on span "Bulk update" at bounding box center [585, 197] width 76 height 11
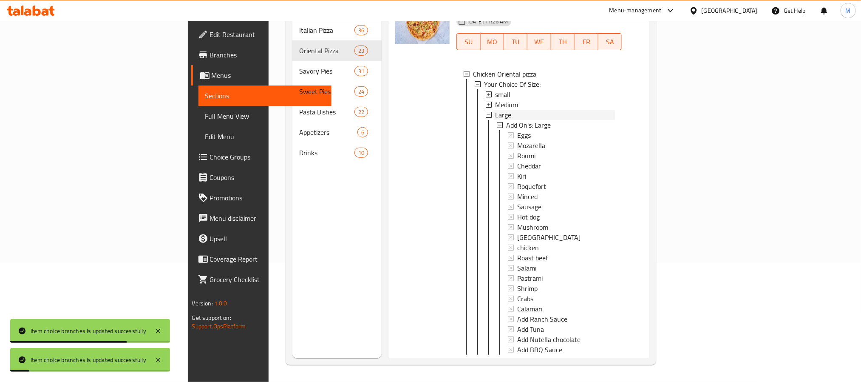
click at [495, 120] on div "Large" at bounding box center [555, 115] width 120 height 10
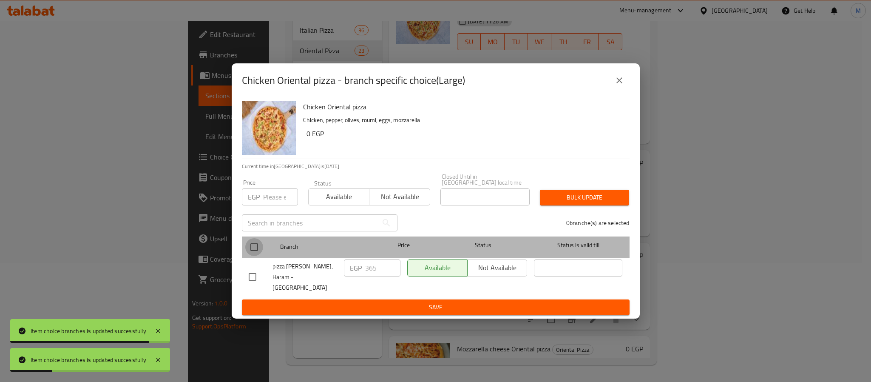
drag, startPoint x: 258, startPoint y: 253, endPoint x: 268, endPoint y: 207, distance: 46.6
click at [258, 252] on input "checkbox" at bounding box center [254, 247] width 18 height 18
checkbox input "true"
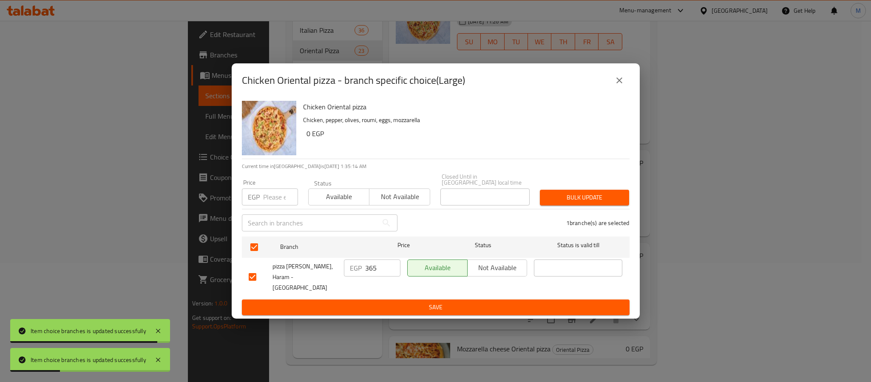
click at [273, 200] on input "number" at bounding box center [280, 196] width 35 height 17
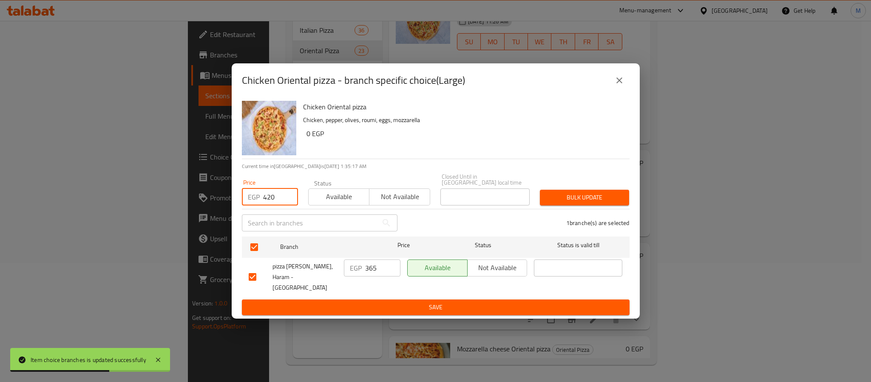
type input "420"
click at [553, 198] on span "Bulk update" at bounding box center [585, 197] width 76 height 11
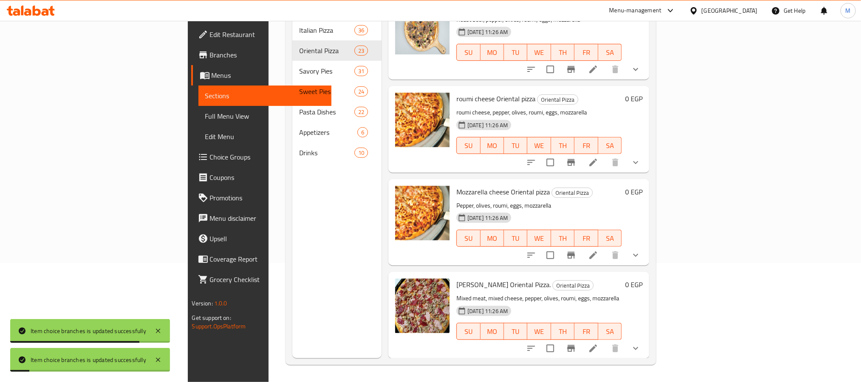
scroll to position [1913, 0]
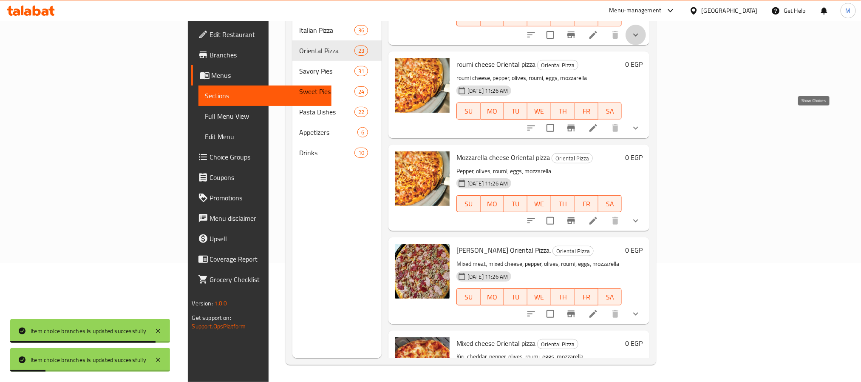
click at [638, 37] on icon "show more" at bounding box center [635, 35] width 5 height 3
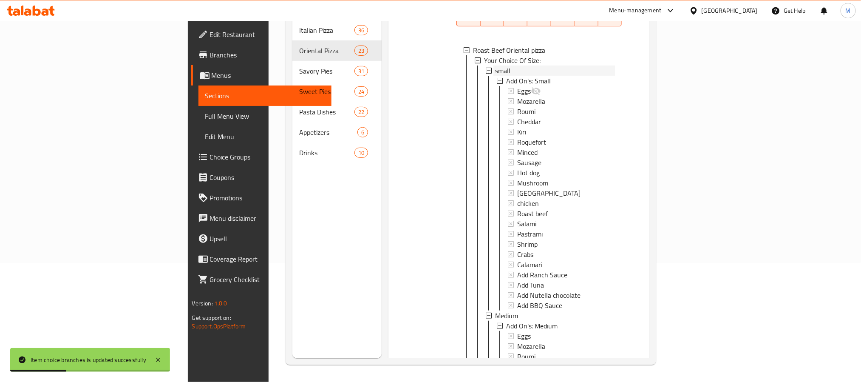
click at [495, 76] on div "small" at bounding box center [555, 70] width 120 height 10
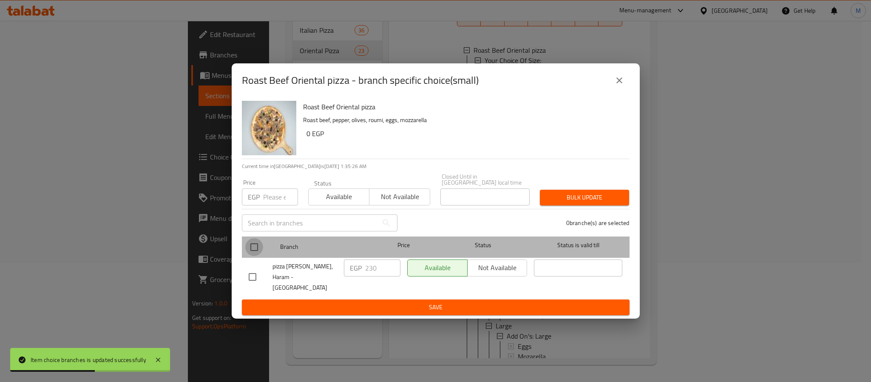
drag, startPoint x: 255, startPoint y: 251, endPoint x: 262, endPoint y: 210, distance: 42.1
click at [255, 249] on input "checkbox" at bounding box center [254, 247] width 18 height 18
checkbox input "true"
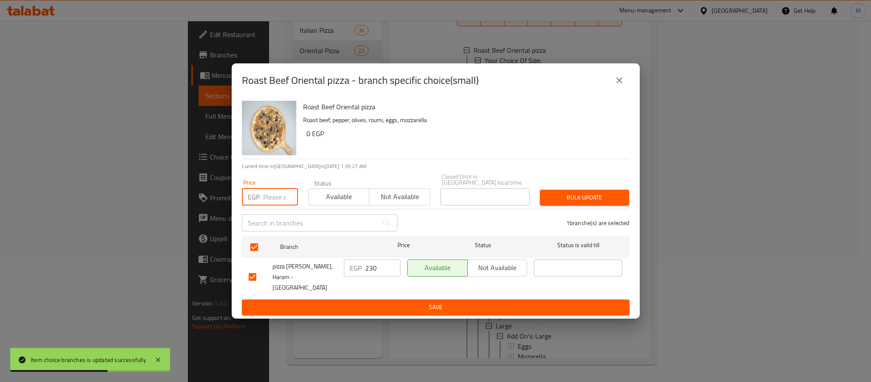
click at [267, 203] on input "number" at bounding box center [280, 196] width 35 height 17
type input "270"
click at [556, 195] on span "Bulk update" at bounding box center [585, 197] width 76 height 11
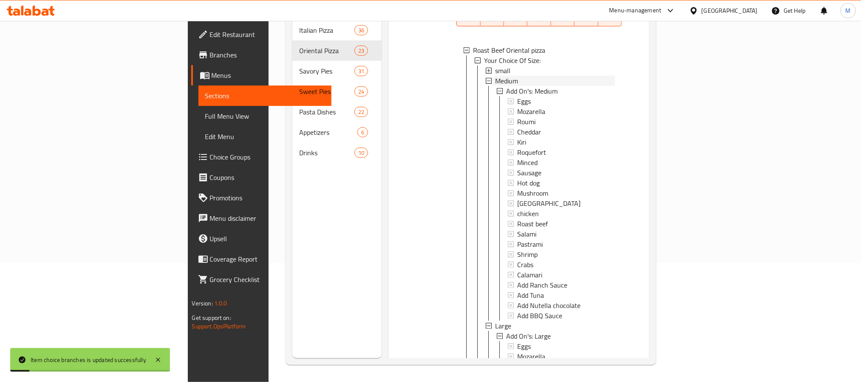
click at [495, 86] on span "Medium" at bounding box center [506, 81] width 23 height 10
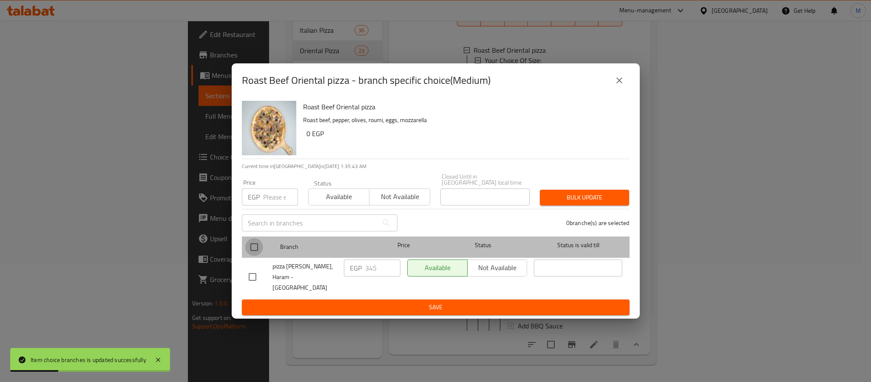
click at [256, 247] on input "checkbox" at bounding box center [254, 247] width 18 height 18
checkbox input "true"
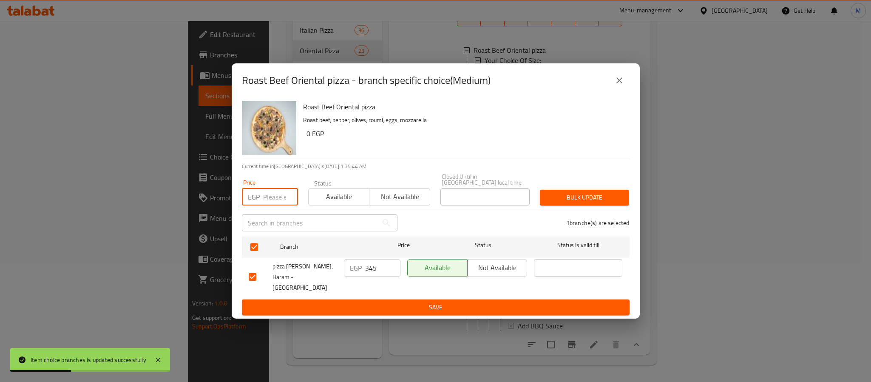
click at [264, 190] on input "number" at bounding box center [280, 196] width 35 height 17
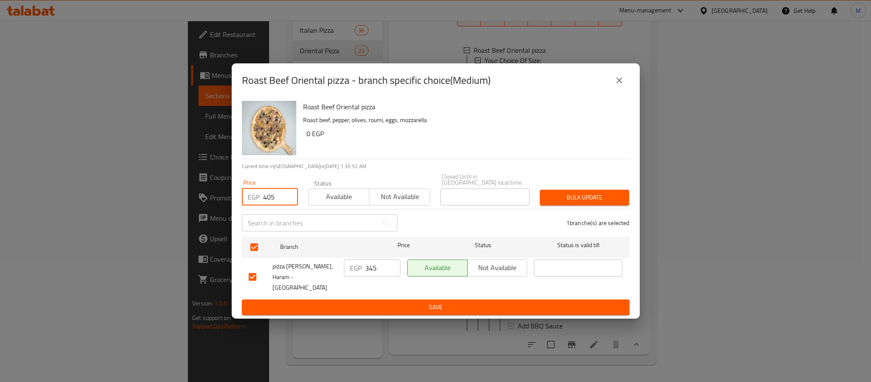
type input "405"
click at [587, 199] on span "Bulk update" at bounding box center [585, 197] width 76 height 11
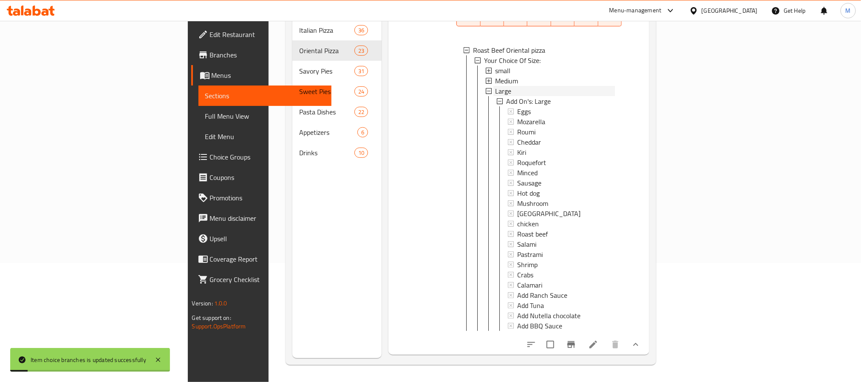
click at [495, 96] on span "Large" at bounding box center [503, 91] width 16 height 10
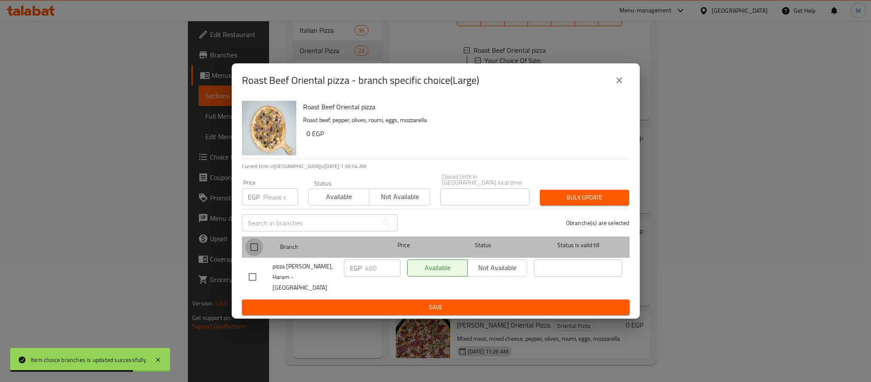
click at [255, 251] on input "checkbox" at bounding box center [254, 247] width 18 height 18
checkbox input "true"
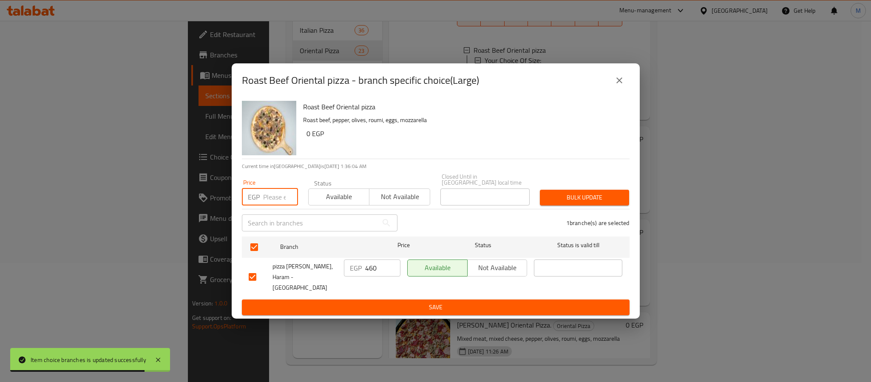
click at [275, 198] on input "number" at bounding box center [280, 196] width 35 height 17
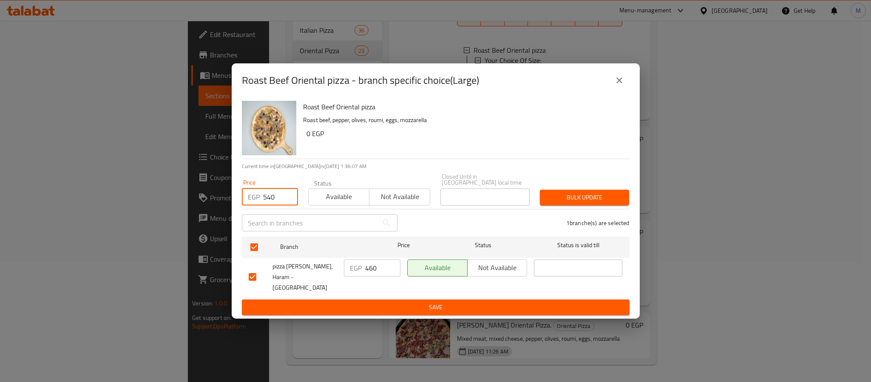
type input "540"
click at [605, 205] on button "Bulk update" at bounding box center [584, 198] width 89 height 16
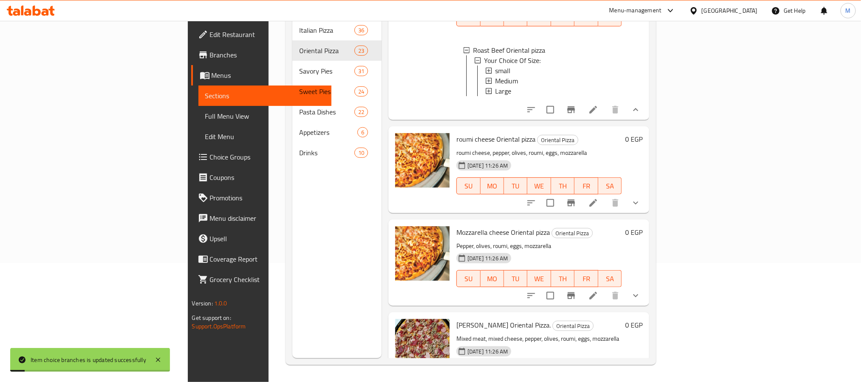
scroll to position [2040, 0]
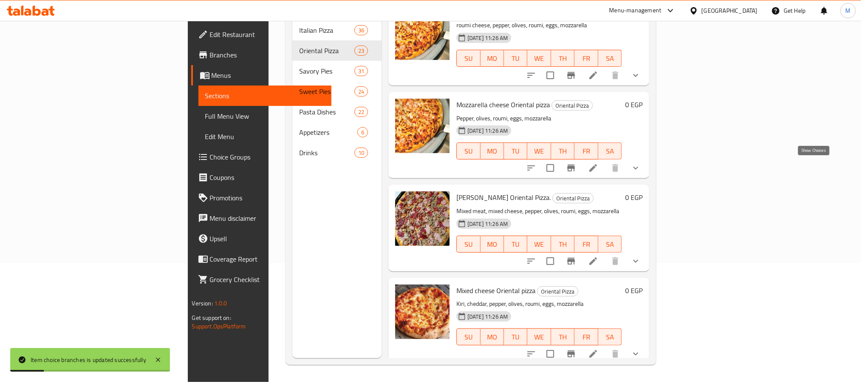
click at [641, 80] on icon "show more" at bounding box center [636, 75] width 10 height 10
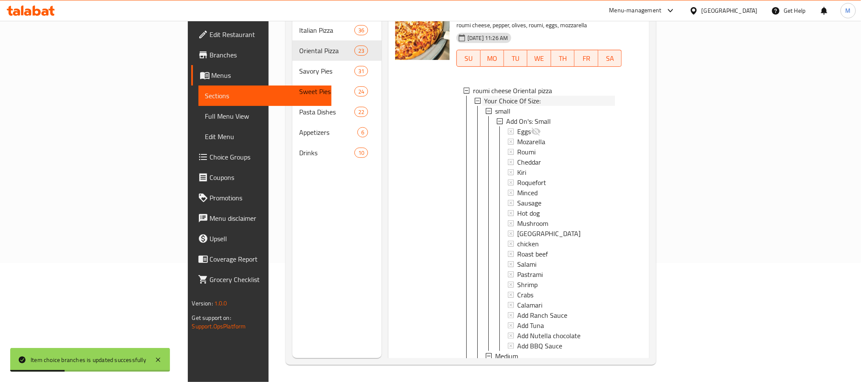
click at [518, 106] on div "Your Choice Of Size:" at bounding box center [549, 101] width 131 height 10
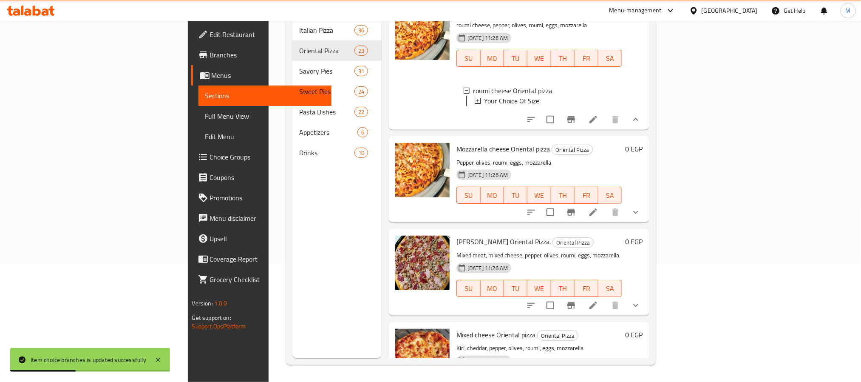
click at [518, 106] on div "Your Choice Of Size:" at bounding box center [549, 101] width 131 height 10
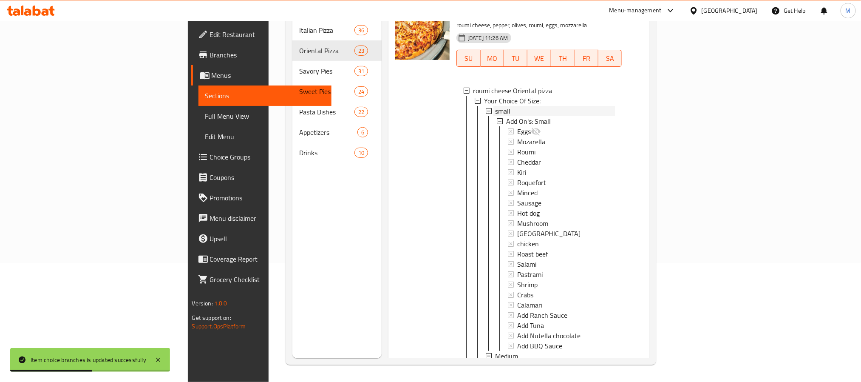
click at [495, 116] on div "small" at bounding box center [555, 111] width 120 height 10
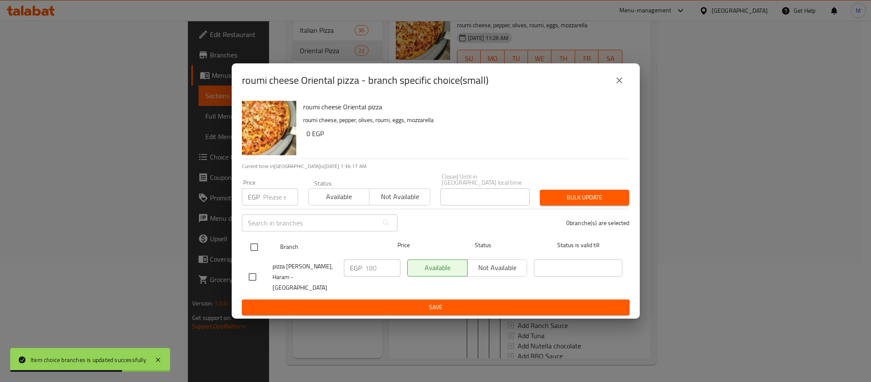
click at [257, 250] on input "checkbox" at bounding box center [254, 247] width 18 height 18
checkbox input "true"
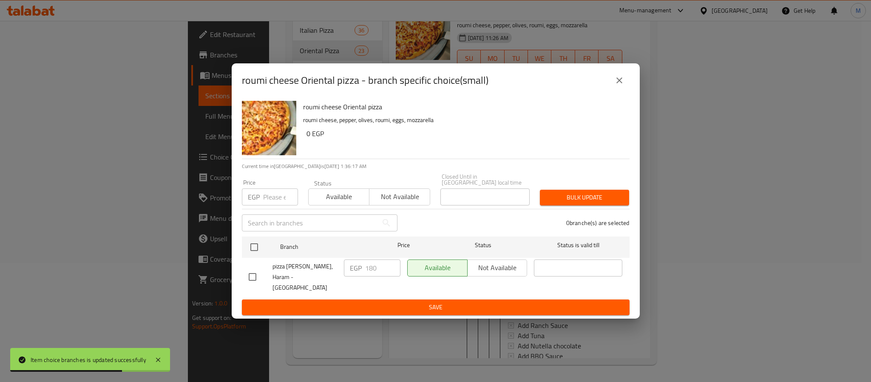
checkbox input "true"
click at [284, 193] on input "number" at bounding box center [280, 196] width 35 height 17
type input "220"
click at [571, 196] on span "Bulk update" at bounding box center [585, 197] width 76 height 11
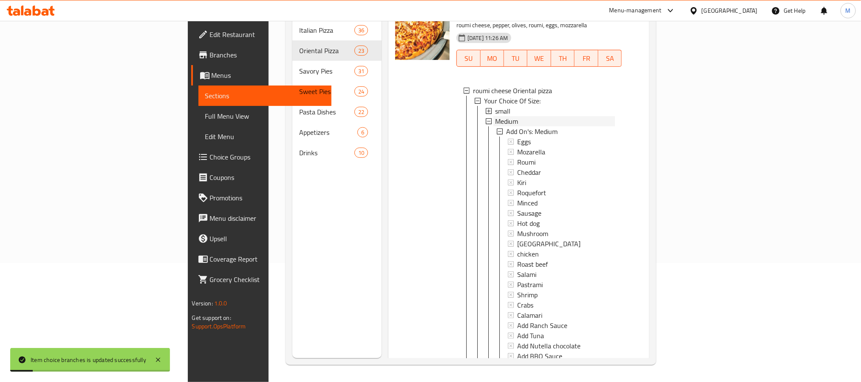
click at [495, 126] on div "Medium" at bounding box center [555, 121] width 120 height 10
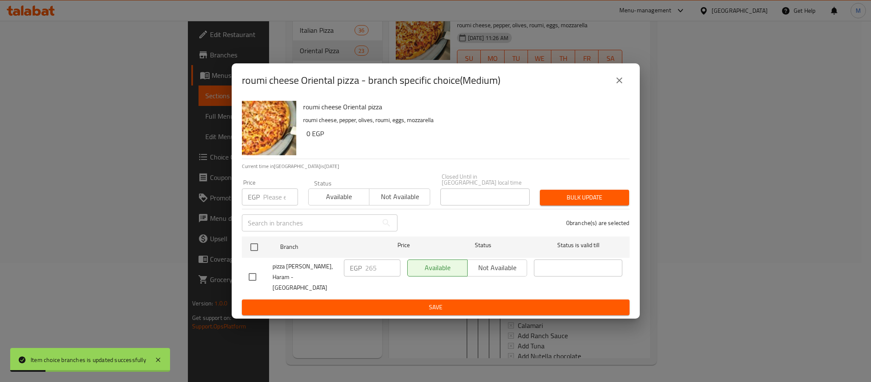
drag, startPoint x: 254, startPoint y: 249, endPoint x: 279, endPoint y: 235, distance: 28.9
click at [254, 248] on input "checkbox" at bounding box center [254, 247] width 18 height 18
checkbox input "true"
click at [278, 203] on input "number" at bounding box center [280, 196] width 35 height 17
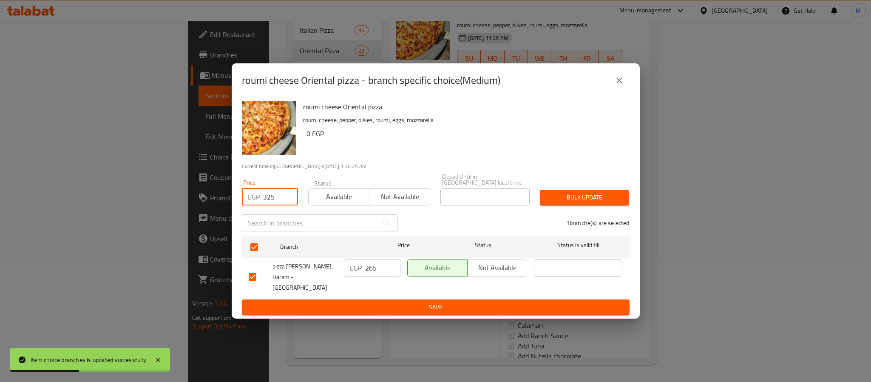
type input "325"
click at [620, 198] on span "Bulk update" at bounding box center [585, 197] width 76 height 11
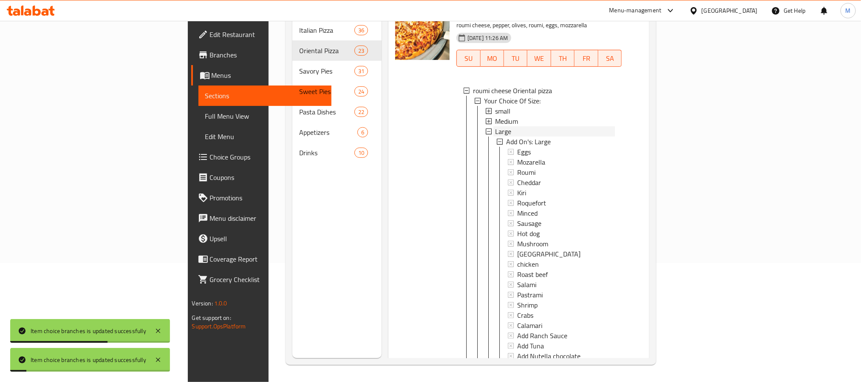
click at [495, 136] on span "Large" at bounding box center [503, 131] width 16 height 10
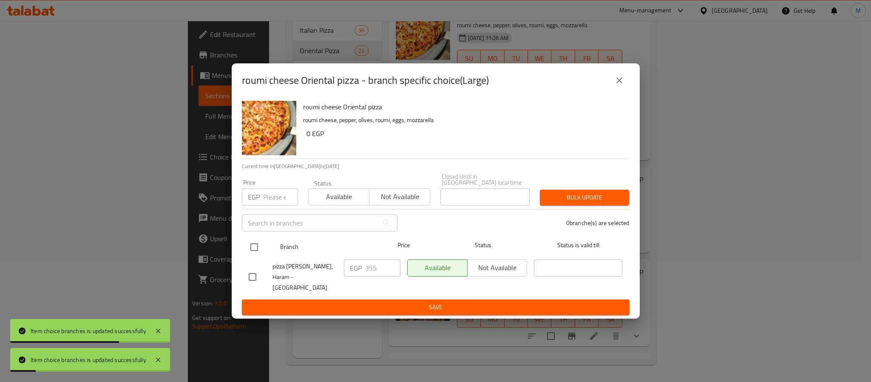
click at [253, 250] on input "checkbox" at bounding box center [254, 247] width 18 height 18
checkbox input "true"
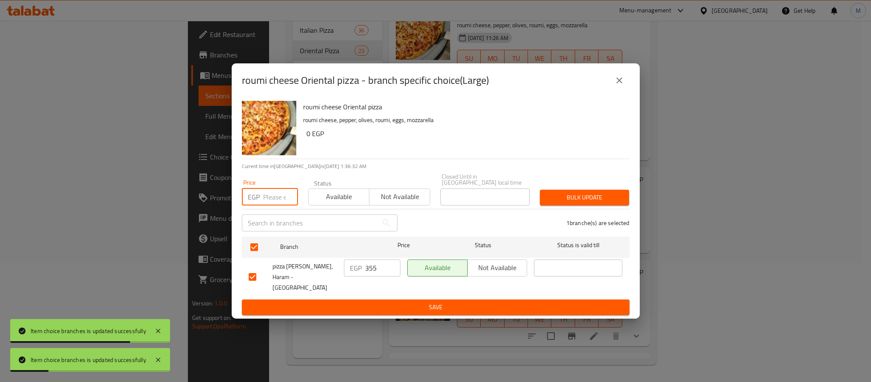
click at [269, 196] on input "number" at bounding box center [280, 196] width 35 height 17
type input "440"
click at [576, 203] on span "Bulk update" at bounding box center [585, 197] width 76 height 11
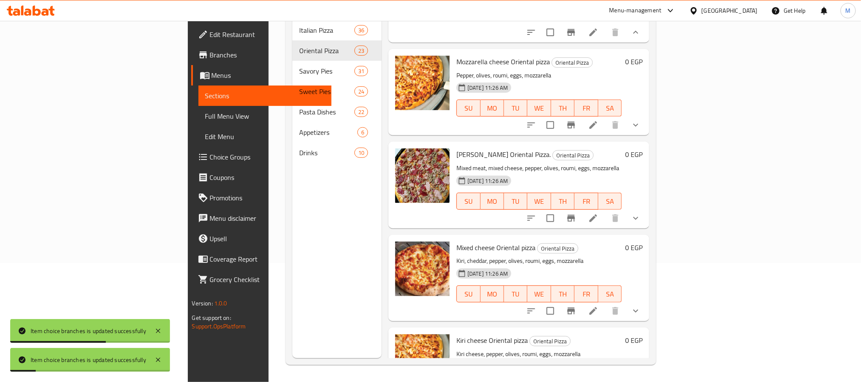
scroll to position [2232, 0]
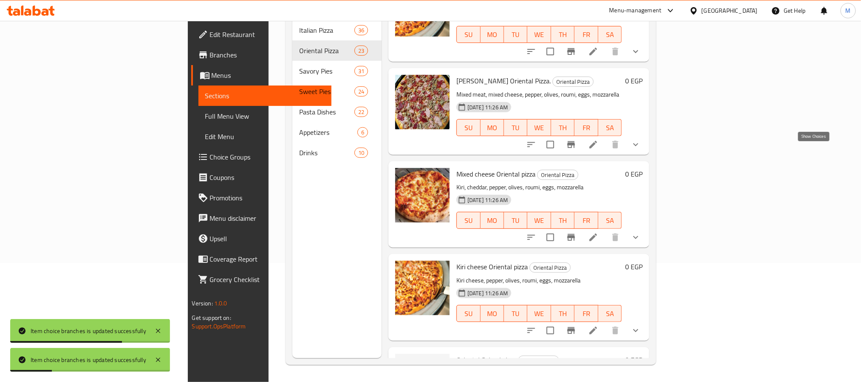
click at [641, 57] on icon "show more" at bounding box center [636, 51] width 10 height 10
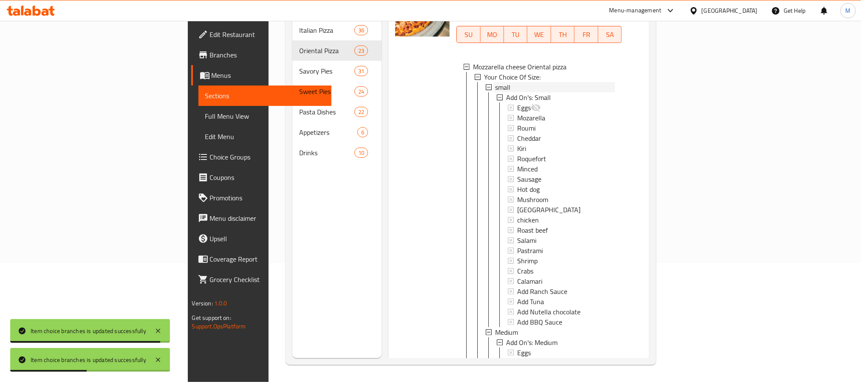
click at [495, 92] on div "small" at bounding box center [555, 87] width 120 height 10
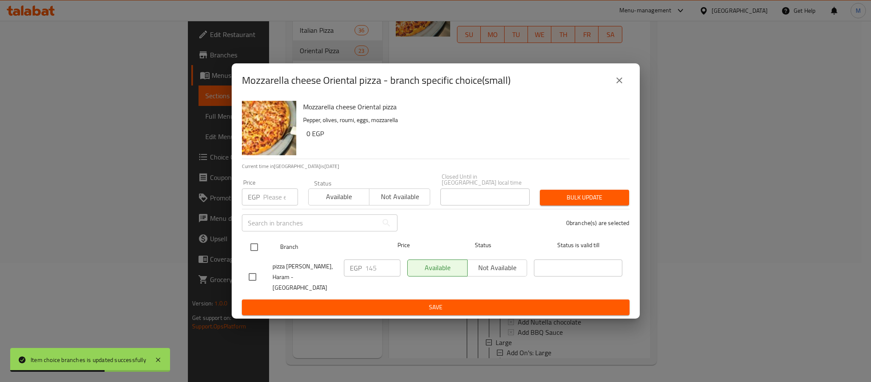
click at [258, 247] on input "checkbox" at bounding box center [254, 247] width 18 height 18
checkbox input "true"
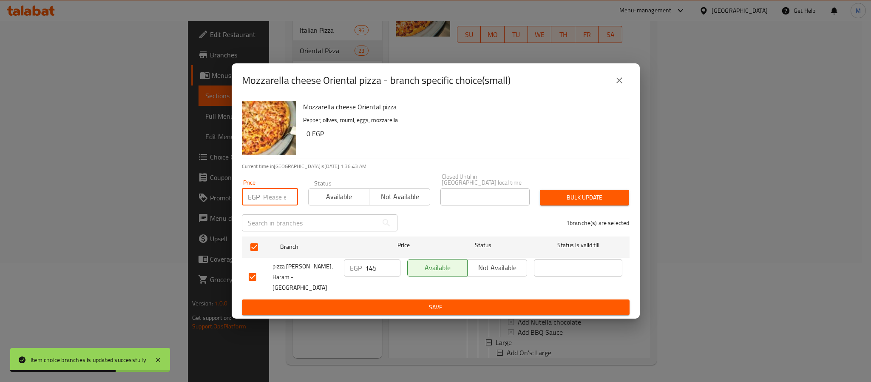
click at [273, 203] on input "number" at bounding box center [280, 196] width 35 height 17
type input "170"
click at [557, 194] on span "Bulk update" at bounding box center [585, 197] width 76 height 11
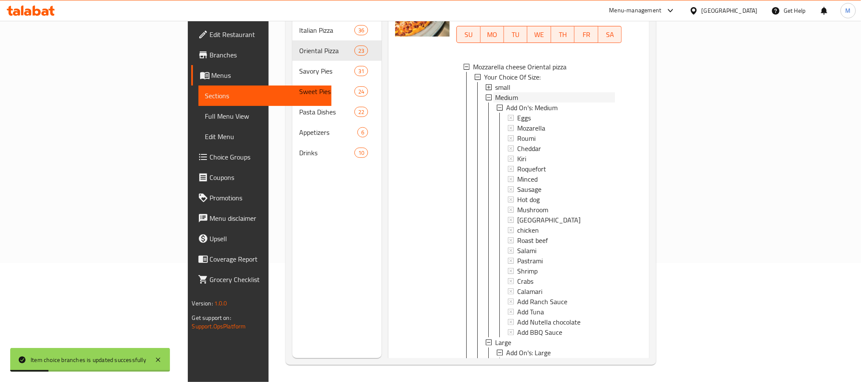
click at [495, 102] on div "Medium" at bounding box center [555, 97] width 120 height 10
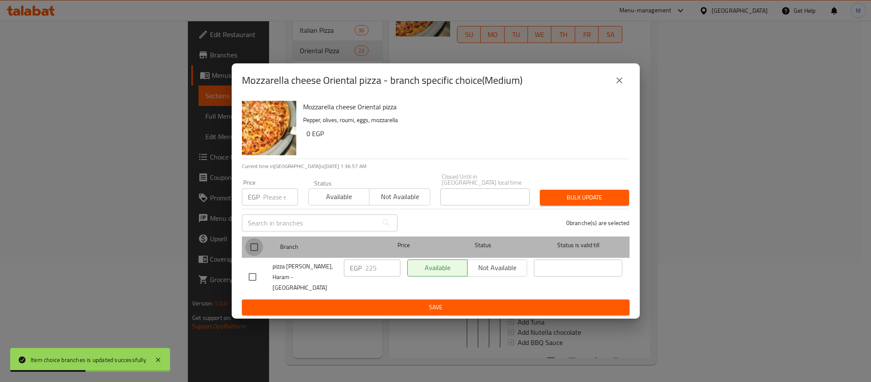
drag, startPoint x: 253, startPoint y: 250, endPoint x: 266, endPoint y: 213, distance: 39.3
click at [253, 250] on input "checkbox" at bounding box center [254, 247] width 18 height 18
checkbox input "true"
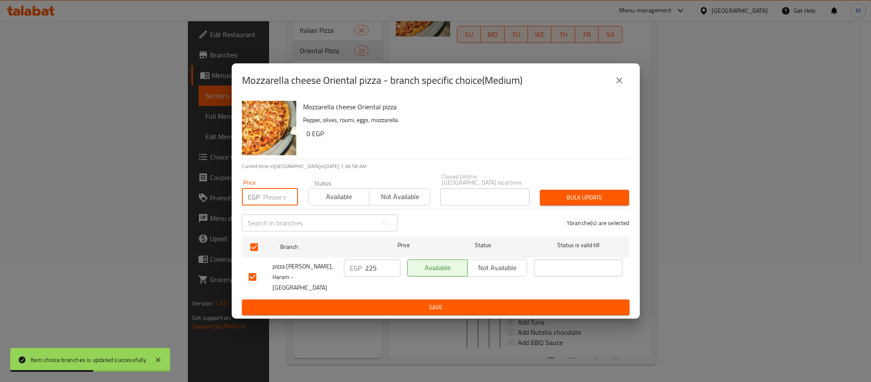
click at [270, 200] on input "number" at bounding box center [280, 196] width 35 height 17
type input "250"
click at [551, 200] on span "Bulk update" at bounding box center [585, 197] width 76 height 11
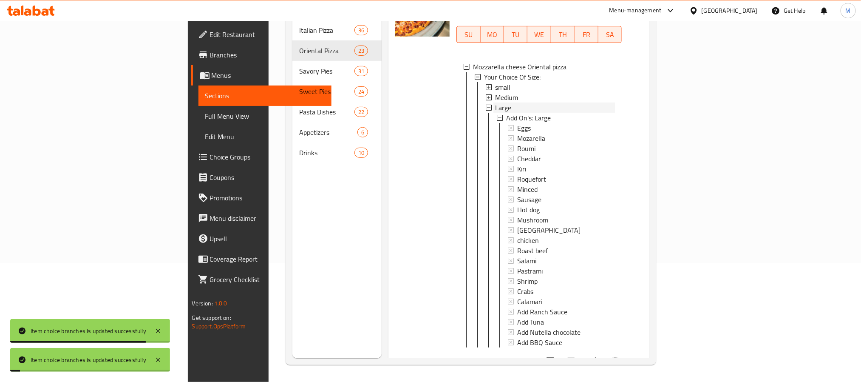
click at [495, 113] on div "Large" at bounding box center [555, 107] width 120 height 10
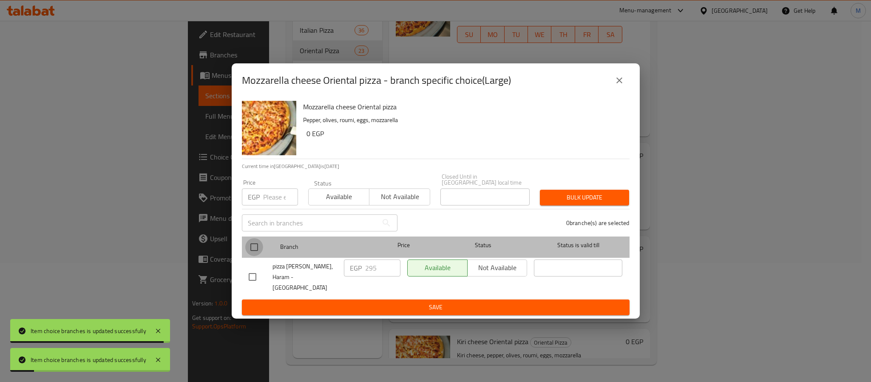
click at [249, 250] on input "checkbox" at bounding box center [254, 247] width 18 height 18
checkbox input "true"
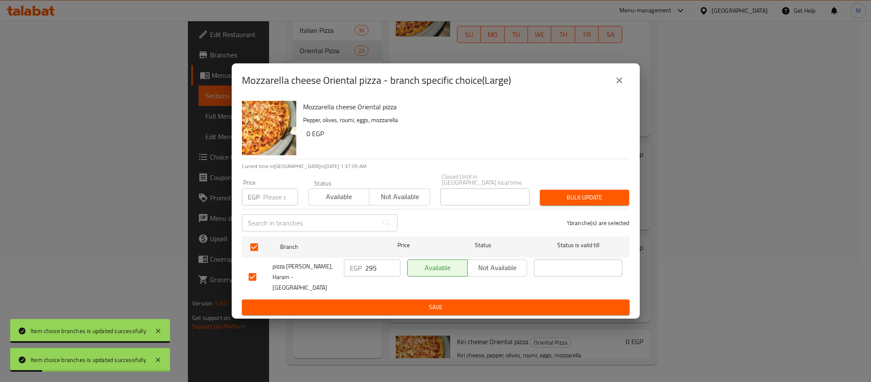
click at [271, 201] on input "number" at bounding box center [280, 196] width 35 height 17
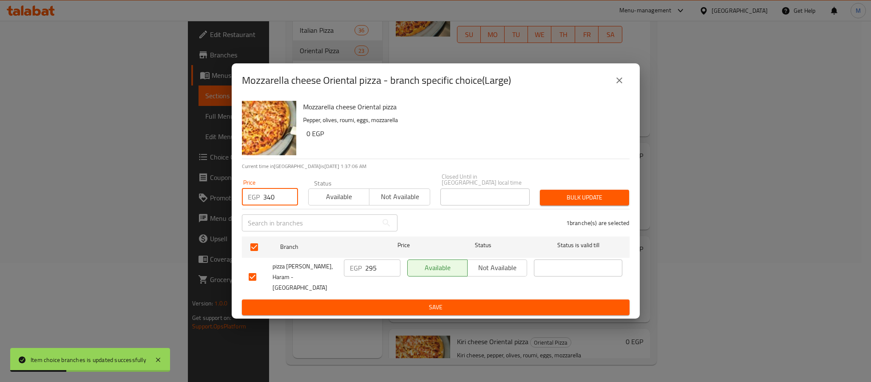
type input "340"
click at [563, 203] on span "Bulk update" at bounding box center [585, 197] width 76 height 11
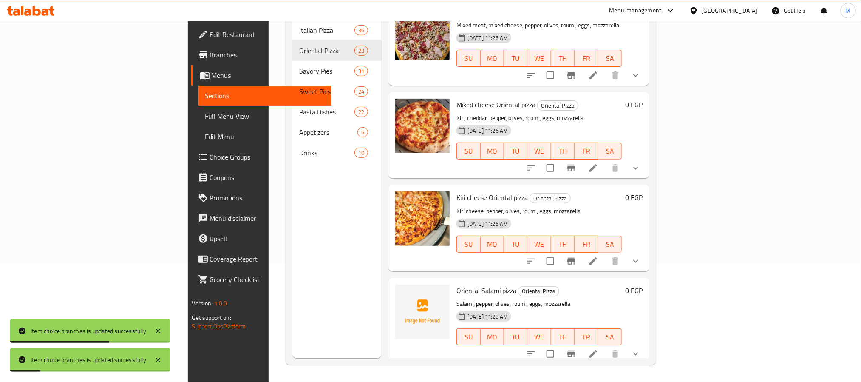
scroll to position [2423, 0]
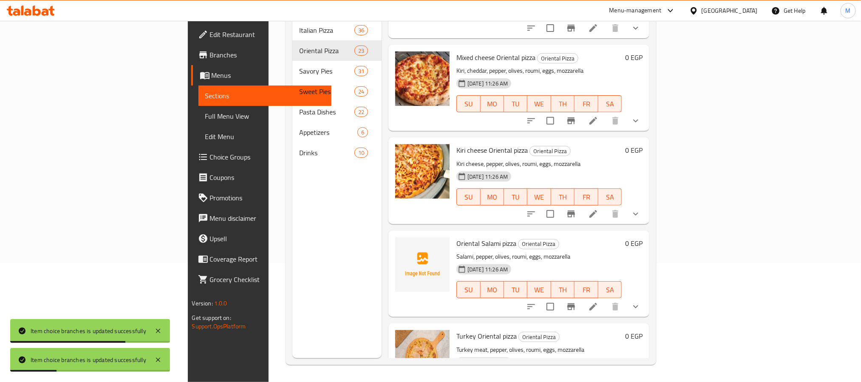
click at [646, 38] on div at bounding box center [583, 28] width 125 height 20
click at [646, 38] on button "show more" at bounding box center [636, 28] width 20 height 20
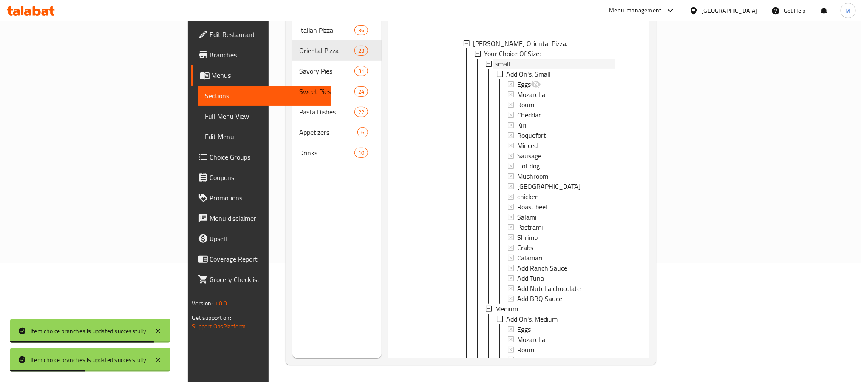
click at [495, 69] on div "small" at bounding box center [555, 64] width 120 height 10
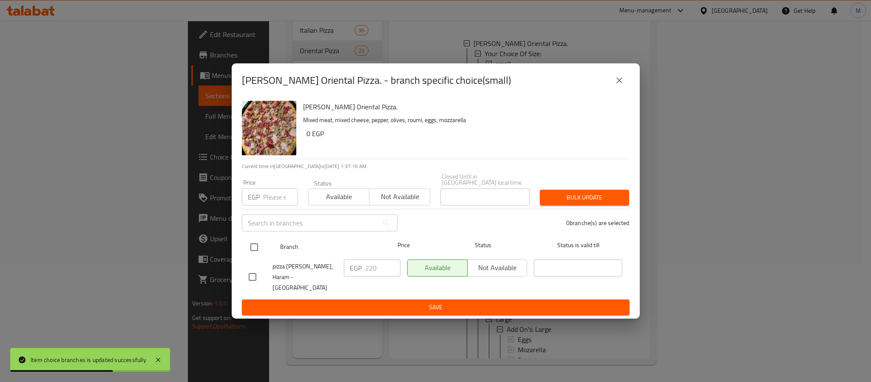
click at [255, 250] on input "checkbox" at bounding box center [254, 247] width 18 height 18
checkbox input "true"
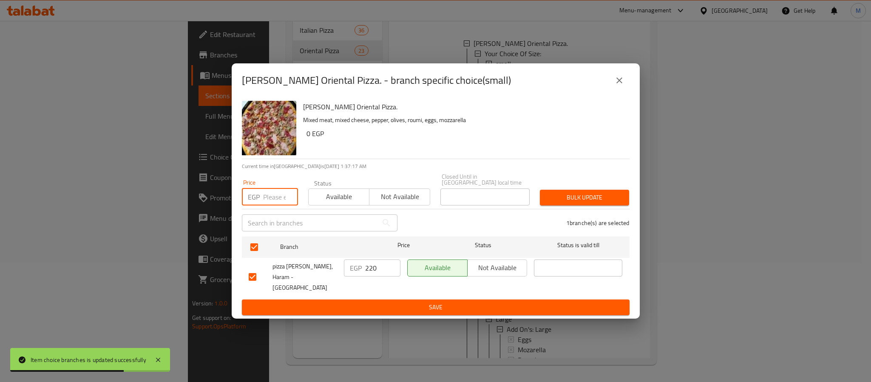
click at [274, 200] on input "number" at bounding box center [280, 196] width 35 height 17
type input "260"
click at [555, 199] on span "Bulk update" at bounding box center [585, 197] width 76 height 11
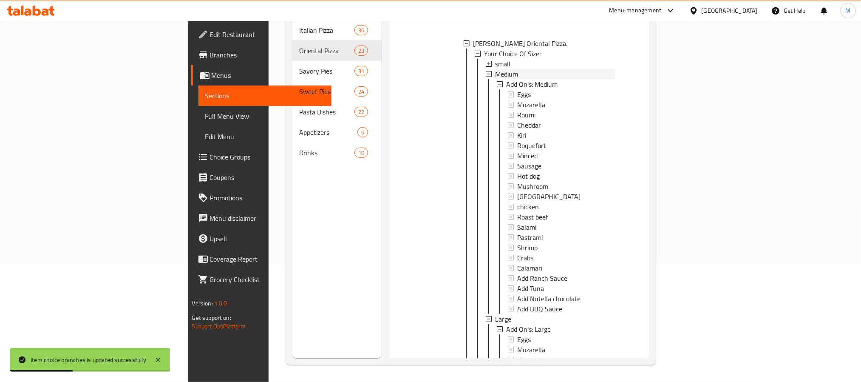
click at [495, 79] on div "Medium" at bounding box center [555, 74] width 120 height 10
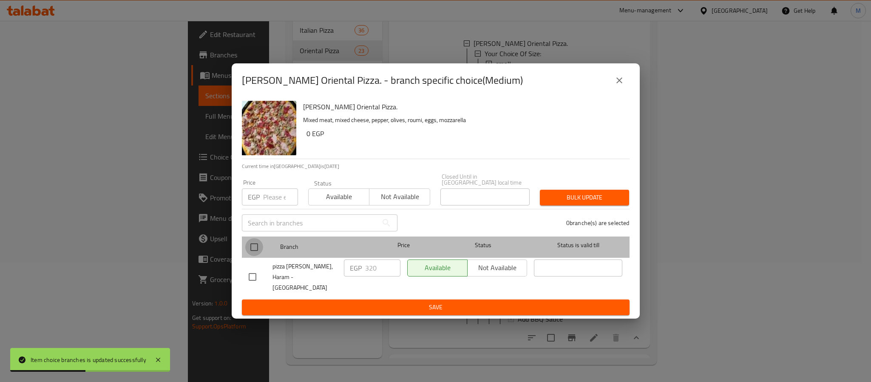
click at [254, 250] on input "checkbox" at bounding box center [254, 247] width 18 height 18
checkbox input "true"
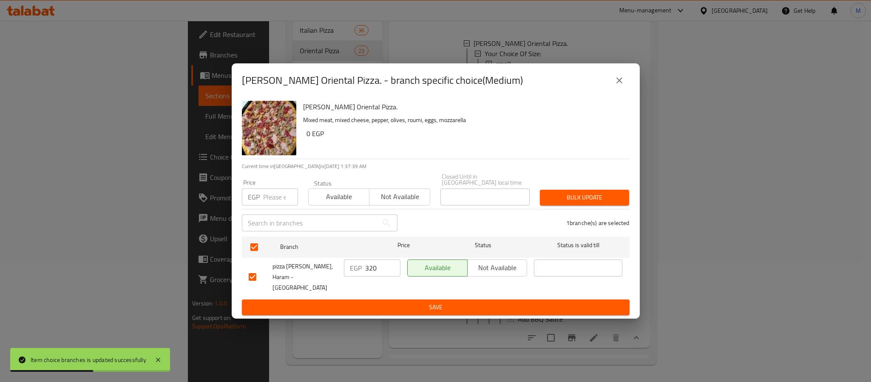
click at [279, 200] on input "number" at bounding box center [280, 196] width 35 height 17
type input "375"
drag, startPoint x: 602, startPoint y: 200, endPoint x: 589, endPoint y: 191, distance: 15.6
click at [602, 199] on span "Bulk update" at bounding box center [585, 197] width 76 height 11
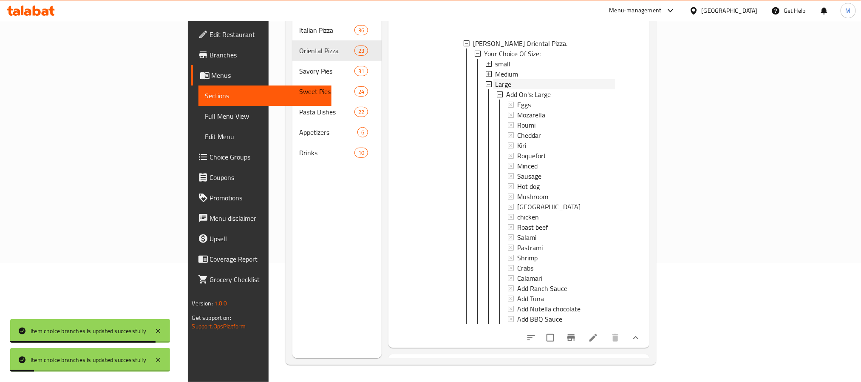
click at [495, 89] on div "Large" at bounding box center [555, 84] width 120 height 10
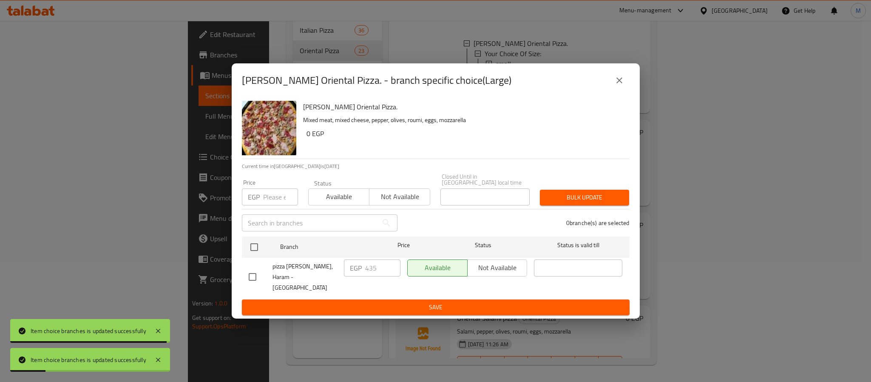
click at [254, 243] on input "checkbox" at bounding box center [254, 247] width 18 height 18
checkbox input "true"
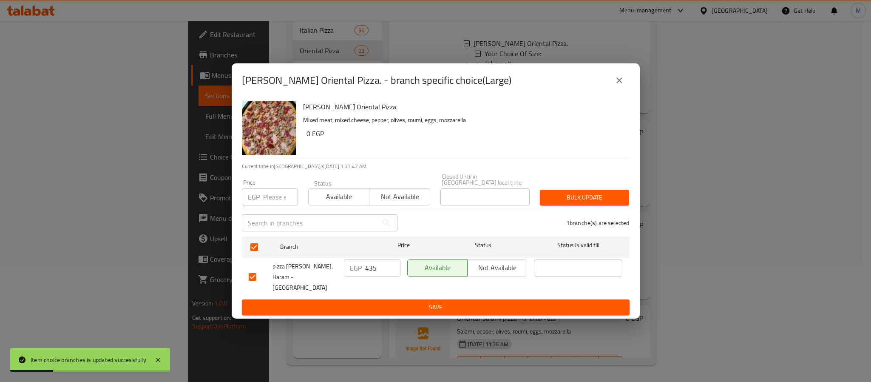
click at [271, 201] on input "number" at bounding box center [280, 196] width 35 height 17
type input "420"
click at [578, 203] on span "Bulk update" at bounding box center [585, 197] width 76 height 11
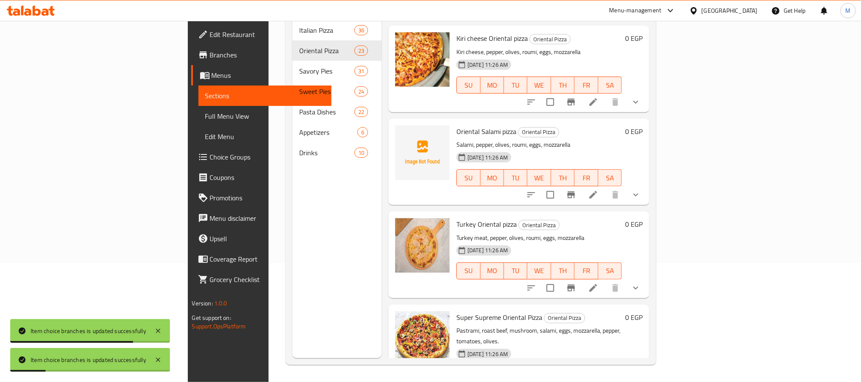
scroll to position [2614, 0]
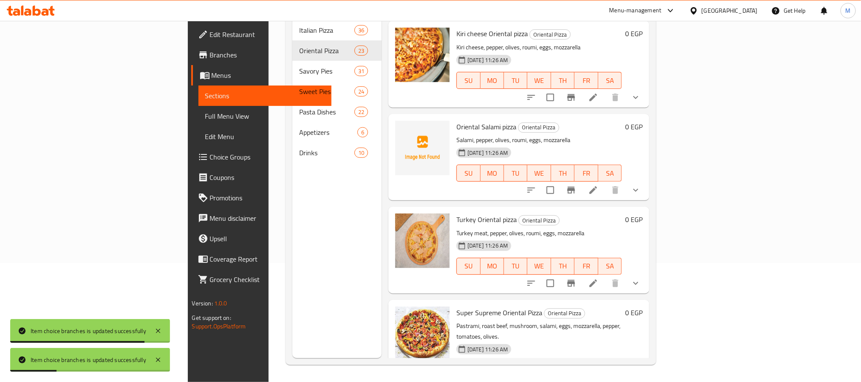
click at [638, 6] on icon "show more" at bounding box center [635, 4] width 5 height 3
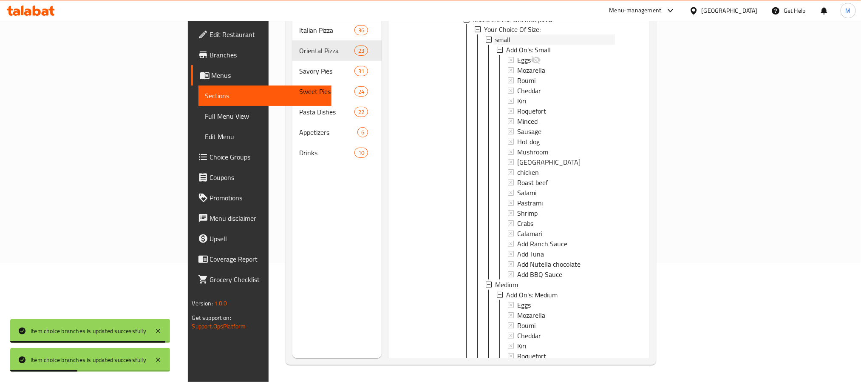
click at [495, 45] on div "small" at bounding box center [555, 40] width 120 height 10
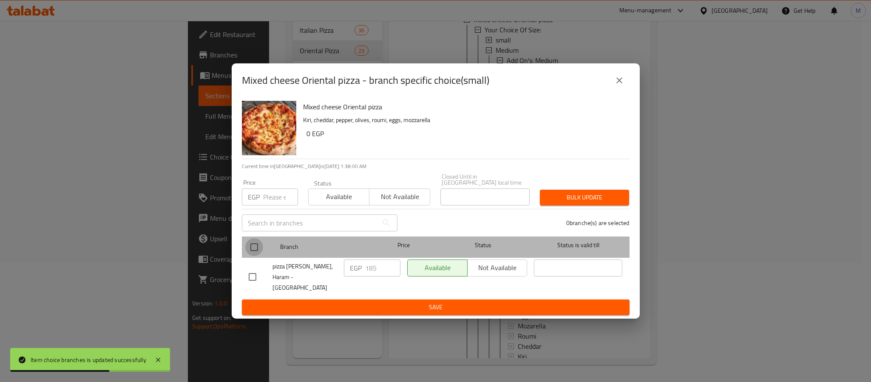
drag, startPoint x: 256, startPoint y: 249, endPoint x: 268, endPoint y: 204, distance: 46.6
click at [258, 249] on input "checkbox" at bounding box center [254, 247] width 18 height 18
checkbox input "true"
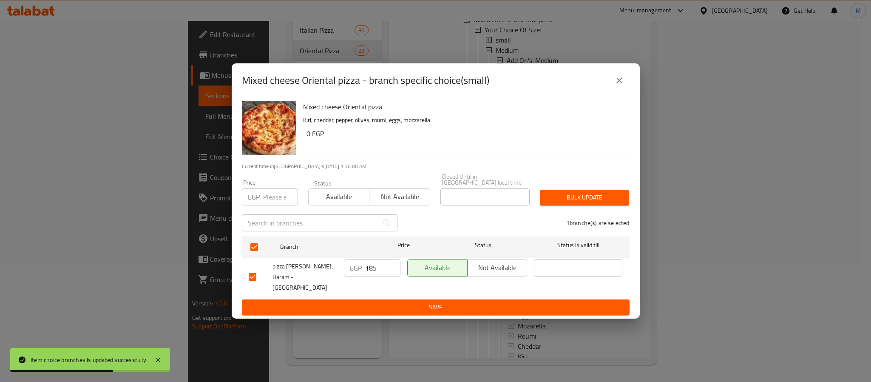
click at [269, 203] on input "number" at bounding box center [280, 196] width 35 height 17
type input "225"
click at [588, 203] on span "Bulk update" at bounding box center [585, 197] width 76 height 11
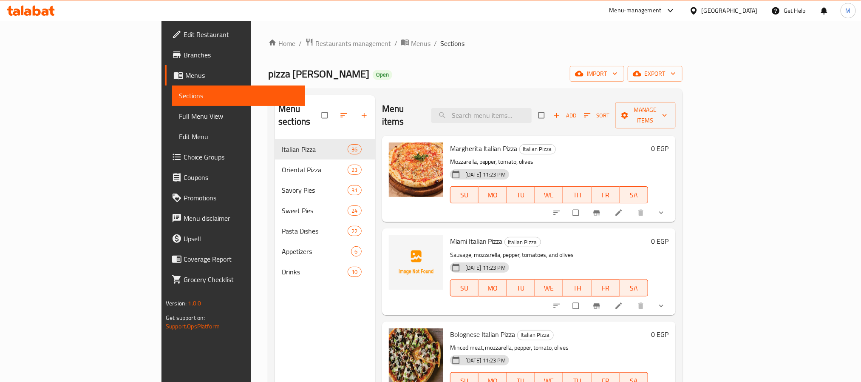
click at [179, 114] on span "Full Menu View" at bounding box center [238, 116] width 119 height 10
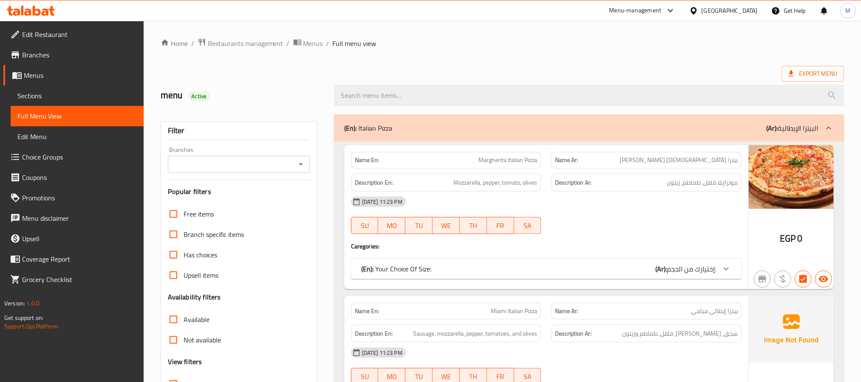
click at [302, 164] on icon "Open" at bounding box center [301, 164] width 4 height 2
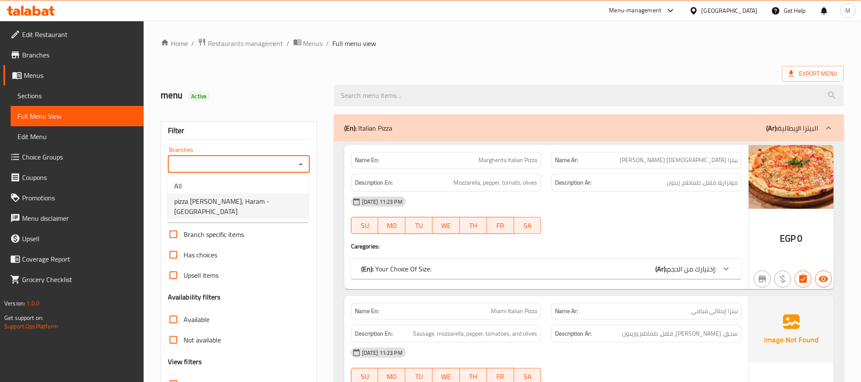
click at [235, 206] on span "pizza [PERSON_NAME], Haram - [GEOGRAPHIC_DATA]" at bounding box center [238, 206] width 128 height 20
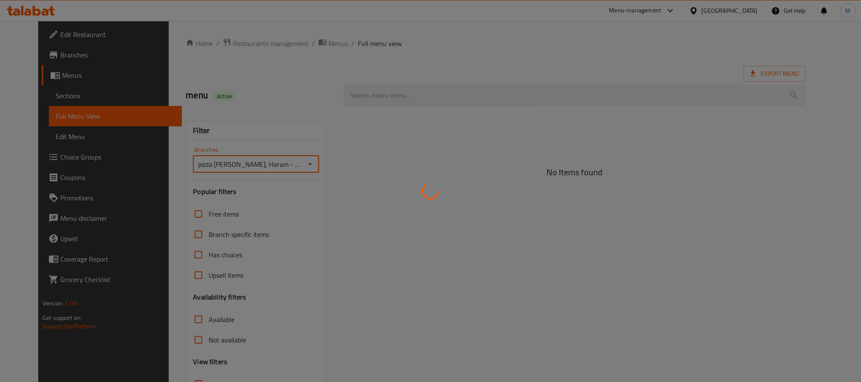
type input "pizza [PERSON_NAME], Haram - [GEOGRAPHIC_DATA]"
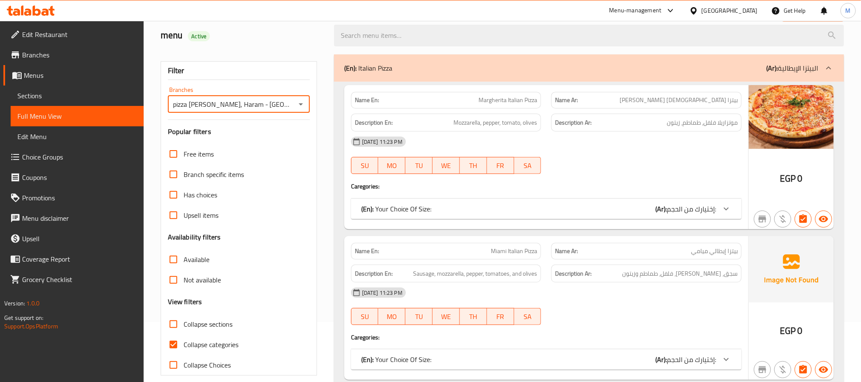
scroll to position [255, 0]
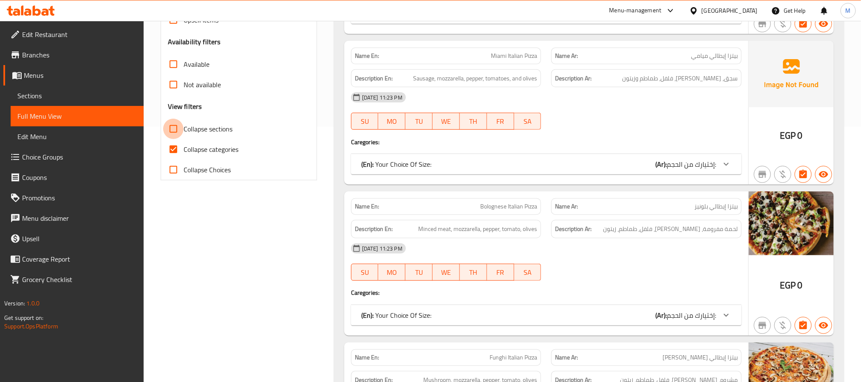
click at [166, 125] on input "Collapse sections" at bounding box center [173, 129] width 20 height 20
checkbox input "true"
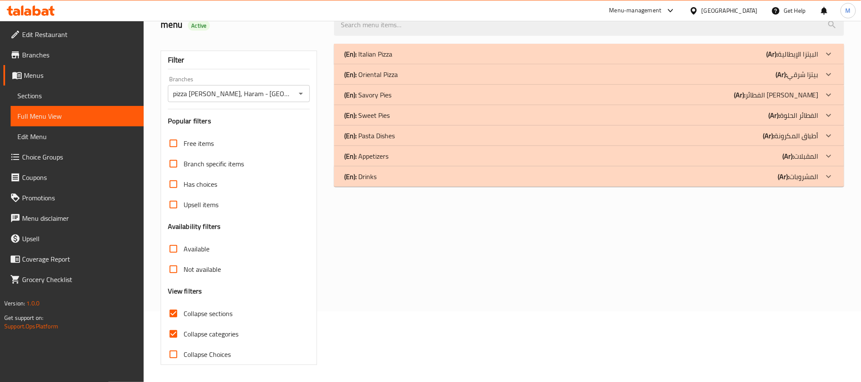
scroll to position [71, 0]
click at [372, 55] on p "(En): Italian Pizza" at bounding box center [368, 54] width 48 height 10
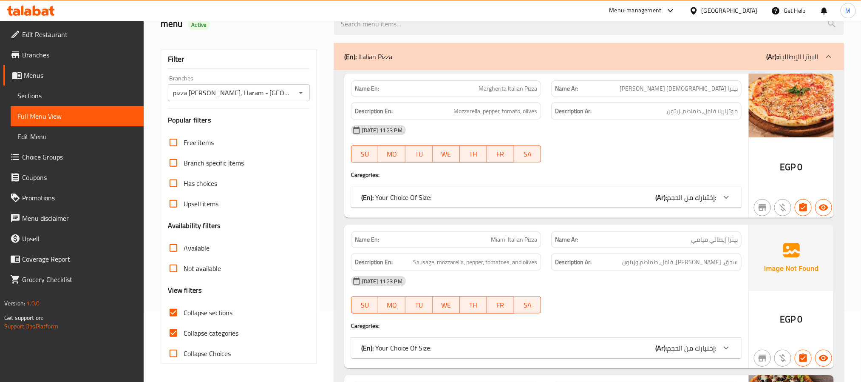
scroll to position [263, 0]
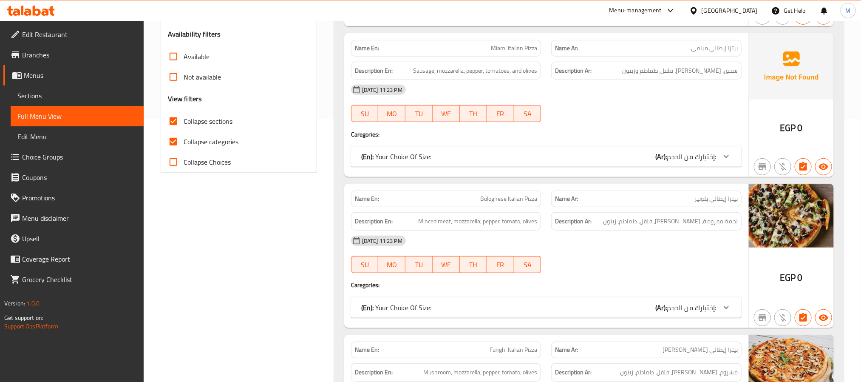
click at [174, 143] on input "Collapse categories" at bounding box center [173, 141] width 20 height 20
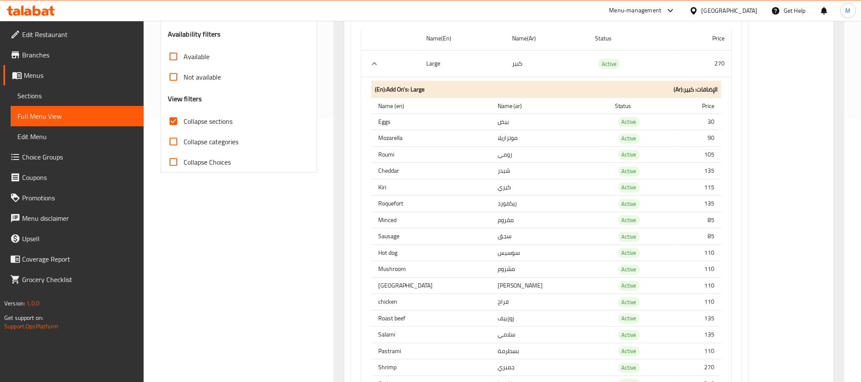
click at [174, 143] on input "Collapse categories" at bounding box center [173, 141] width 20 height 20
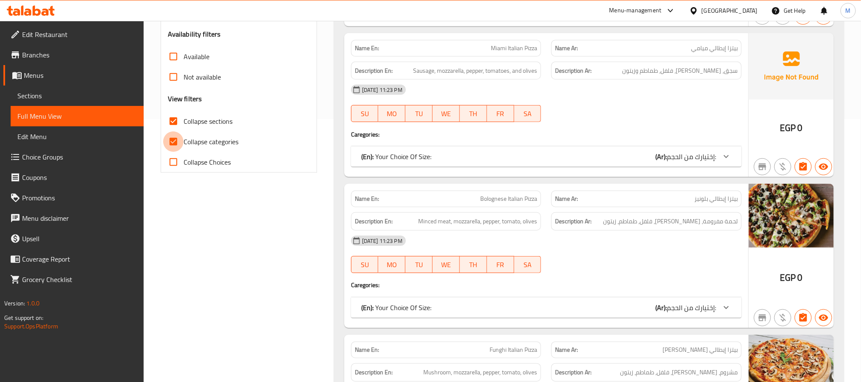
click at [174, 143] on input "Collapse categories" at bounding box center [173, 141] width 20 height 20
checkbox input "false"
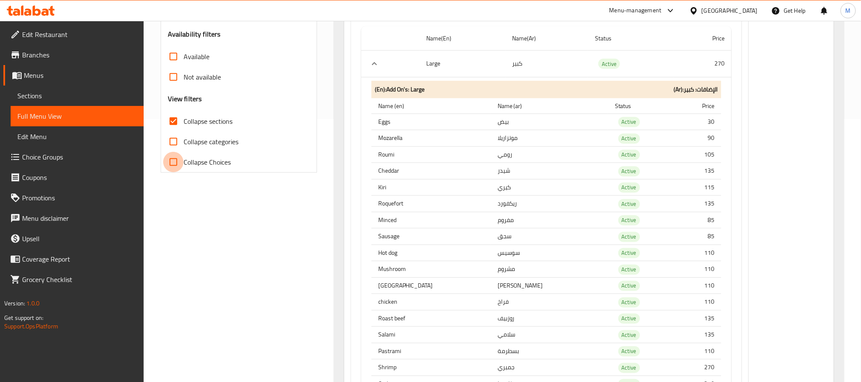
click at [175, 166] on input "Collapse Choices" at bounding box center [173, 162] width 20 height 20
checkbox input "true"
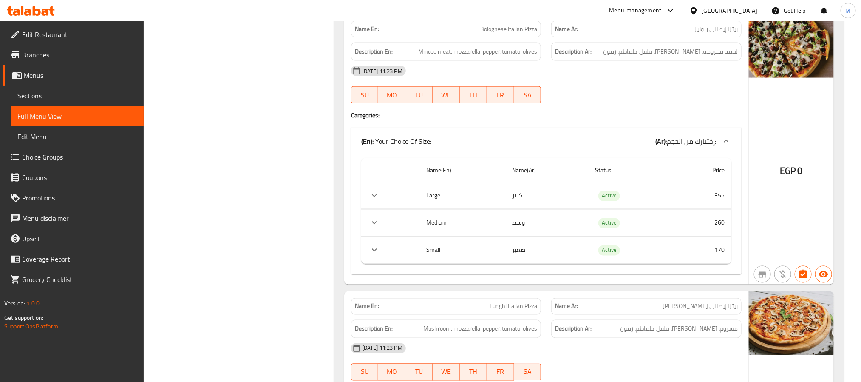
scroll to position [0, 0]
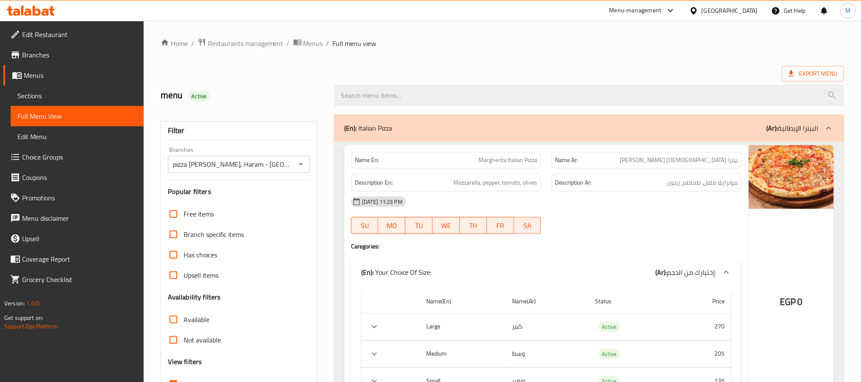
click at [641, 131] on div "(En): Italian Pizza (Ar): البيتزا الإيطالية" at bounding box center [581, 128] width 474 height 10
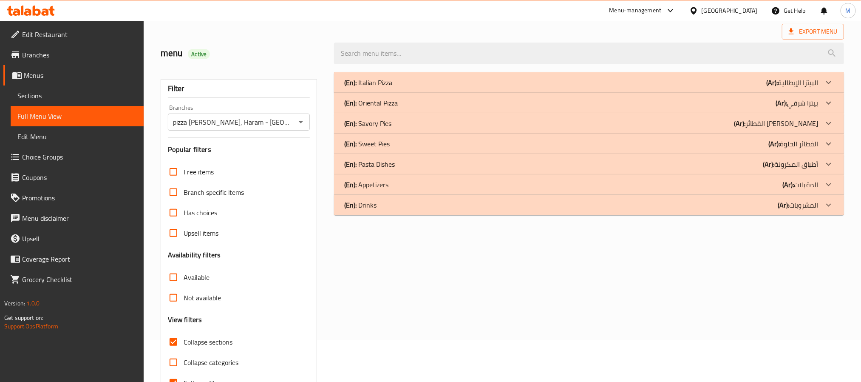
scroll to position [64, 0]
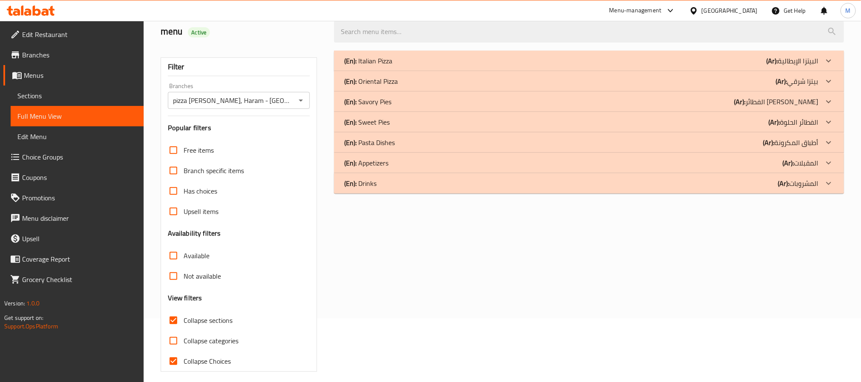
click at [435, 83] on div "(En): Oriental Pizza (Ar): بيتزا شرقي" at bounding box center [581, 81] width 474 height 10
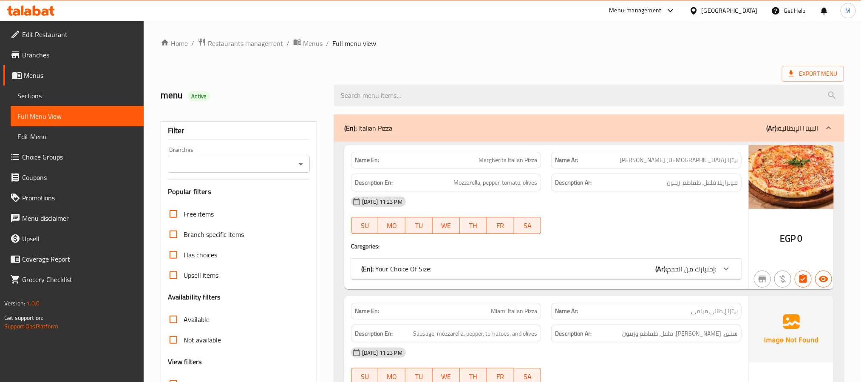
click at [300, 165] on icon "Open" at bounding box center [301, 164] width 4 height 2
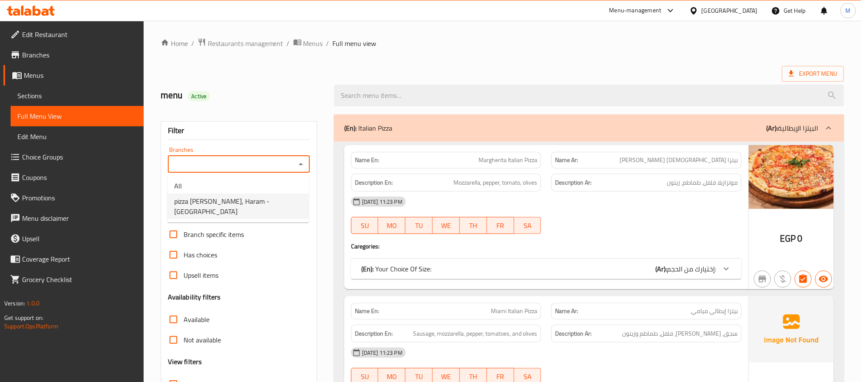
click at [235, 198] on span "pizza [PERSON_NAME], Haram - [GEOGRAPHIC_DATA]" at bounding box center [238, 206] width 128 height 20
type input "pizza [PERSON_NAME], Haram - [GEOGRAPHIC_DATA]"
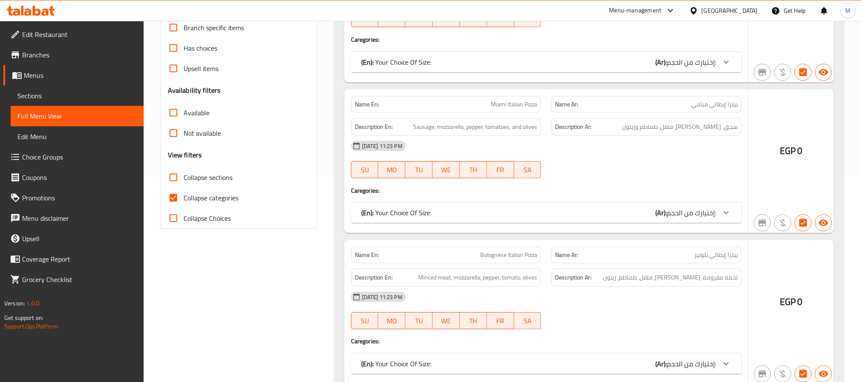
scroll to position [255, 0]
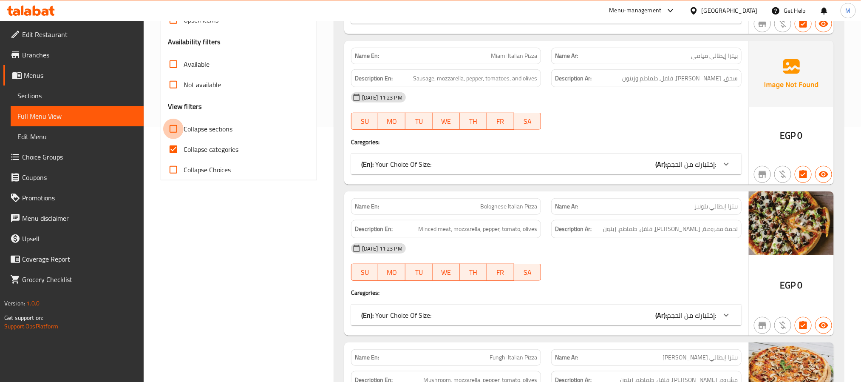
click at [174, 124] on input "Collapse sections" at bounding box center [173, 129] width 20 height 20
checkbox input "true"
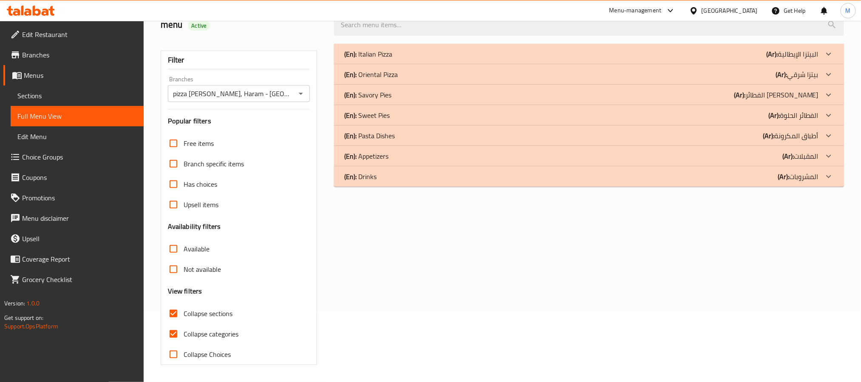
click at [170, 147] on input "Free items" at bounding box center [173, 143] width 20 height 20
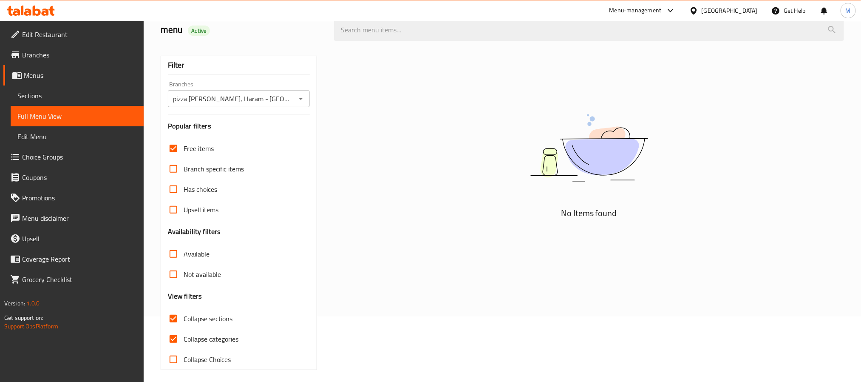
scroll to position [71, 0]
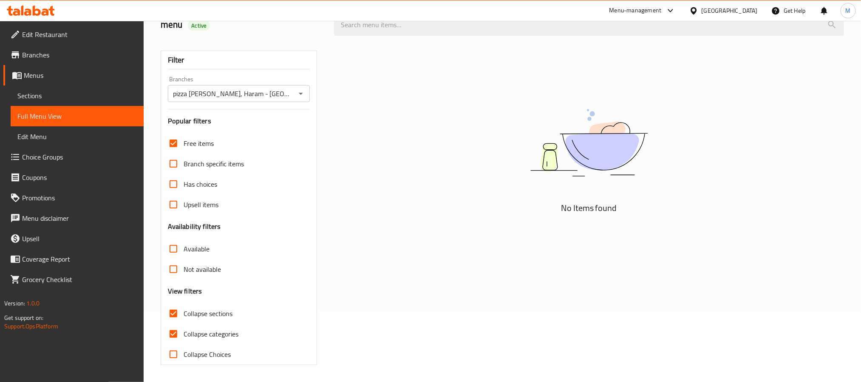
drag, startPoint x: 175, startPoint y: 141, endPoint x: 216, endPoint y: 276, distance: 141.1
click at [175, 140] on input "Free items" at bounding box center [173, 143] width 20 height 20
checkbox input "false"
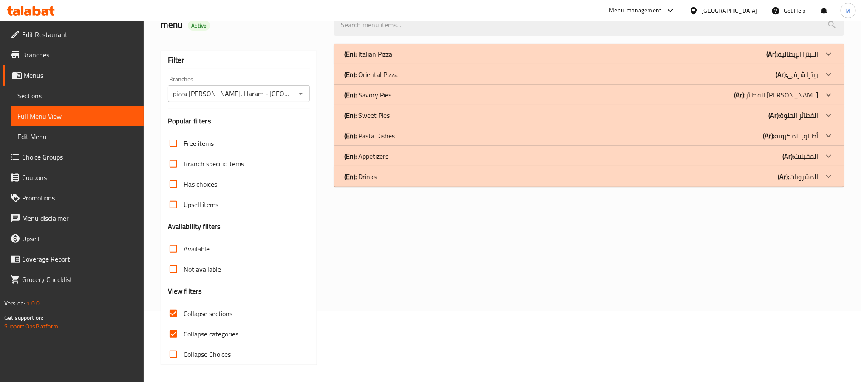
click at [176, 334] on input "Collapse categories" at bounding box center [173, 334] width 20 height 20
checkbox input "false"
click at [174, 355] on input "Collapse Choices" at bounding box center [173, 354] width 20 height 20
checkbox input "true"
click at [383, 78] on p "(En): Oriental Pizza" at bounding box center [371, 74] width 54 height 10
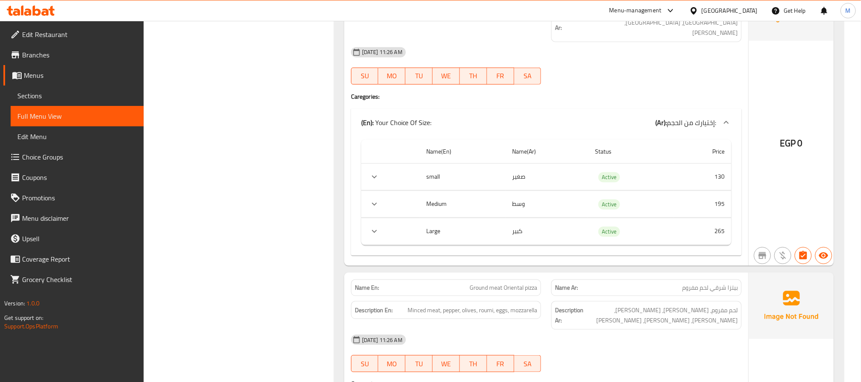
scroll to position [454, 0]
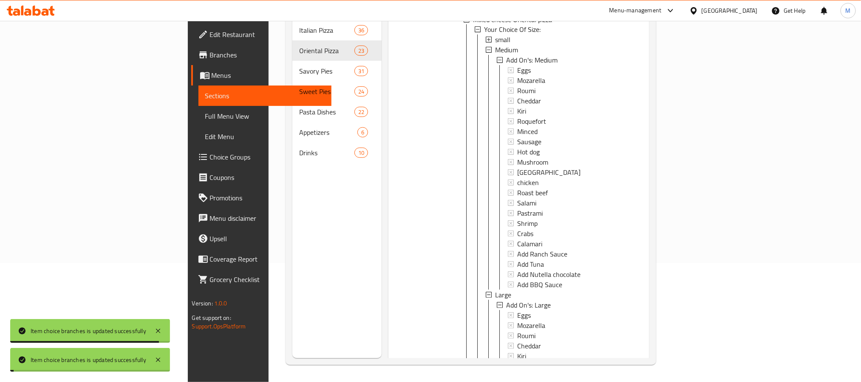
scroll to position [1, 0]
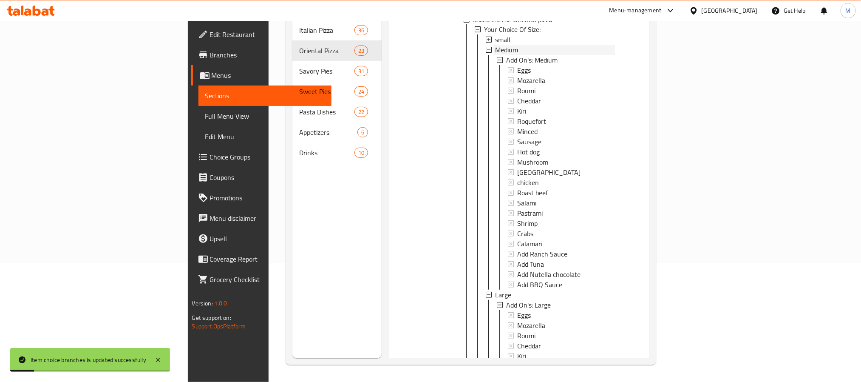
click at [495, 55] on div "Medium" at bounding box center [555, 50] width 120 height 10
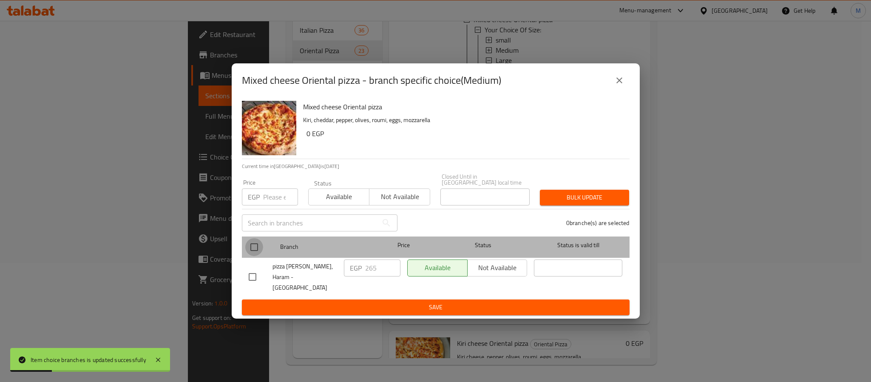
drag, startPoint x: 257, startPoint y: 249, endPoint x: 267, endPoint y: 219, distance: 32.3
click at [258, 249] on input "checkbox" at bounding box center [254, 247] width 18 height 18
checkbox input "true"
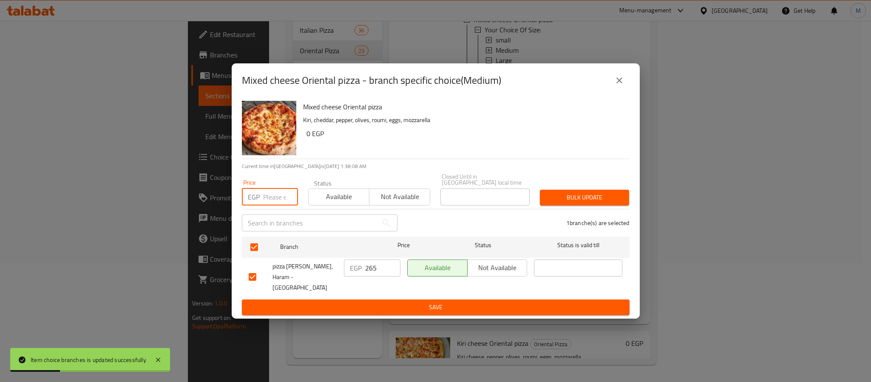
click at [278, 199] on input "number" at bounding box center [280, 196] width 35 height 17
type input "325"
click at [589, 194] on span "Bulk update" at bounding box center [585, 197] width 76 height 11
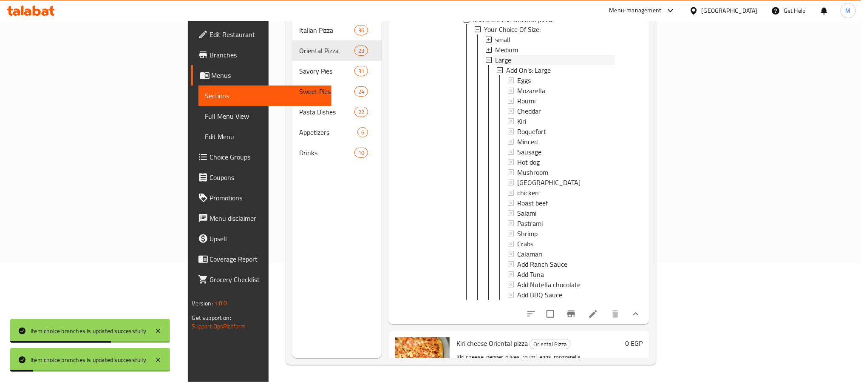
click at [495, 65] on div "Large" at bounding box center [555, 60] width 120 height 10
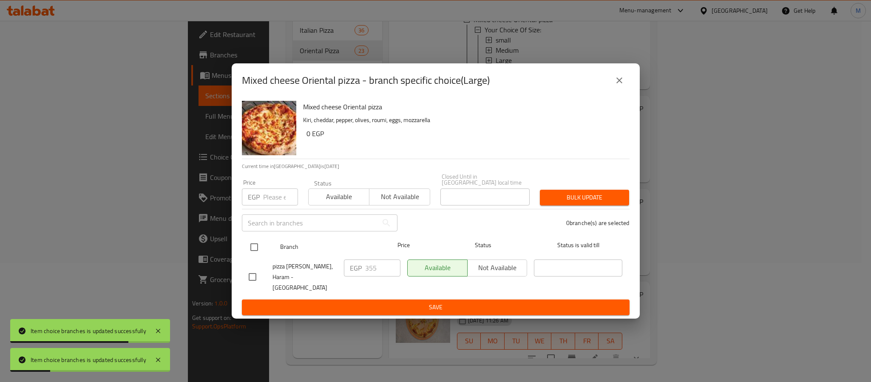
click at [253, 252] on input "checkbox" at bounding box center [254, 247] width 18 height 18
checkbox input "true"
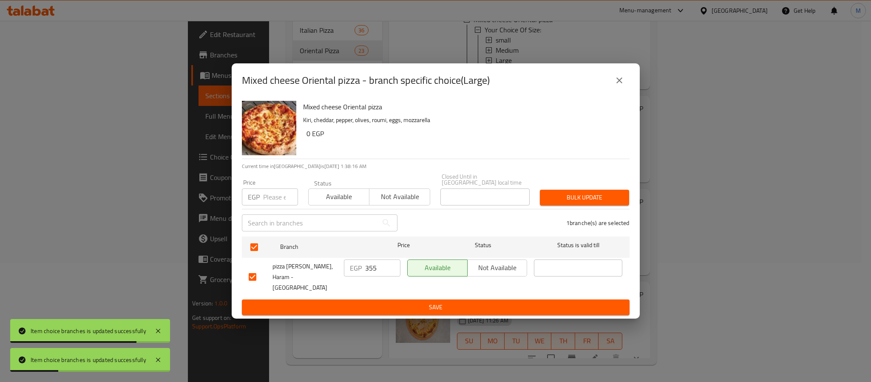
click at [268, 199] on input "number" at bounding box center [280, 196] width 35 height 17
type input "450"
click at [585, 202] on span "Bulk update" at bounding box center [585, 197] width 76 height 11
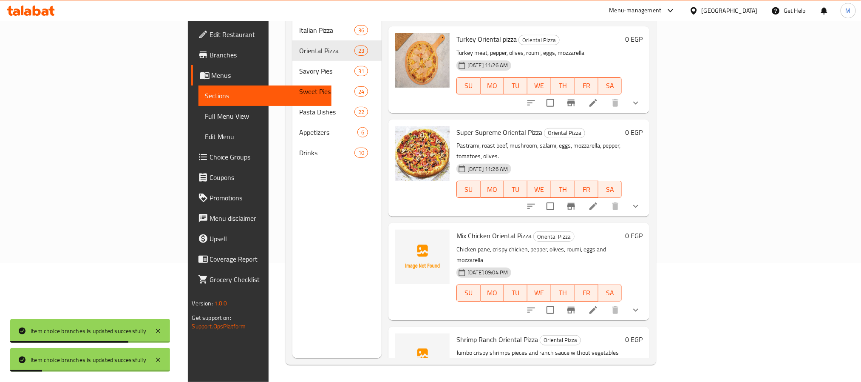
scroll to position [2806, 0]
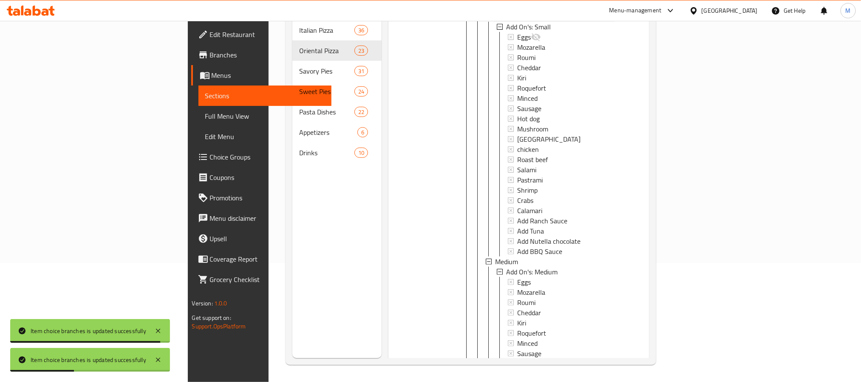
click at [517, 22] on div "small" at bounding box center [555, 16] width 120 height 10
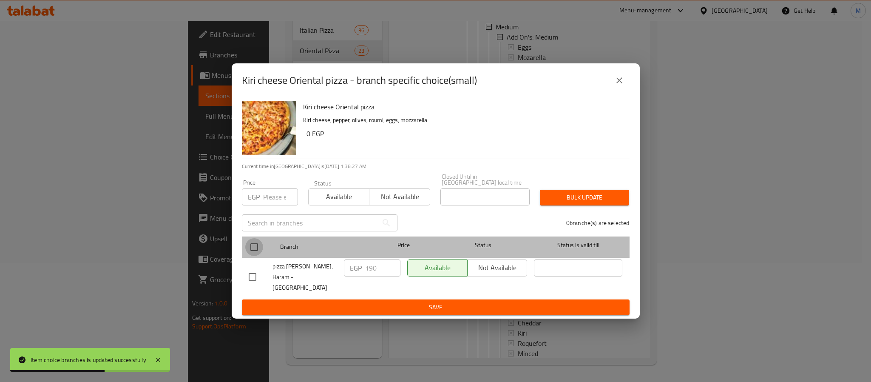
click at [253, 250] on input "checkbox" at bounding box center [254, 247] width 18 height 18
checkbox input "true"
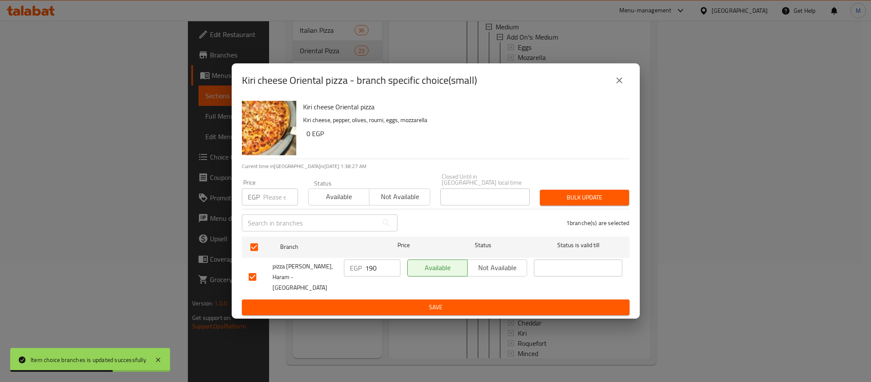
click at [273, 198] on input "number" at bounding box center [280, 196] width 35 height 17
type input "225"
click at [565, 199] on span "Bulk update" at bounding box center [585, 197] width 76 height 11
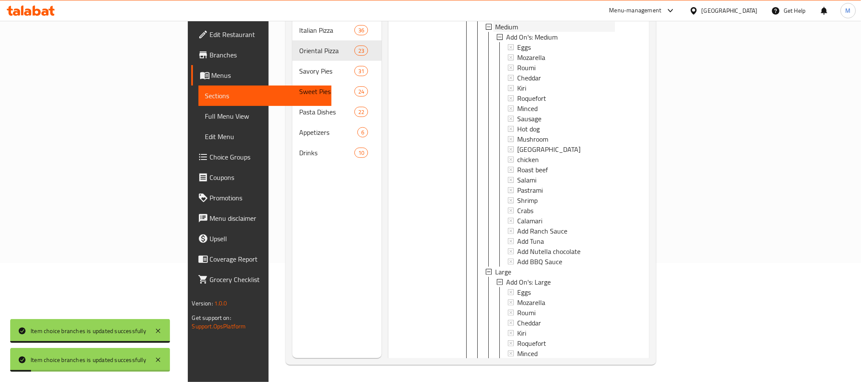
click at [495, 32] on div "Medium" at bounding box center [555, 27] width 120 height 10
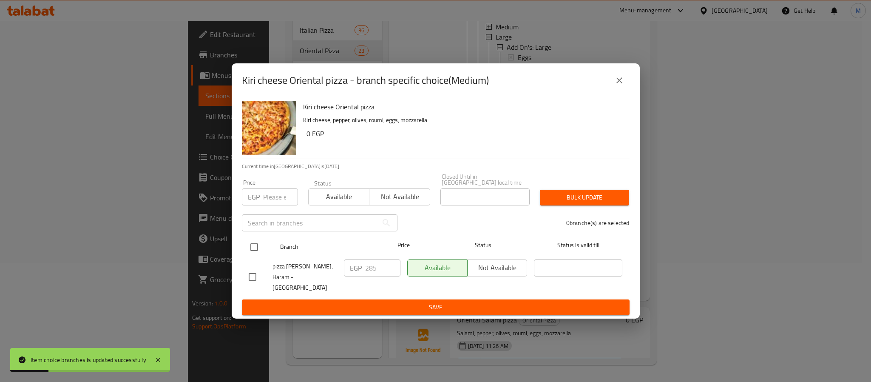
click at [253, 250] on input "checkbox" at bounding box center [254, 247] width 18 height 18
checkbox input "true"
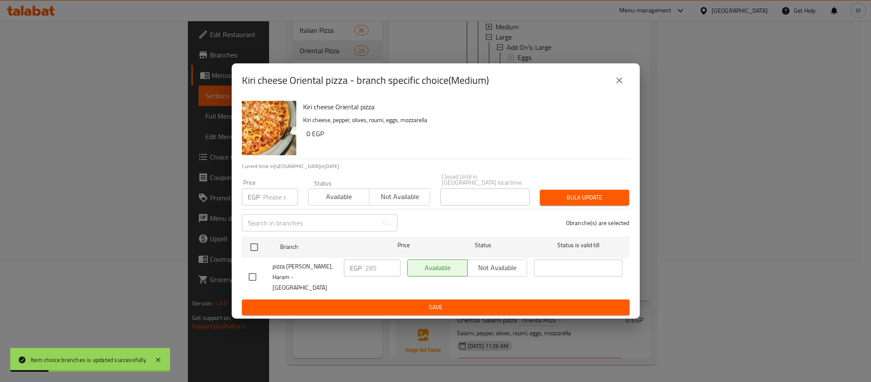
checkbox input "true"
click at [283, 199] on input "number" at bounding box center [280, 196] width 35 height 17
type input "330"
click at [546, 199] on button "Bulk update" at bounding box center [584, 198] width 89 height 16
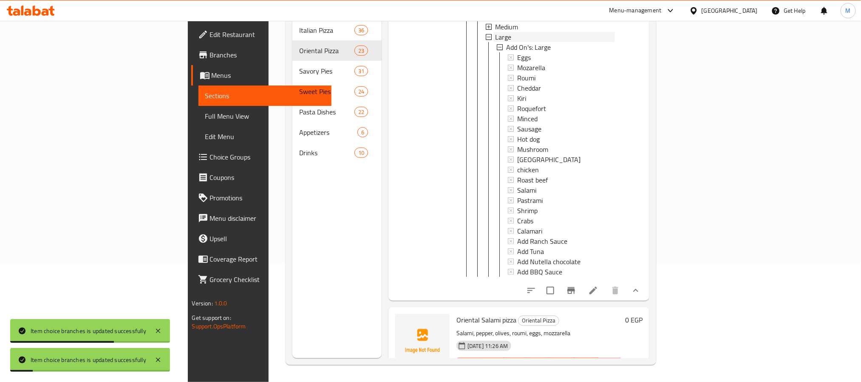
click at [495, 42] on div "Large" at bounding box center [555, 37] width 120 height 10
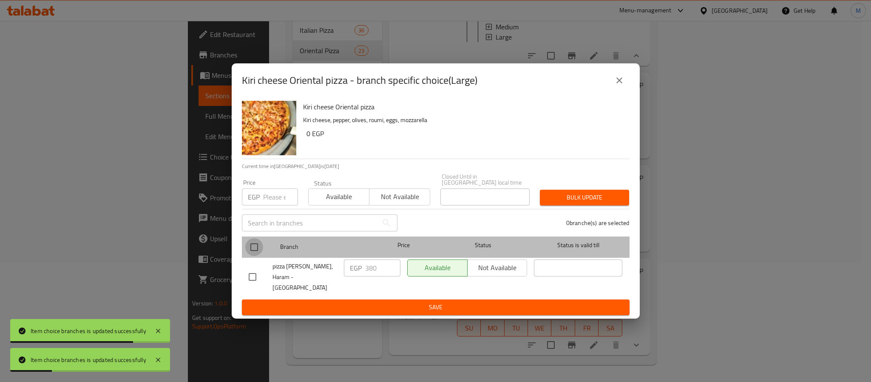
click at [250, 245] on input "checkbox" at bounding box center [254, 247] width 18 height 18
checkbox input "true"
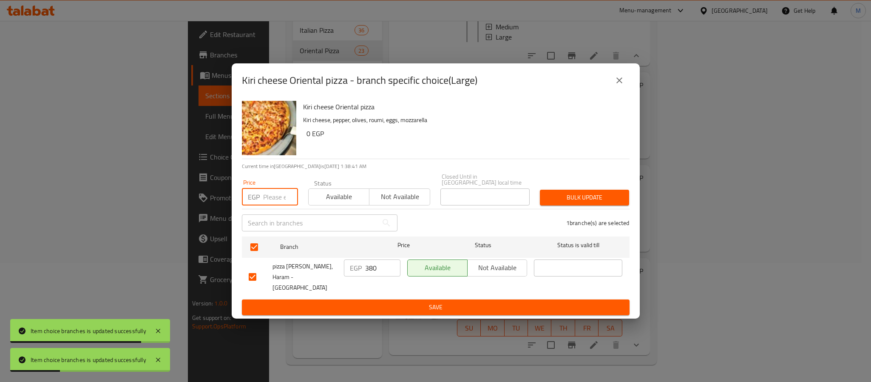
click at [271, 203] on input "number" at bounding box center [280, 196] width 35 height 17
type input "450"
click at [548, 199] on span "Bulk update" at bounding box center [585, 197] width 76 height 11
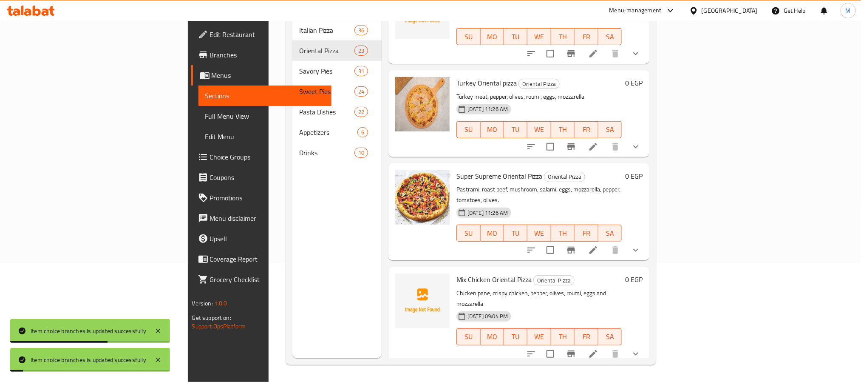
scroll to position [2933, 0]
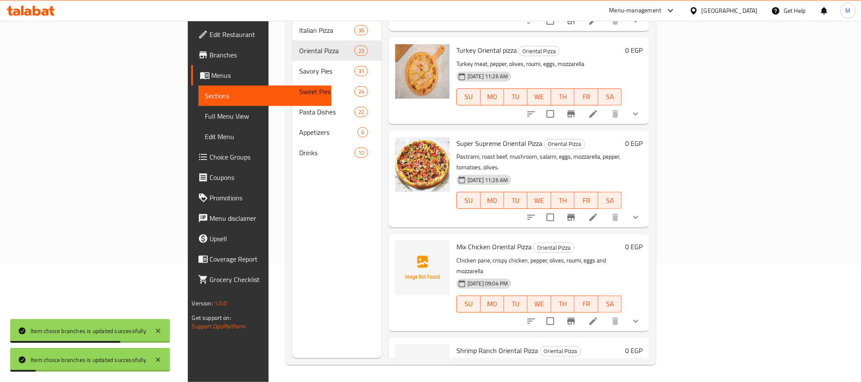
click at [641, 26] on icon "show more" at bounding box center [636, 21] width 10 height 10
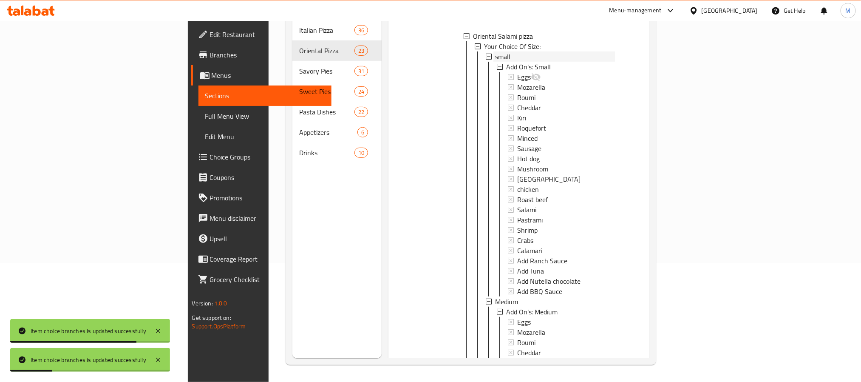
click at [495, 62] on div "small" at bounding box center [555, 56] width 120 height 10
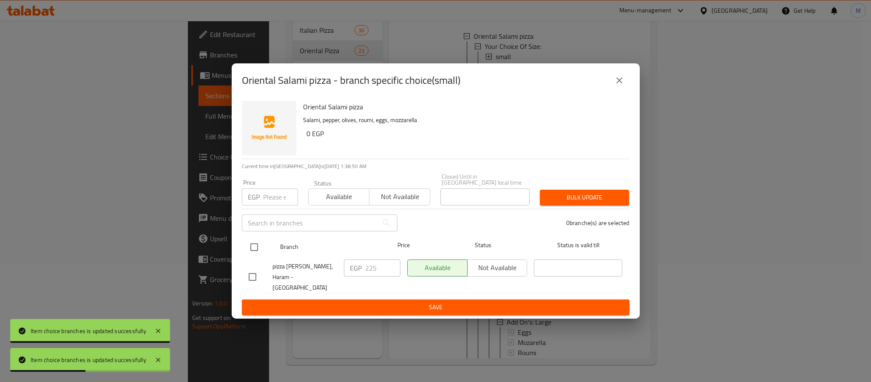
click at [260, 247] on input "checkbox" at bounding box center [254, 247] width 18 height 18
checkbox input "true"
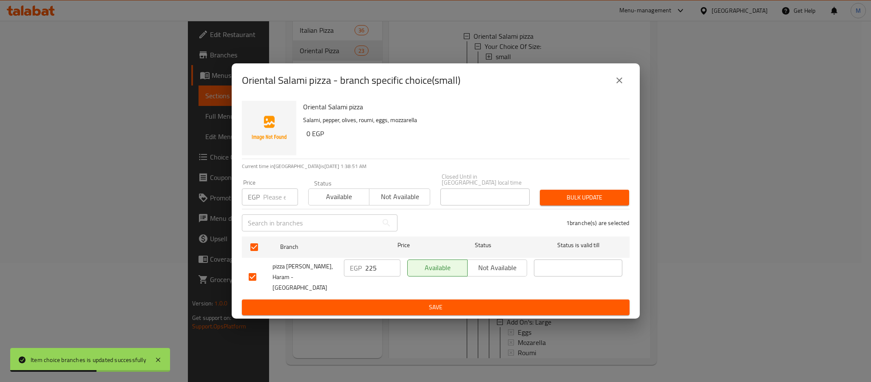
click at [276, 200] on input "number" at bounding box center [280, 196] width 35 height 17
type input "265"
click at [593, 203] on span "Bulk update" at bounding box center [585, 197] width 76 height 11
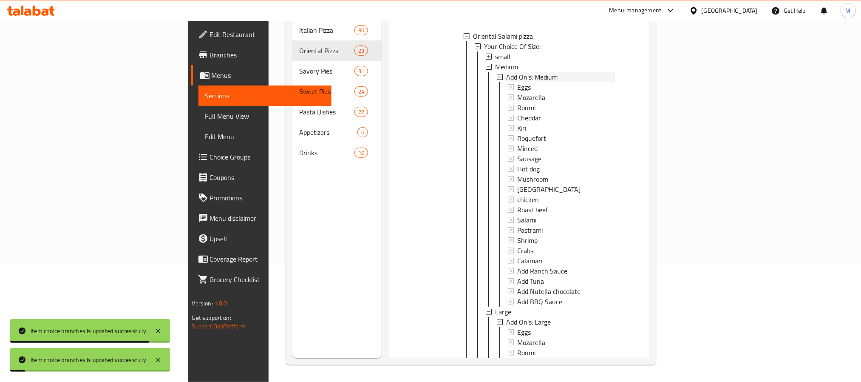
click at [506, 82] on span "Add On's: Medium" at bounding box center [531, 77] width 51 height 10
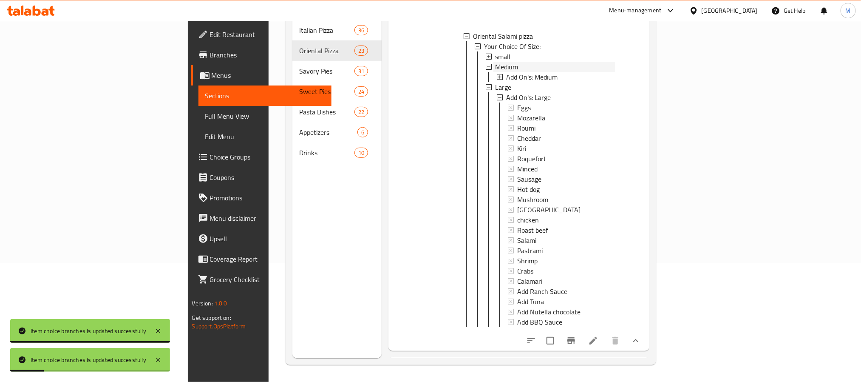
click at [495, 72] on div "Medium" at bounding box center [555, 67] width 120 height 10
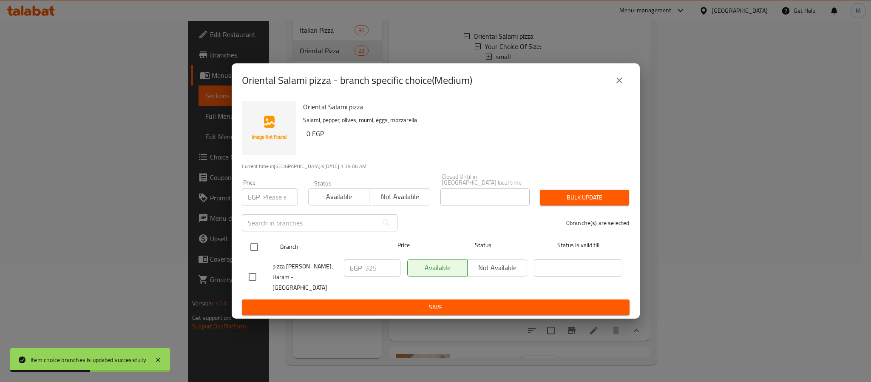
click at [255, 249] on input "checkbox" at bounding box center [254, 247] width 18 height 18
checkbox input "true"
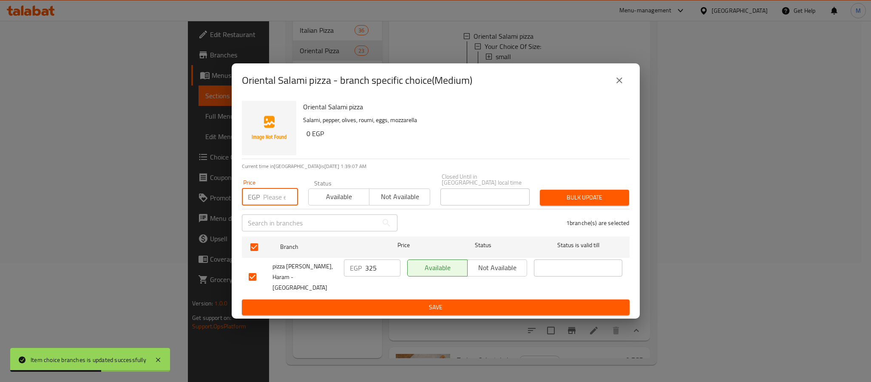
click at [271, 198] on input "number" at bounding box center [280, 196] width 35 height 17
type input "385"
click at [557, 199] on span "Bulk update" at bounding box center [585, 197] width 76 height 11
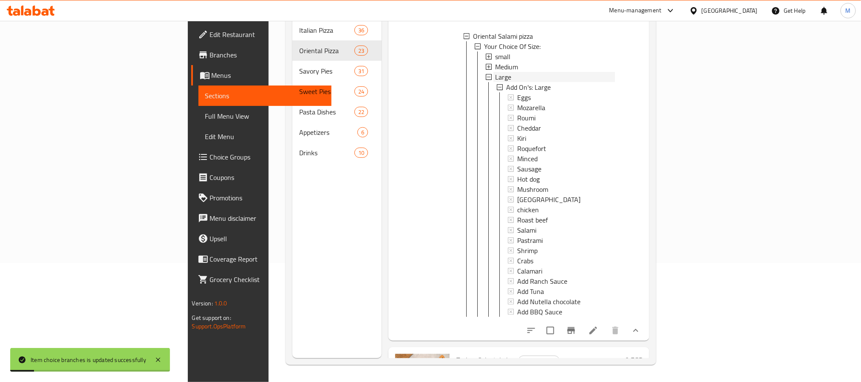
click at [495, 82] on div "Large" at bounding box center [555, 77] width 120 height 10
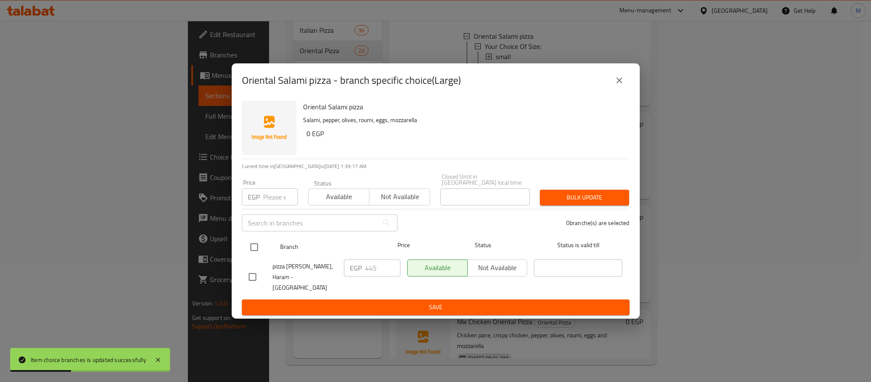
click at [254, 249] on input "checkbox" at bounding box center [254, 247] width 18 height 18
checkbox input "true"
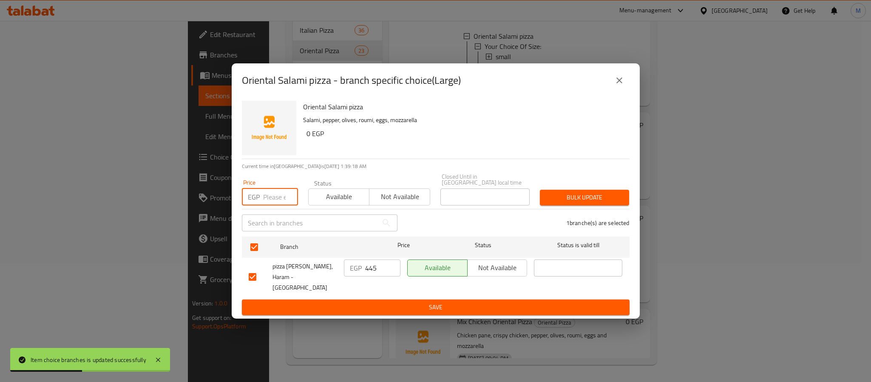
click at [278, 198] on input "number" at bounding box center [280, 196] width 35 height 17
type input "530"
click at [617, 203] on span "Bulk update" at bounding box center [585, 197] width 76 height 11
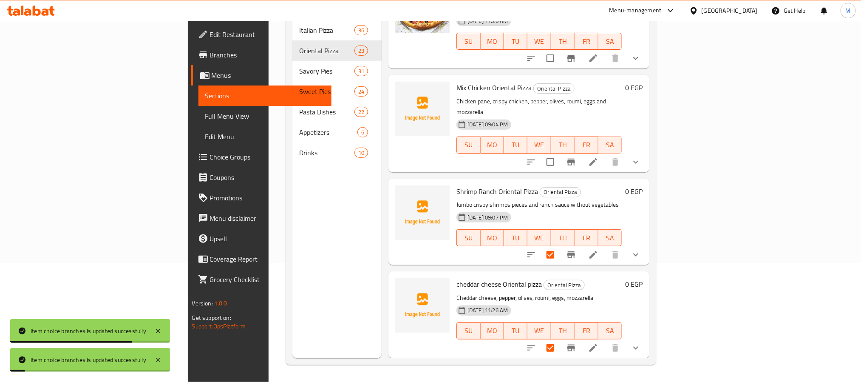
scroll to position [3188, 0]
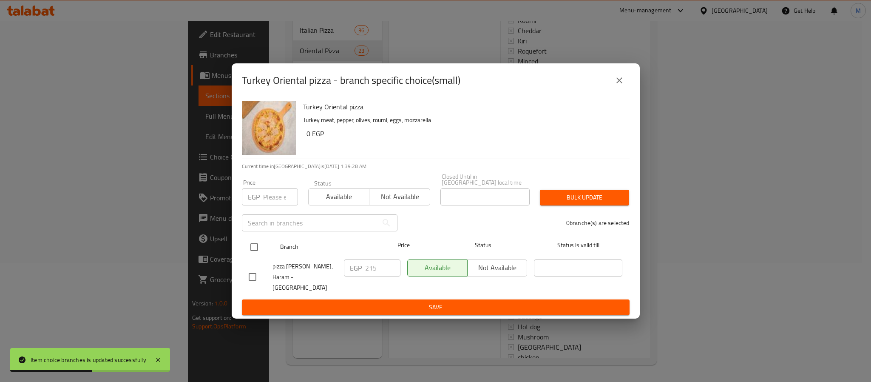
click at [249, 250] on input "checkbox" at bounding box center [254, 247] width 18 height 18
checkbox input "true"
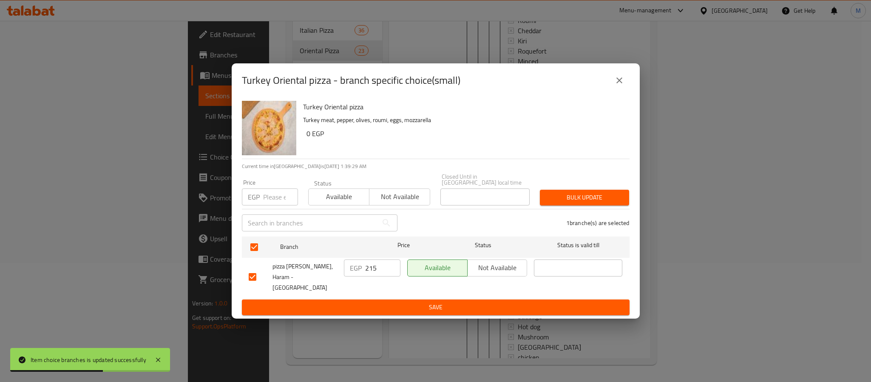
click at [269, 203] on input "number" at bounding box center [280, 196] width 35 height 17
type input "250"
click at [583, 196] on span "Bulk update" at bounding box center [585, 197] width 76 height 11
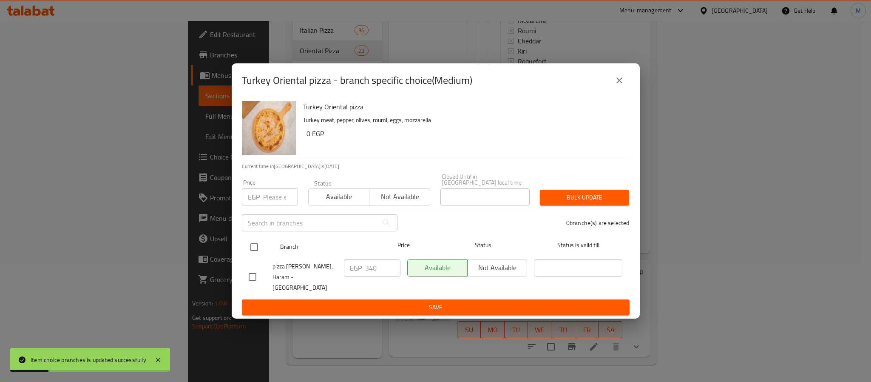
click at [256, 249] on input "checkbox" at bounding box center [254, 247] width 18 height 18
checkbox input "true"
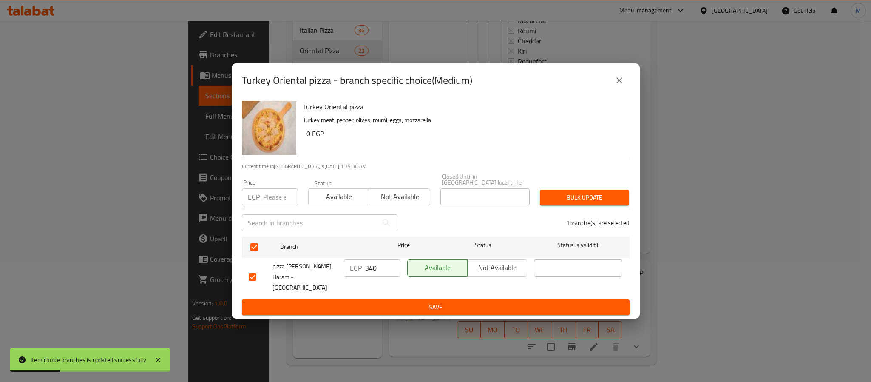
click at [270, 194] on input "number" at bounding box center [280, 196] width 35 height 17
type input "365"
click at [586, 205] on button "Bulk update" at bounding box center [584, 198] width 89 height 16
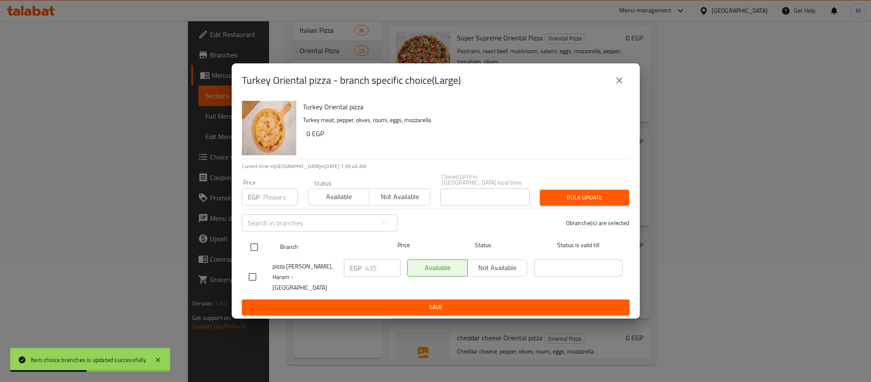
click at [253, 248] on input "checkbox" at bounding box center [254, 247] width 18 height 18
checkbox input "true"
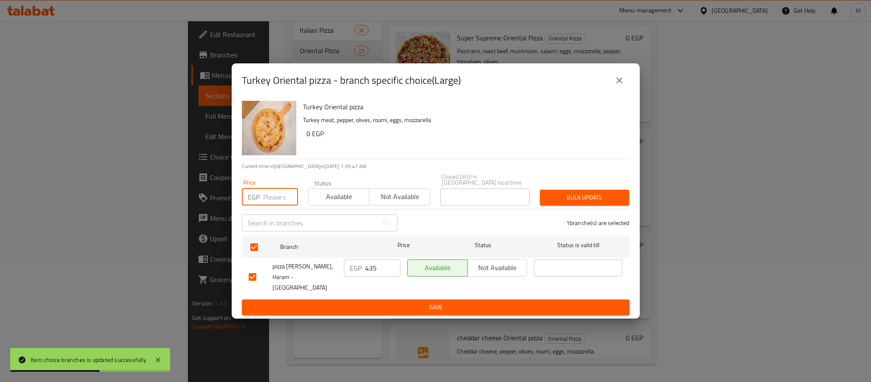
click at [269, 190] on input "number" at bounding box center [280, 196] width 35 height 17
type input "500"
click at [593, 203] on span "Bulk update" at bounding box center [585, 197] width 76 height 11
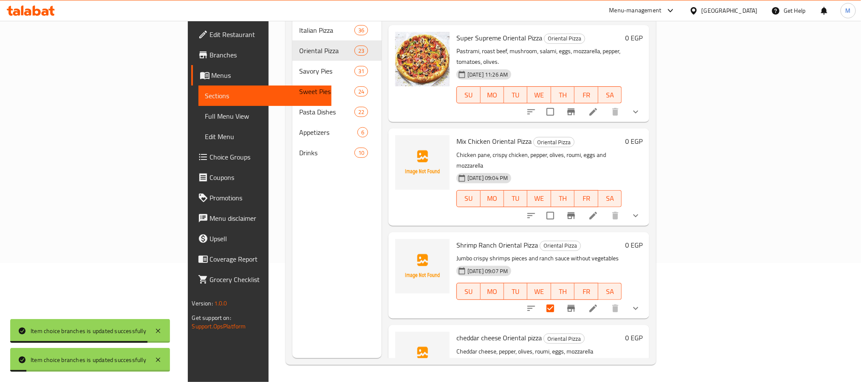
scroll to position [3316, 0]
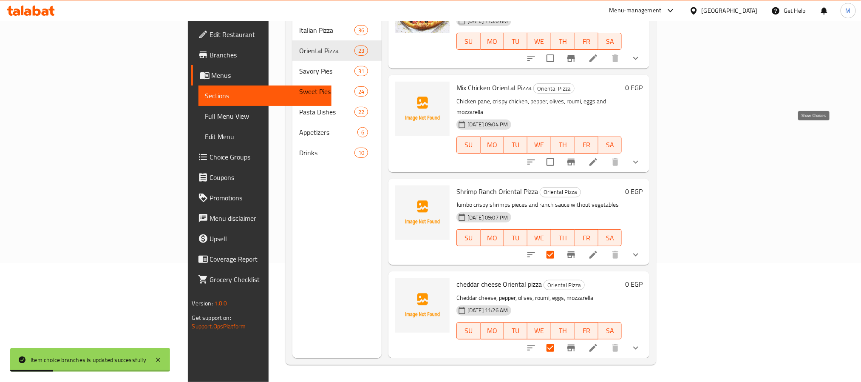
click at [641, 63] on icon "show more" at bounding box center [636, 58] width 10 height 10
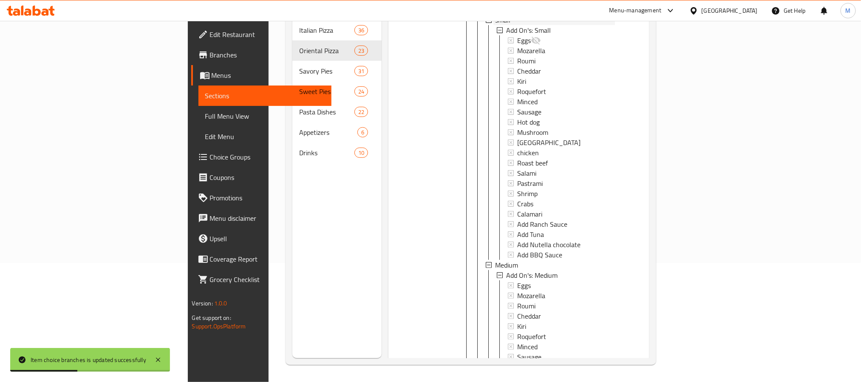
click at [550, 25] on div "small" at bounding box center [555, 20] width 120 height 10
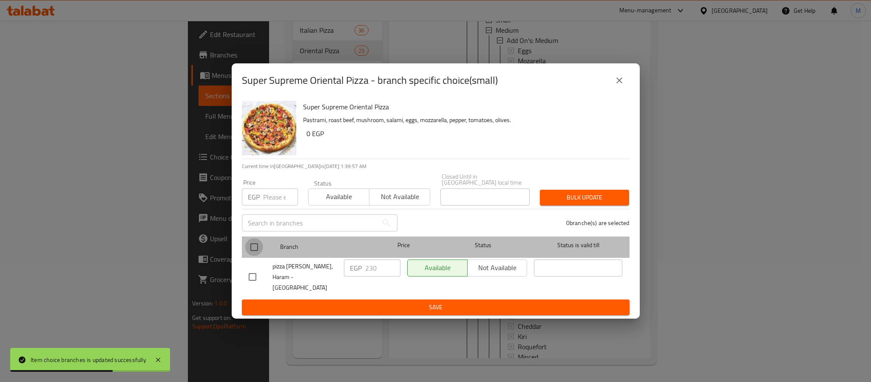
click at [256, 250] on input "checkbox" at bounding box center [254, 247] width 18 height 18
checkbox input "true"
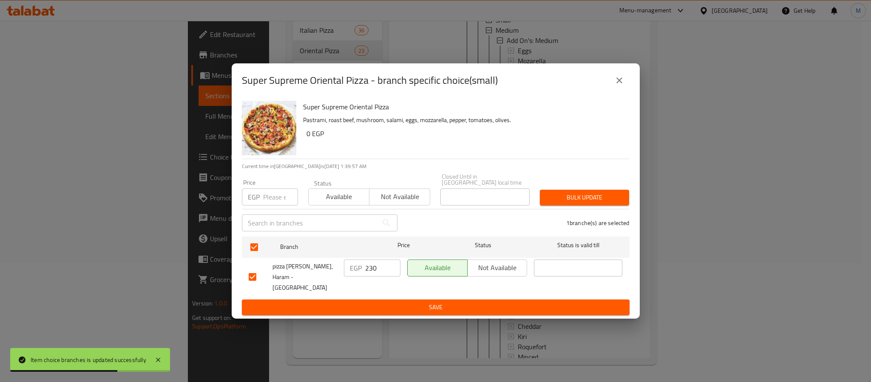
click at [266, 197] on input "number" at bounding box center [280, 196] width 35 height 17
type input "270"
click at [575, 203] on span "Bulk update" at bounding box center [585, 197] width 76 height 11
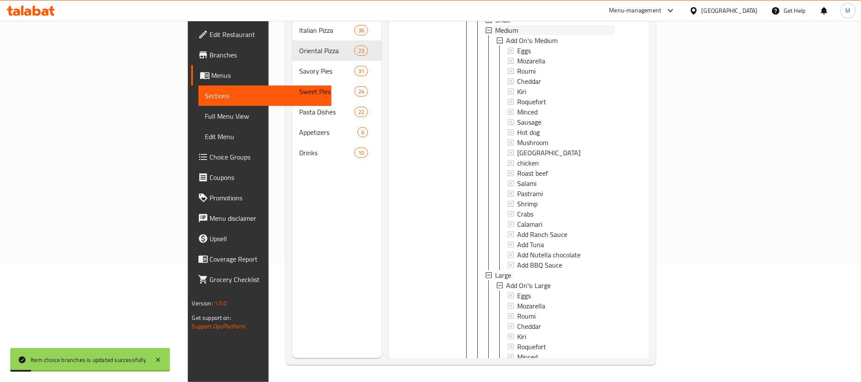
click at [495, 35] on span "Medium" at bounding box center [506, 30] width 23 height 10
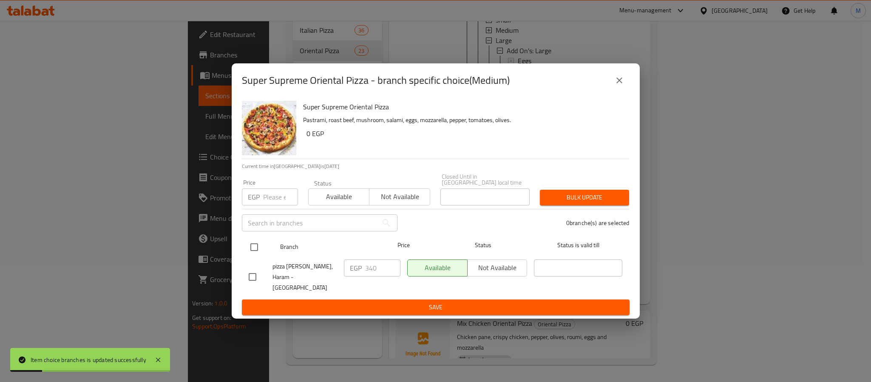
click at [249, 252] on input "checkbox" at bounding box center [254, 247] width 18 height 18
checkbox input "true"
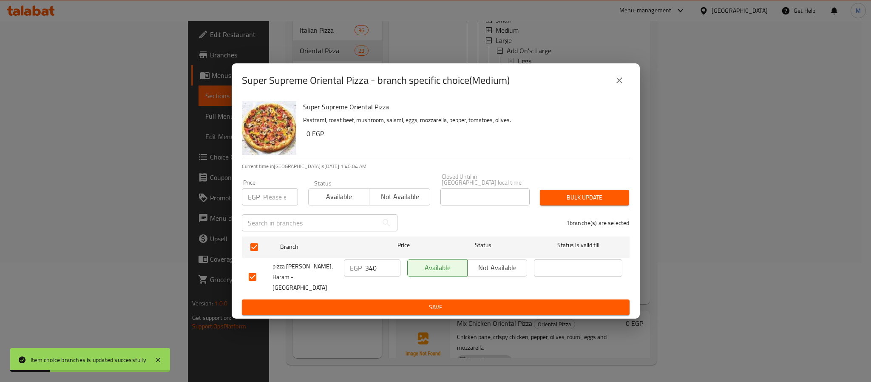
click at [276, 201] on input "number" at bounding box center [280, 196] width 35 height 17
type input "405"
click at [561, 194] on span "Bulk update" at bounding box center [585, 197] width 76 height 11
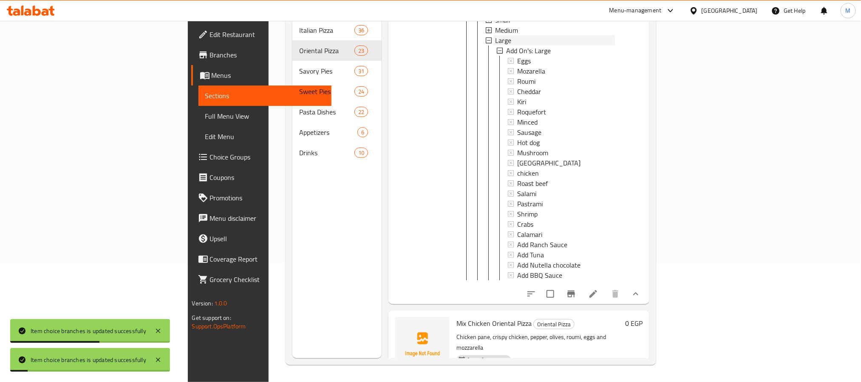
click at [495, 45] on div "Large" at bounding box center [555, 40] width 120 height 10
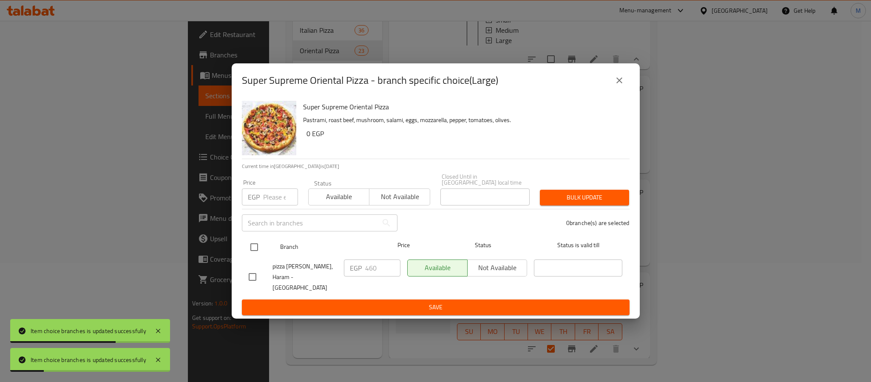
drag, startPoint x: 255, startPoint y: 249, endPoint x: 257, endPoint y: 238, distance: 11.2
click at [255, 248] on input "checkbox" at bounding box center [254, 247] width 18 height 18
checkbox input "true"
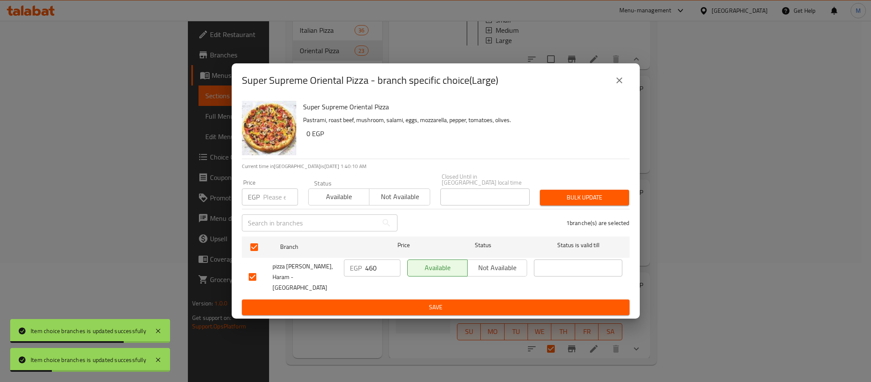
click at [268, 199] on input "number" at bounding box center [280, 196] width 35 height 17
type input "540"
click at [576, 200] on span "Bulk update" at bounding box center [585, 197] width 76 height 11
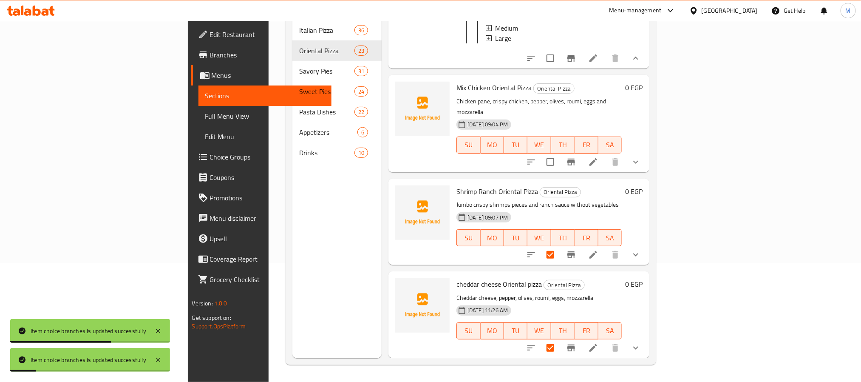
scroll to position [3462, 0]
click at [641, 165] on icon "show more" at bounding box center [636, 162] width 10 height 10
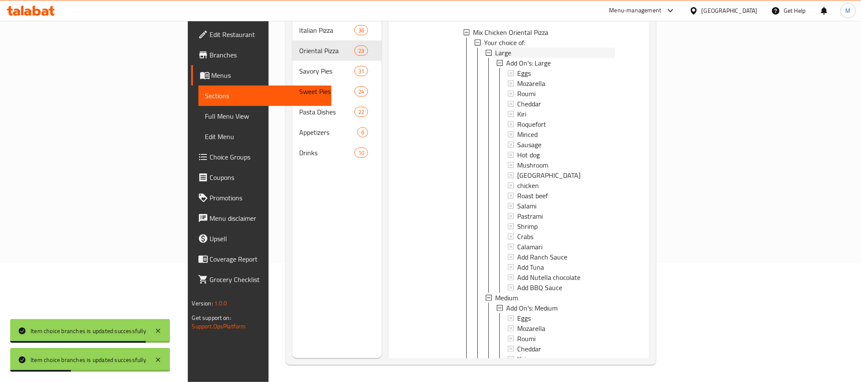
click at [495, 58] on div "Large" at bounding box center [555, 53] width 120 height 10
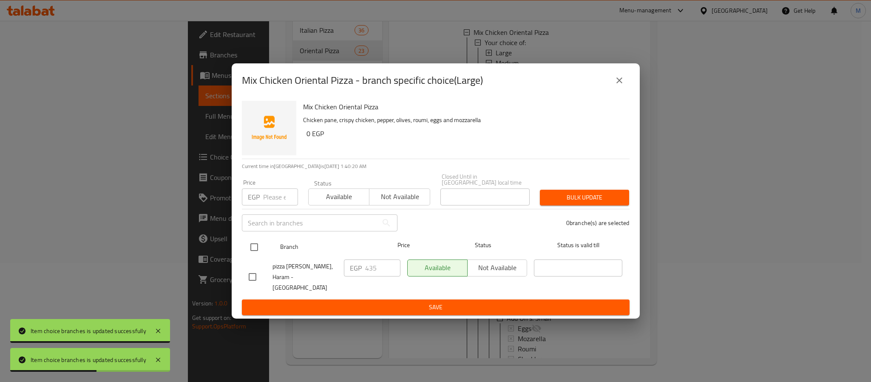
click at [256, 248] on input "checkbox" at bounding box center [254, 247] width 18 height 18
checkbox input "true"
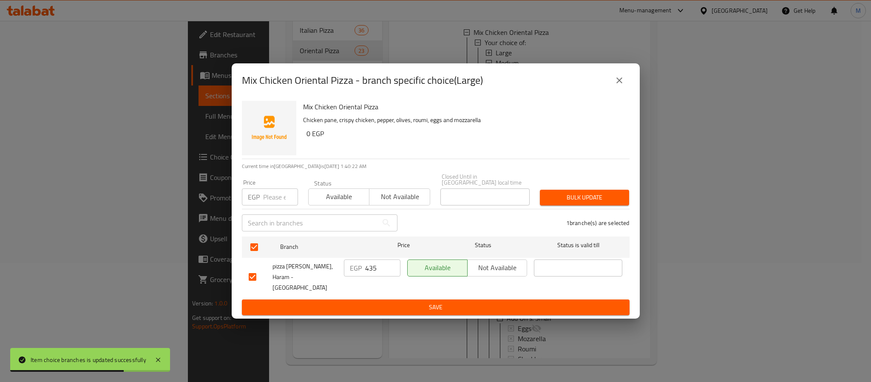
click at [277, 194] on input "number" at bounding box center [280, 196] width 35 height 17
type input "540"
click at [562, 197] on span "Bulk update" at bounding box center [585, 197] width 76 height 11
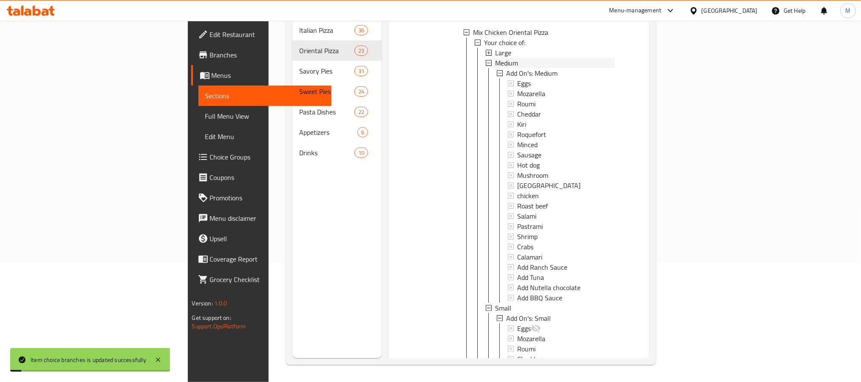
click at [495, 68] on span "Medium" at bounding box center [506, 63] width 23 height 10
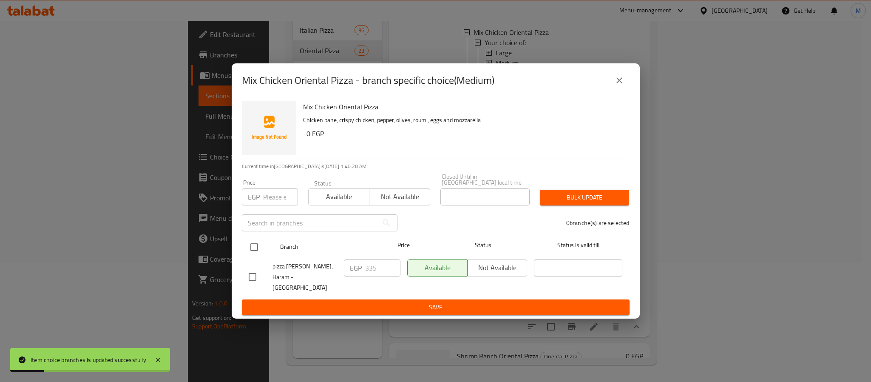
click at [250, 252] on input "checkbox" at bounding box center [254, 247] width 18 height 18
checkbox input "true"
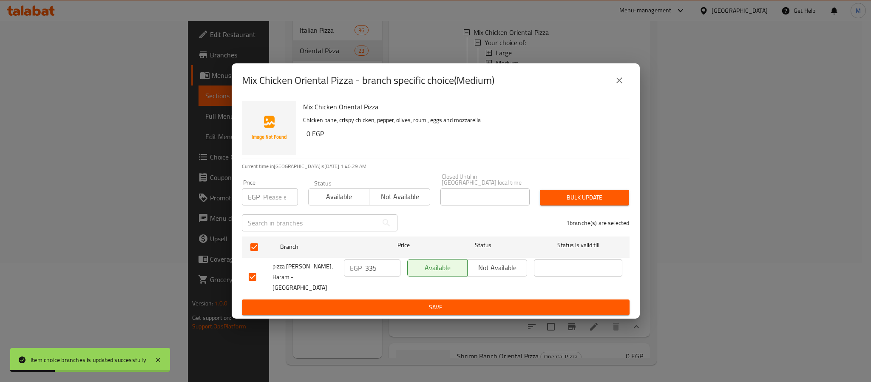
click at [268, 208] on div "Price EGP Price" at bounding box center [270, 192] width 66 height 36
click at [270, 202] on input "4" at bounding box center [280, 196] width 35 height 17
type input "405"
click at [549, 196] on span "Bulk update" at bounding box center [585, 197] width 76 height 11
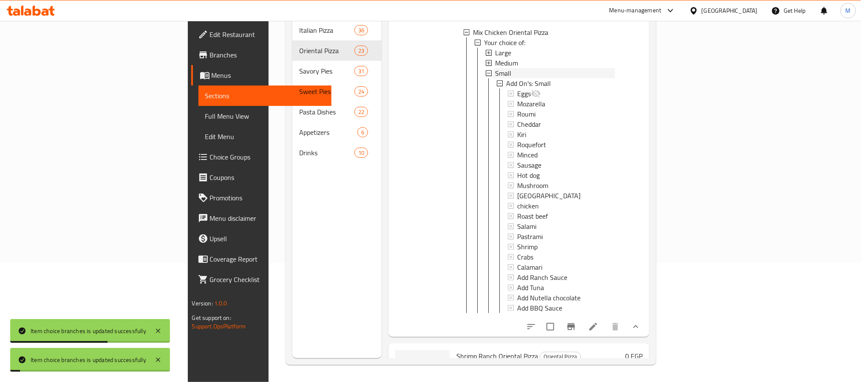
click at [495, 78] on span "Small" at bounding box center [503, 73] width 16 height 10
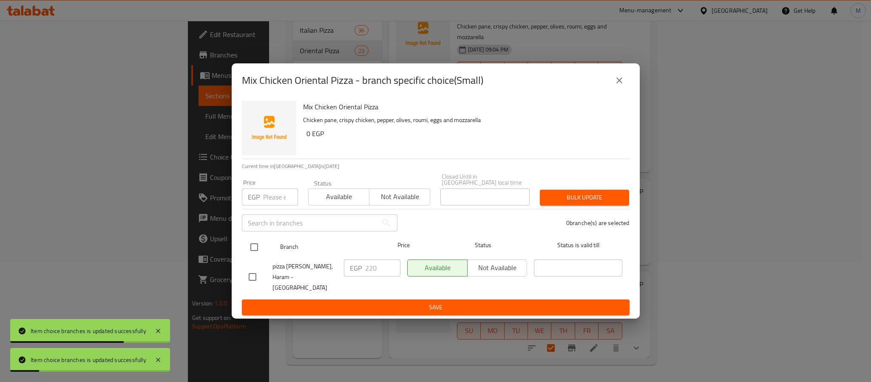
click at [250, 249] on input "checkbox" at bounding box center [254, 247] width 18 height 18
checkbox input "true"
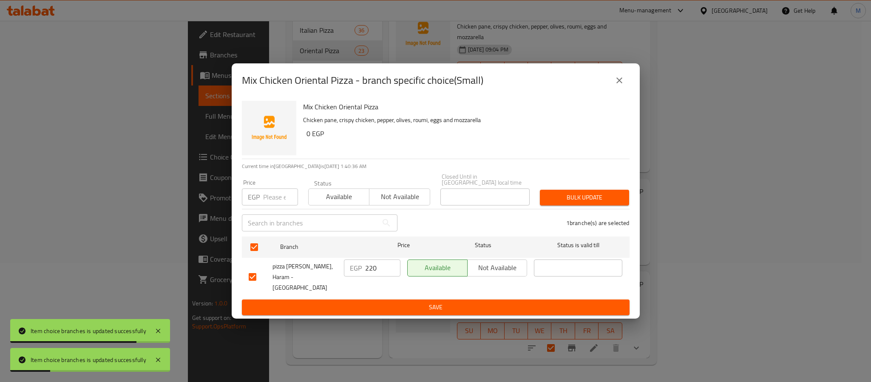
click at [273, 204] on input "number" at bounding box center [280, 196] width 35 height 17
type input "270"
click at [587, 205] on button "Bulk update" at bounding box center [584, 198] width 89 height 16
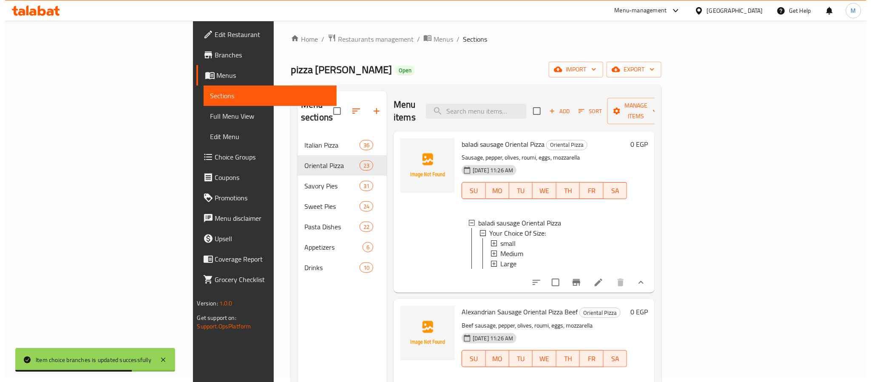
scroll to position [0, 0]
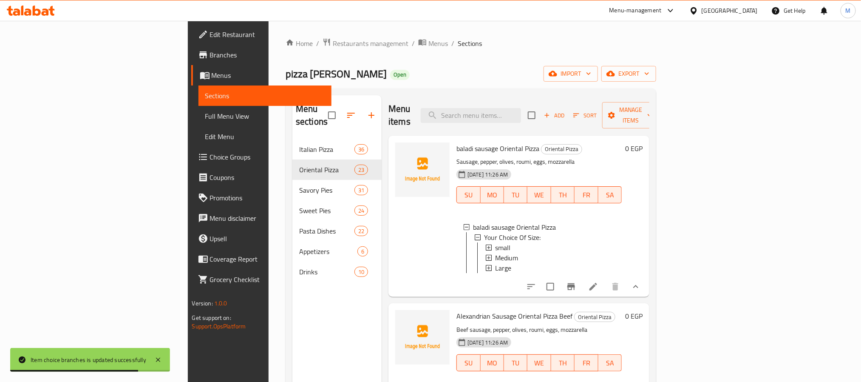
click at [659, 118] on div "Add Sort Manage items" at bounding box center [593, 115] width 131 height 26
click at [650, 99] on div "Menu items Add Sort Manage items" at bounding box center [519, 115] width 261 height 40
click at [653, 105] on span "Manage items" at bounding box center [630, 115] width 43 height 21
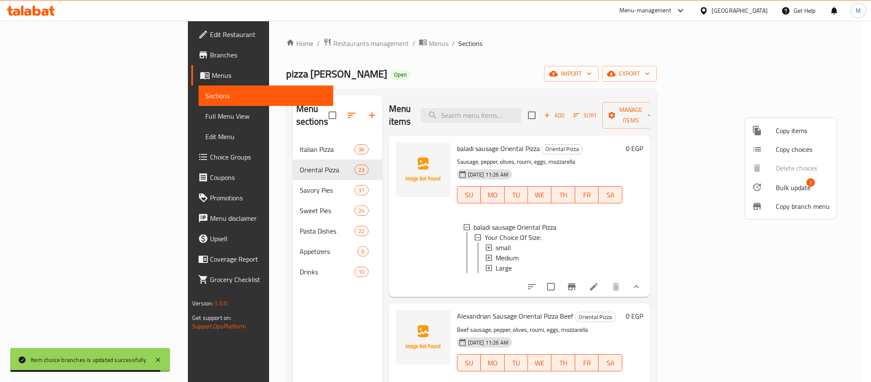
click at [758, 193] on li "Bulk update 2" at bounding box center [790, 187] width 91 height 20
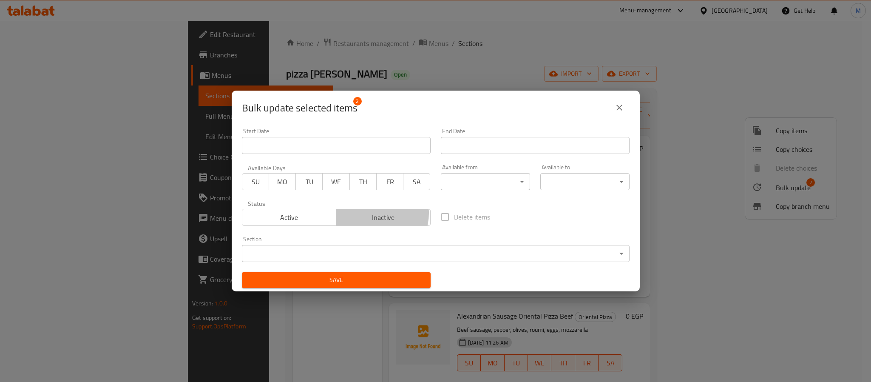
click at [372, 213] on span "Inactive" at bounding box center [384, 217] width 88 height 12
click at [373, 270] on div "Save" at bounding box center [336, 280] width 199 height 26
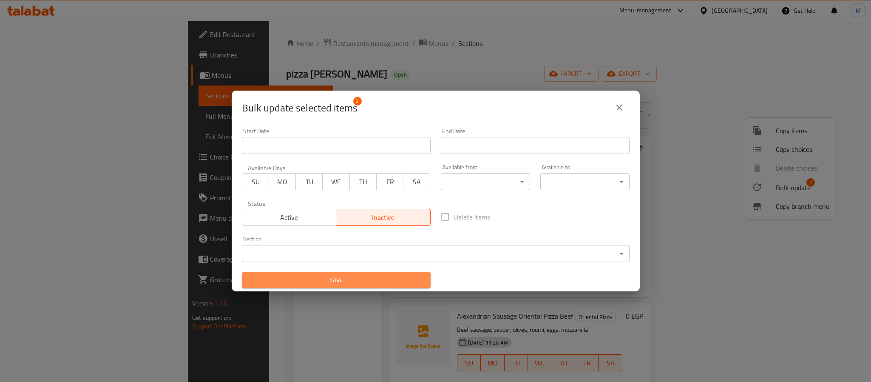
click at [375, 277] on span "Save" at bounding box center [336, 280] width 175 height 11
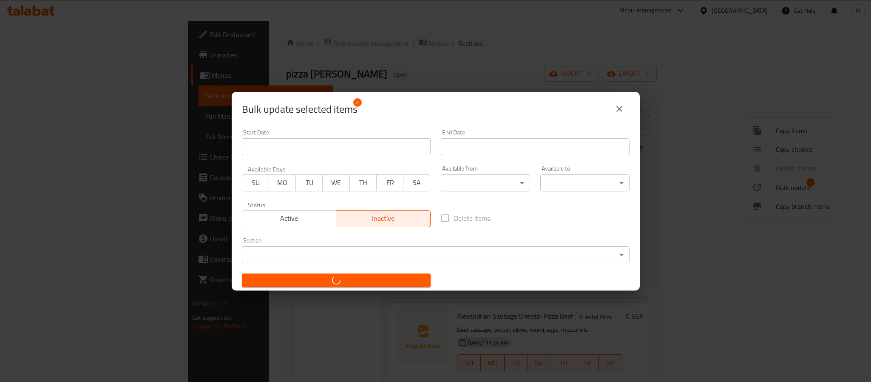
checkbox input "false"
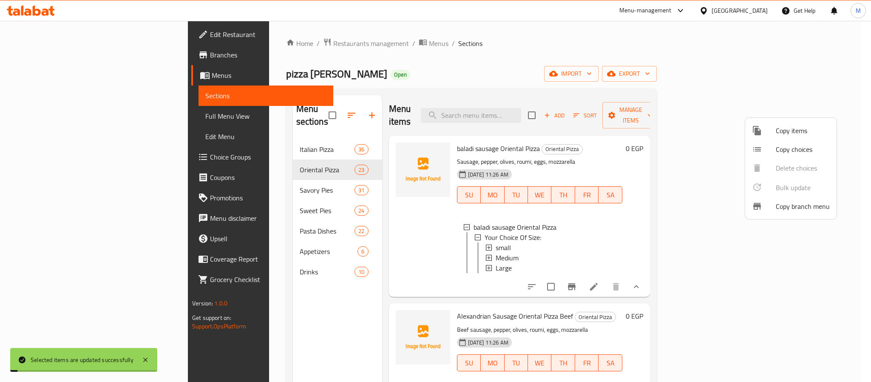
click at [397, 64] on div at bounding box center [435, 191] width 871 height 382
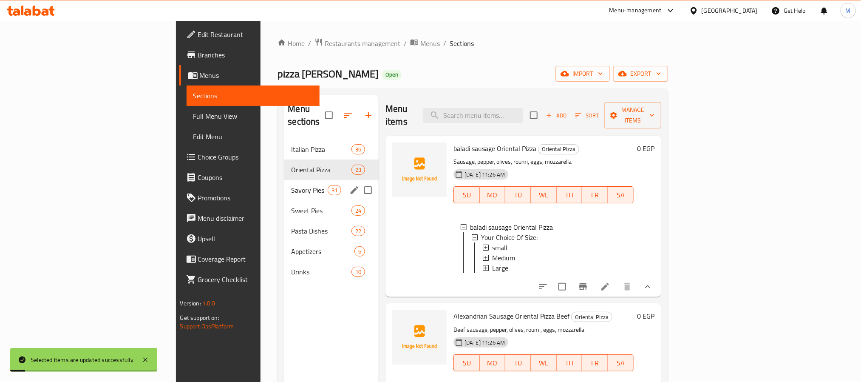
click at [291, 185] on span "Savory Pies" at bounding box center [309, 190] width 36 height 10
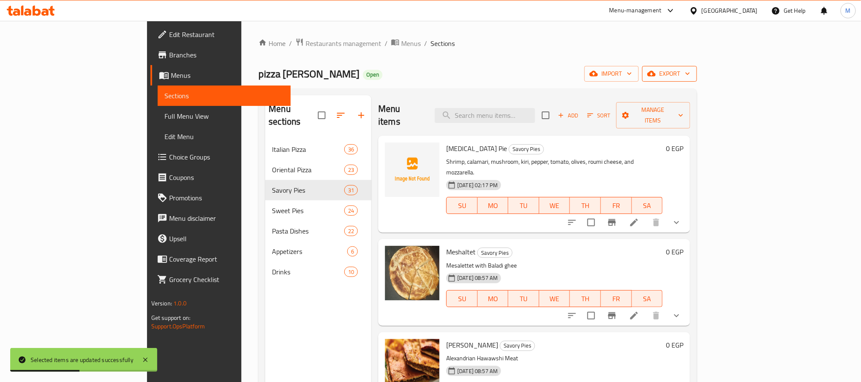
click at [690, 79] on span "export" at bounding box center [669, 73] width 41 height 11
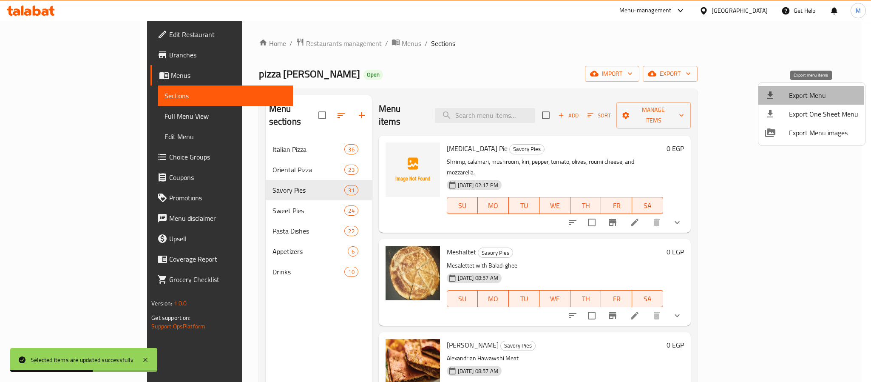
click at [775, 96] on icon at bounding box center [770, 95] width 10 height 10
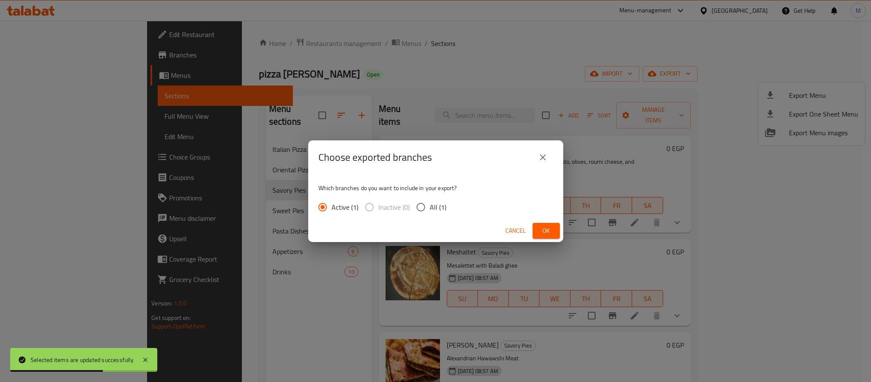
click at [434, 208] on span "All (1)" at bounding box center [438, 207] width 17 height 10
click at [430, 208] on input "All (1)" at bounding box center [421, 207] width 18 height 18
radio input "true"
click at [545, 232] on span "Ok" at bounding box center [546, 230] width 14 height 11
